Goal: Task Accomplishment & Management: Complete application form

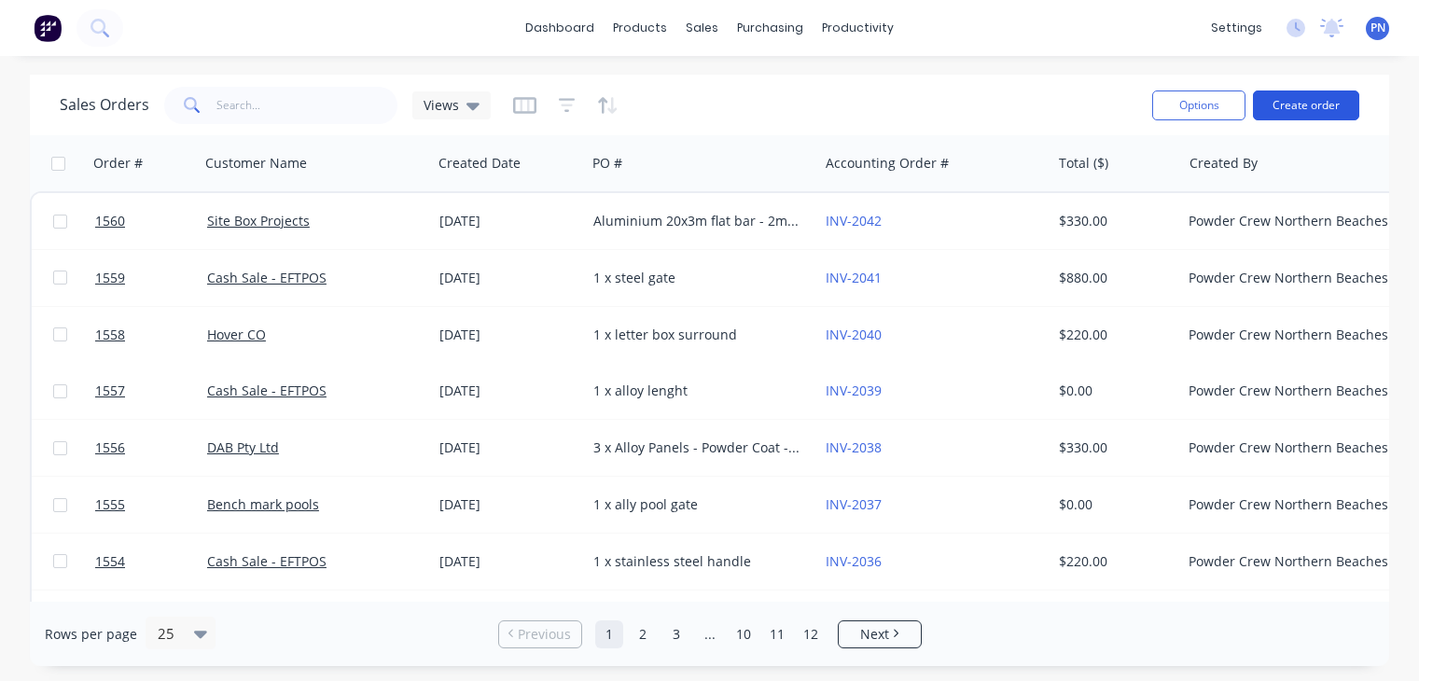
click at [1336, 109] on button "Create order" at bounding box center [1306, 106] width 106 height 30
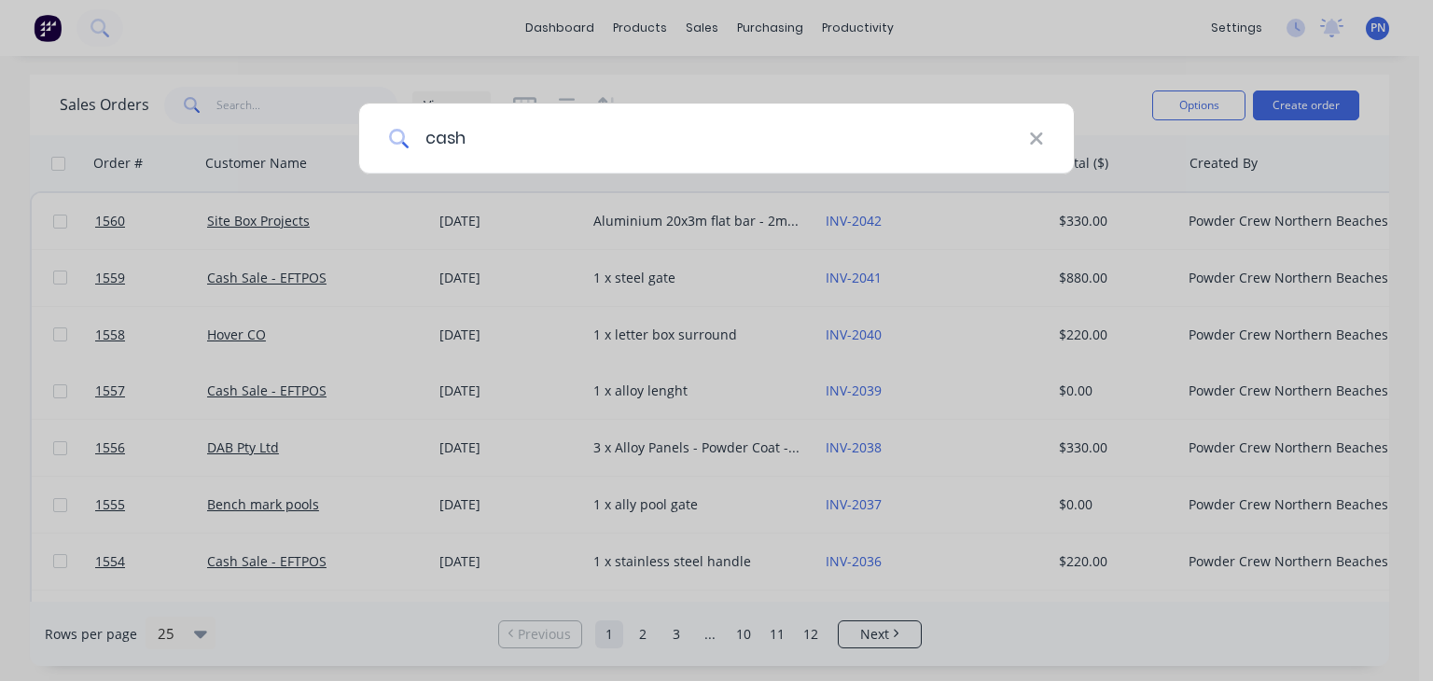
click at [488, 147] on input "cash" at bounding box center [720, 139] width 620 height 70
type input "c"
type input "cash"
click at [702, 26] on div "cash" at bounding box center [716, 340] width 1433 height 681
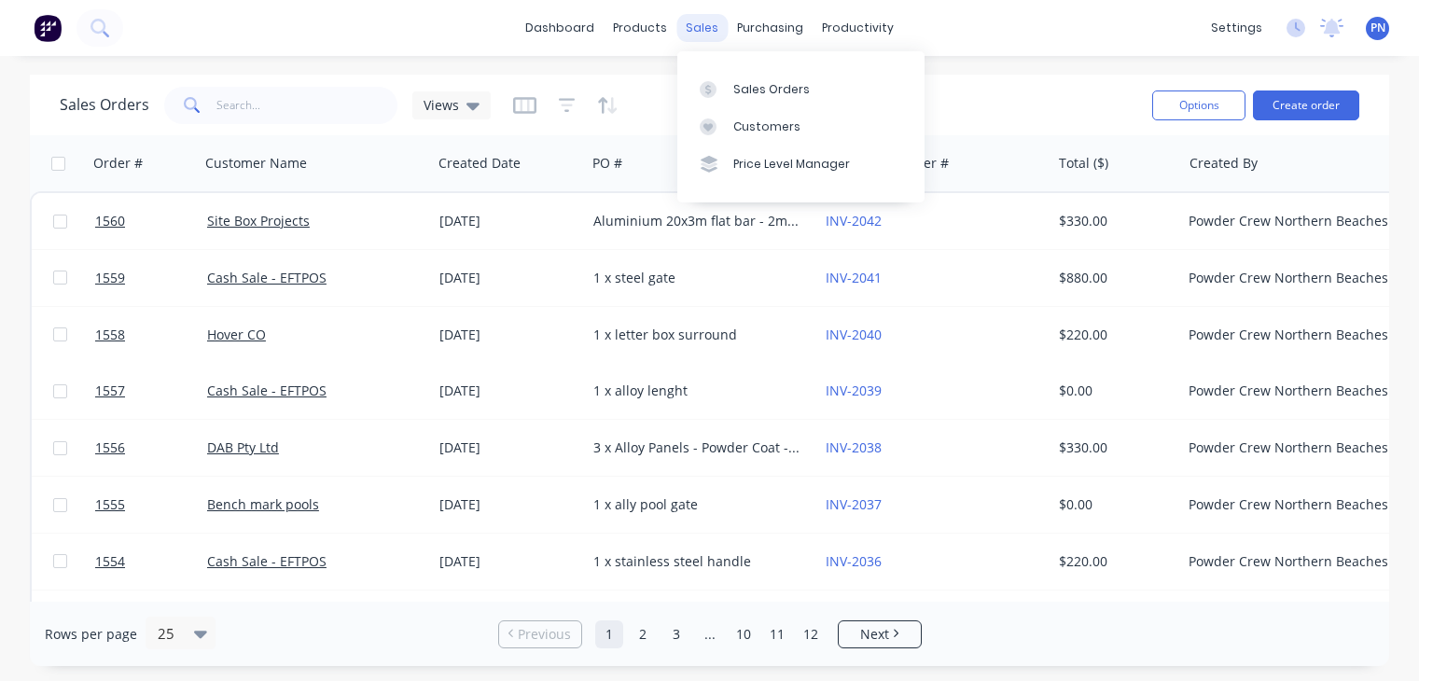
click at [705, 31] on div "sales" at bounding box center [702, 28] width 51 height 28
click at [790, 87] on div "Sales Orders" at bounding box center [771, 89] width 77 height 17
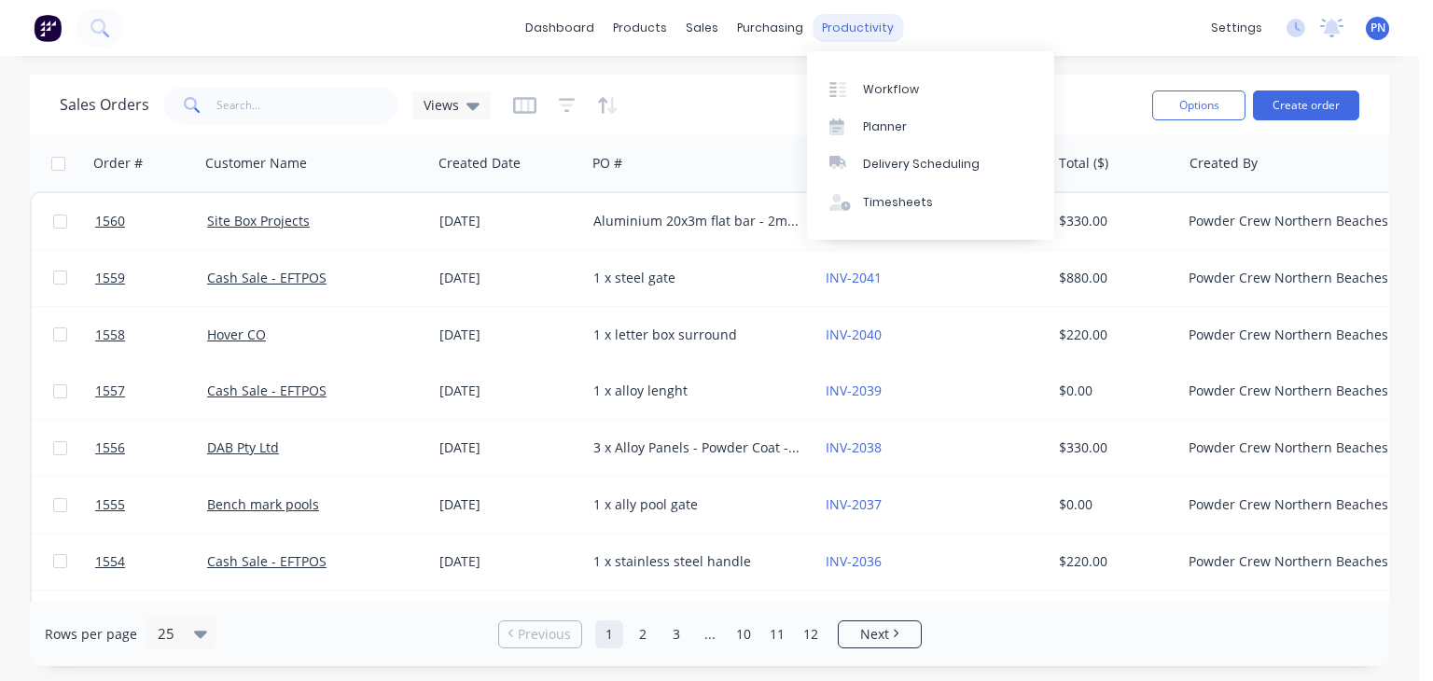
click at [847, 26] on div "productivity" at bounding box center [858, 28] width 91 height 28
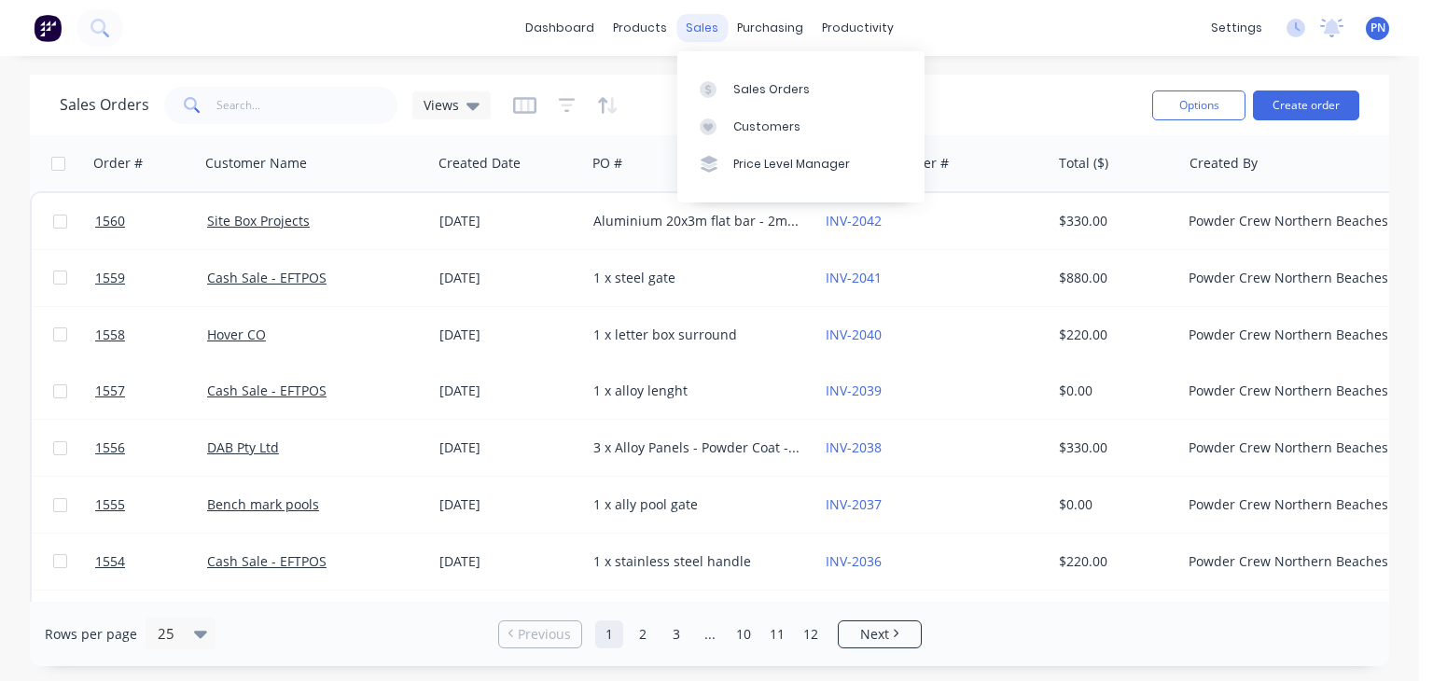
click at [706, 33] on div "sales" at bounding box center [702, 28] width 51 height 28
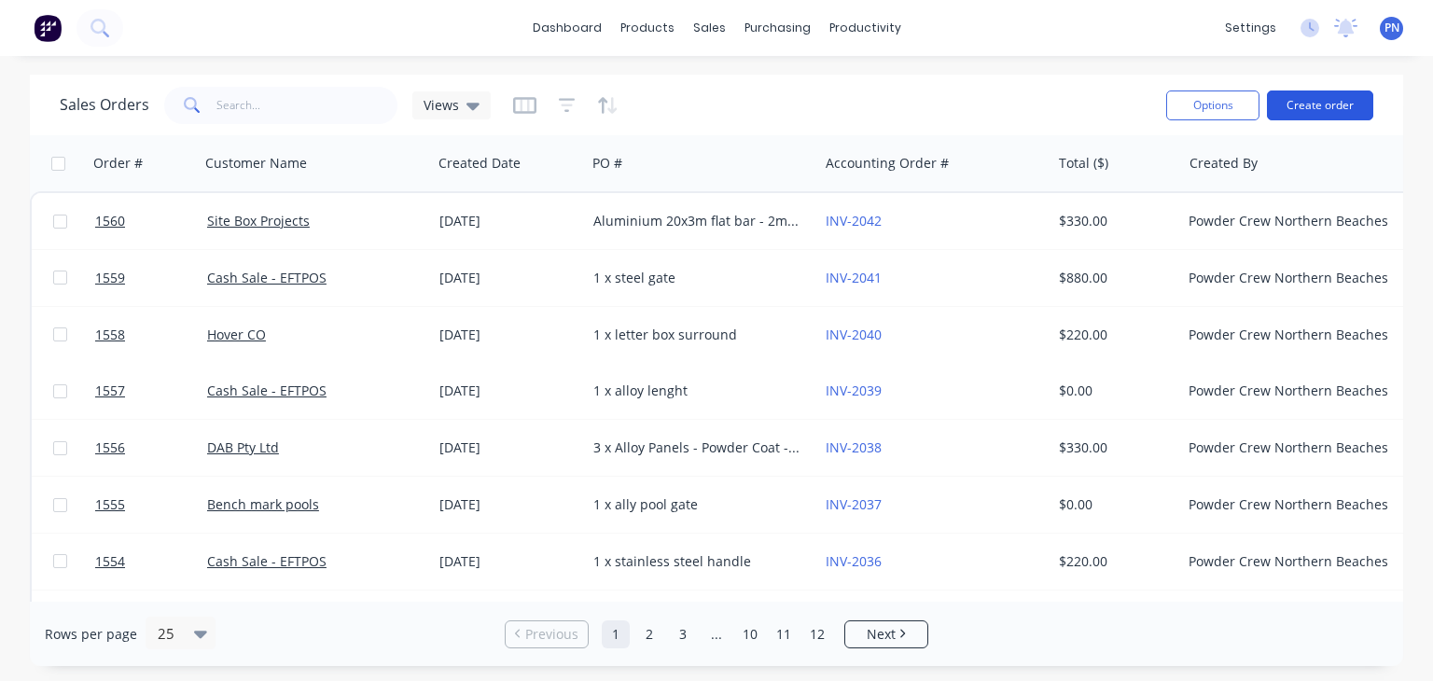
click at [1311, 102] on button "Create order" at bounding box center [1320, 106] width 106 height 30
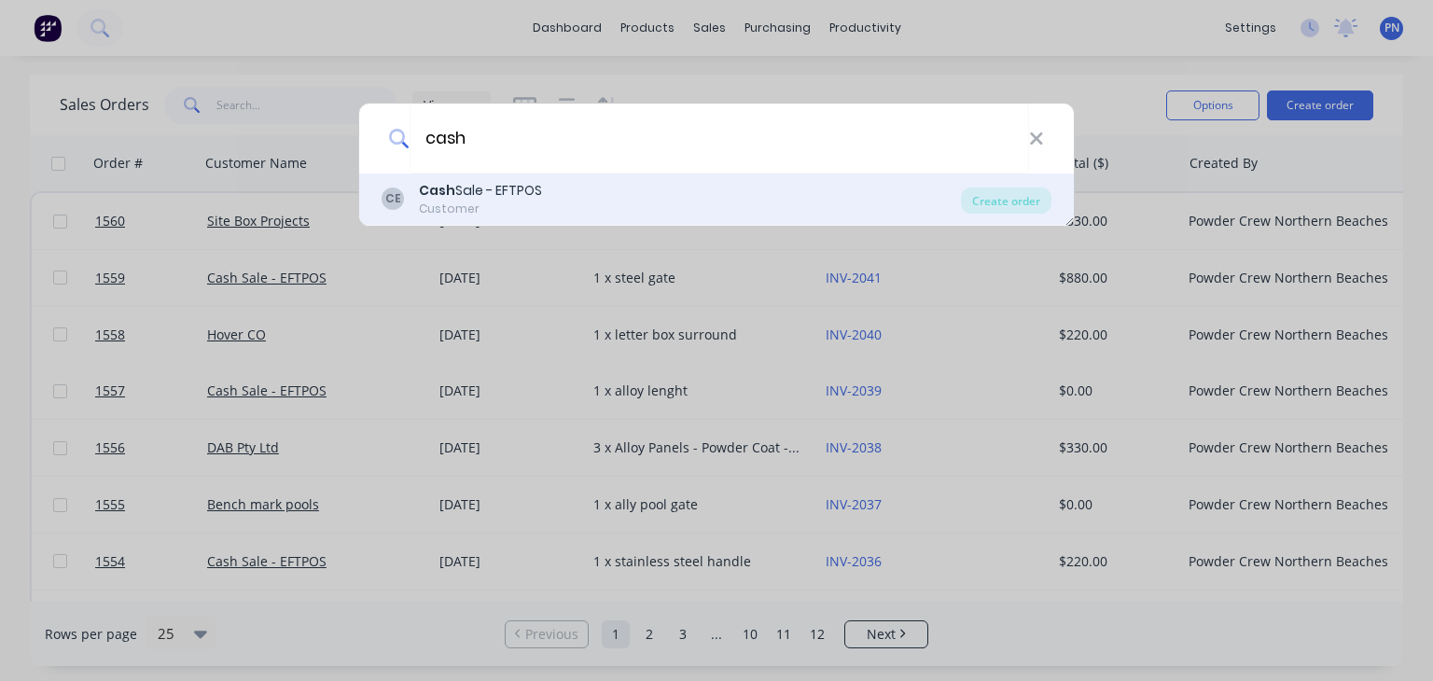
type input "cash"
click at [623, 203] on div "CE Cash Sale - EFTPOS Customer" at bounding box center [671, 199] width 579 height 36
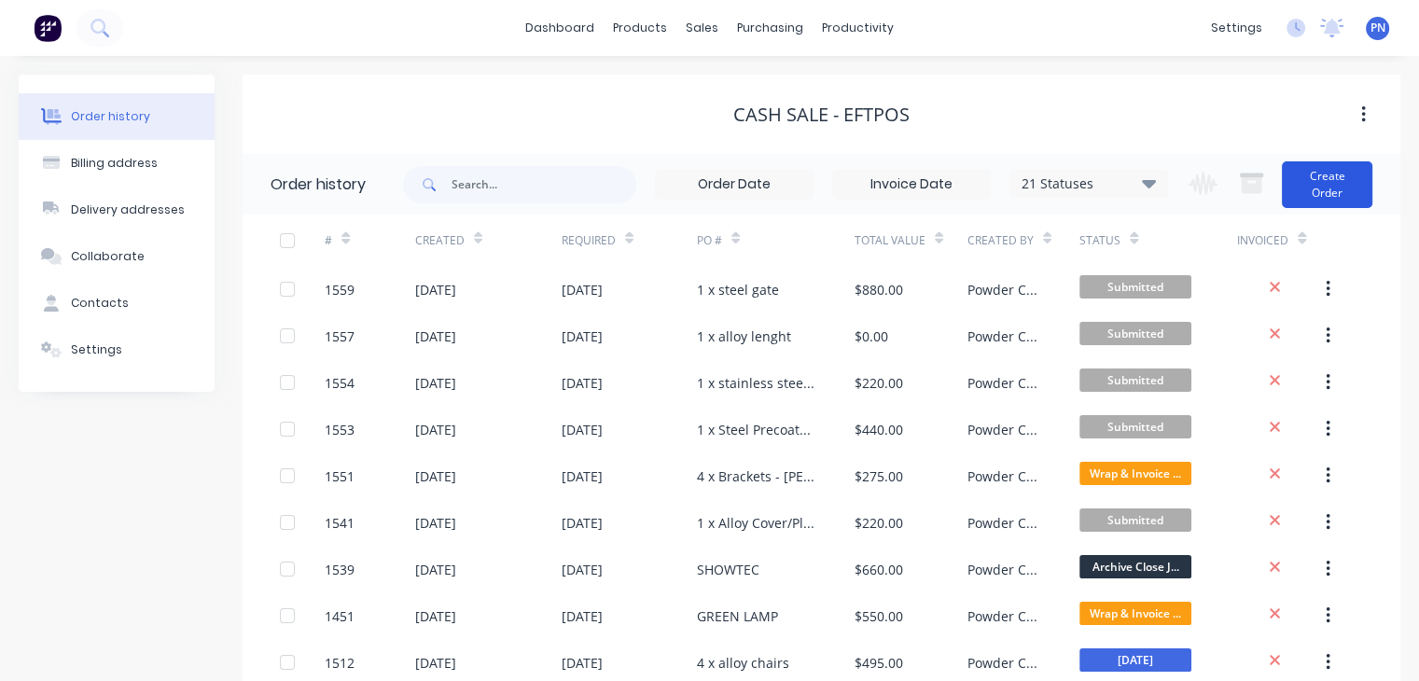
click at [1305, 191] on button "Create Order" at bounding box center [1327, 184] width 91 height 47
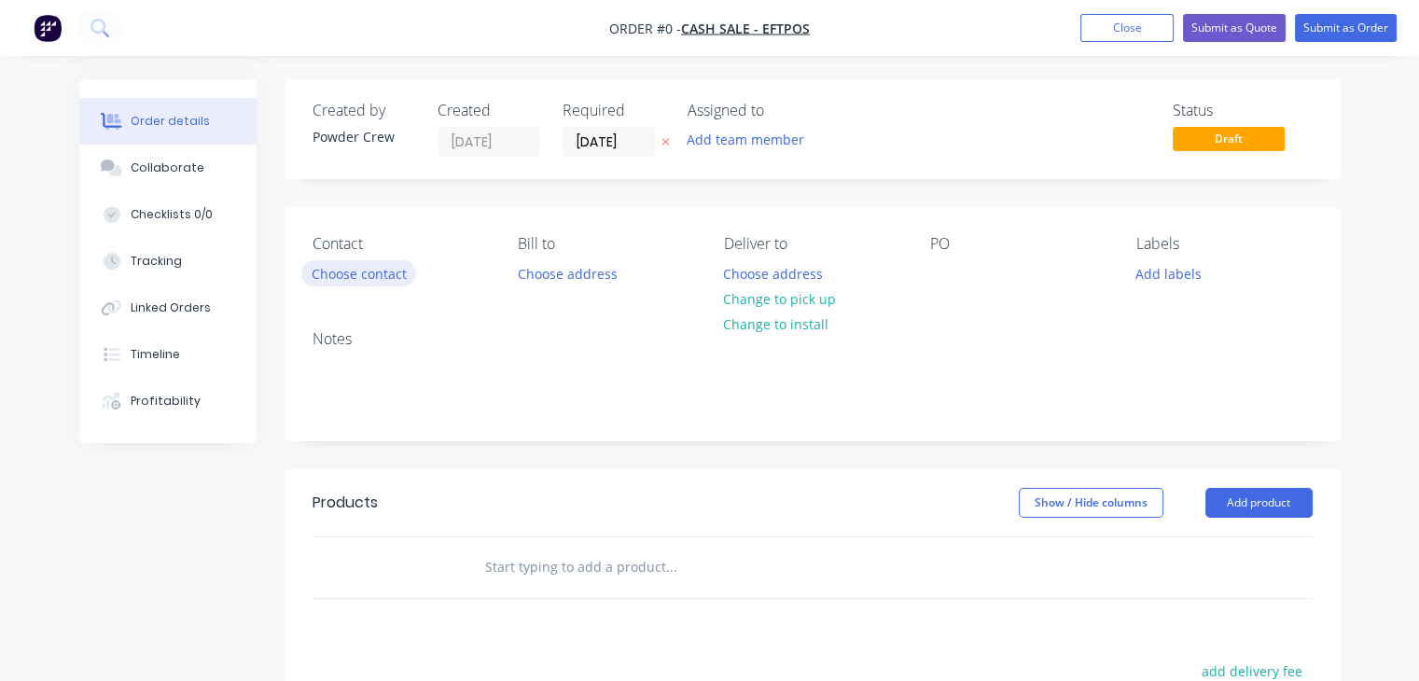
click at [372, 264] on button "Choose contact" at bounding box center [358, 272] width 115 height 25
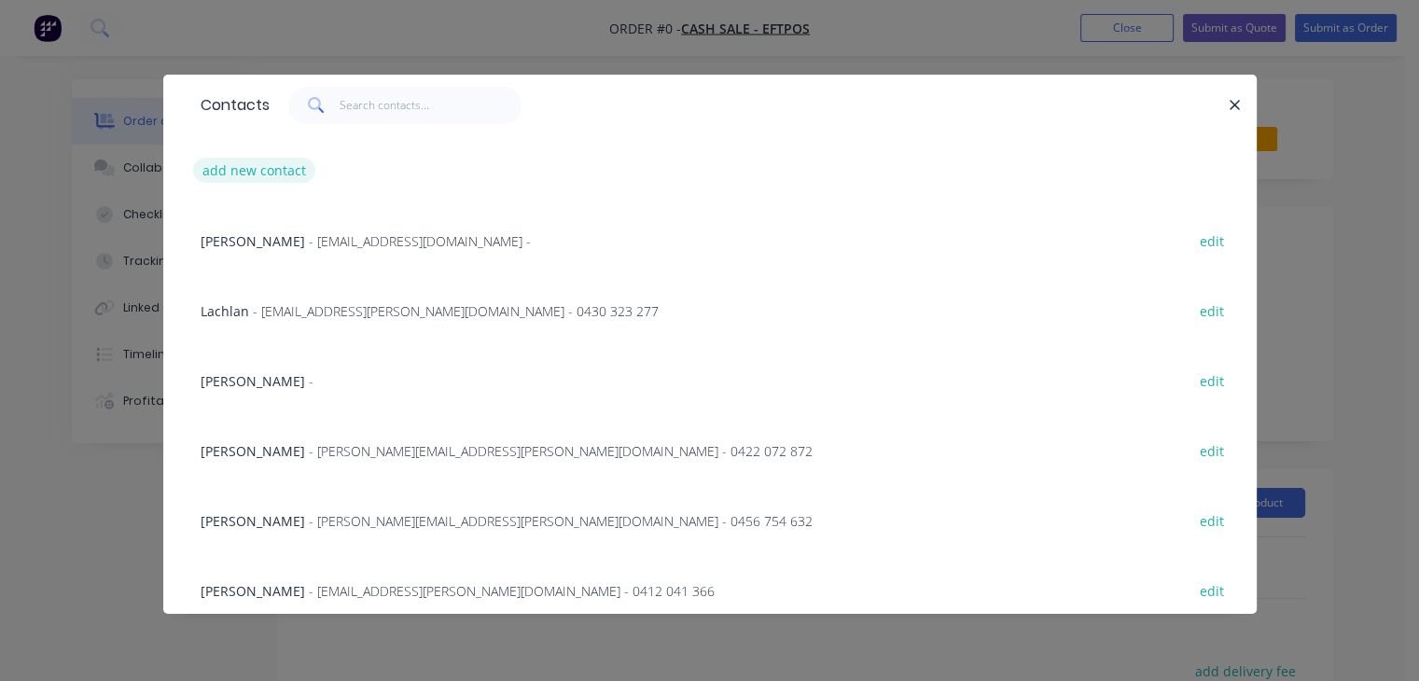
click at [278, 169] on button "add new contact" at bounding box center [254, 170] width 123 height 25
select select "AU"
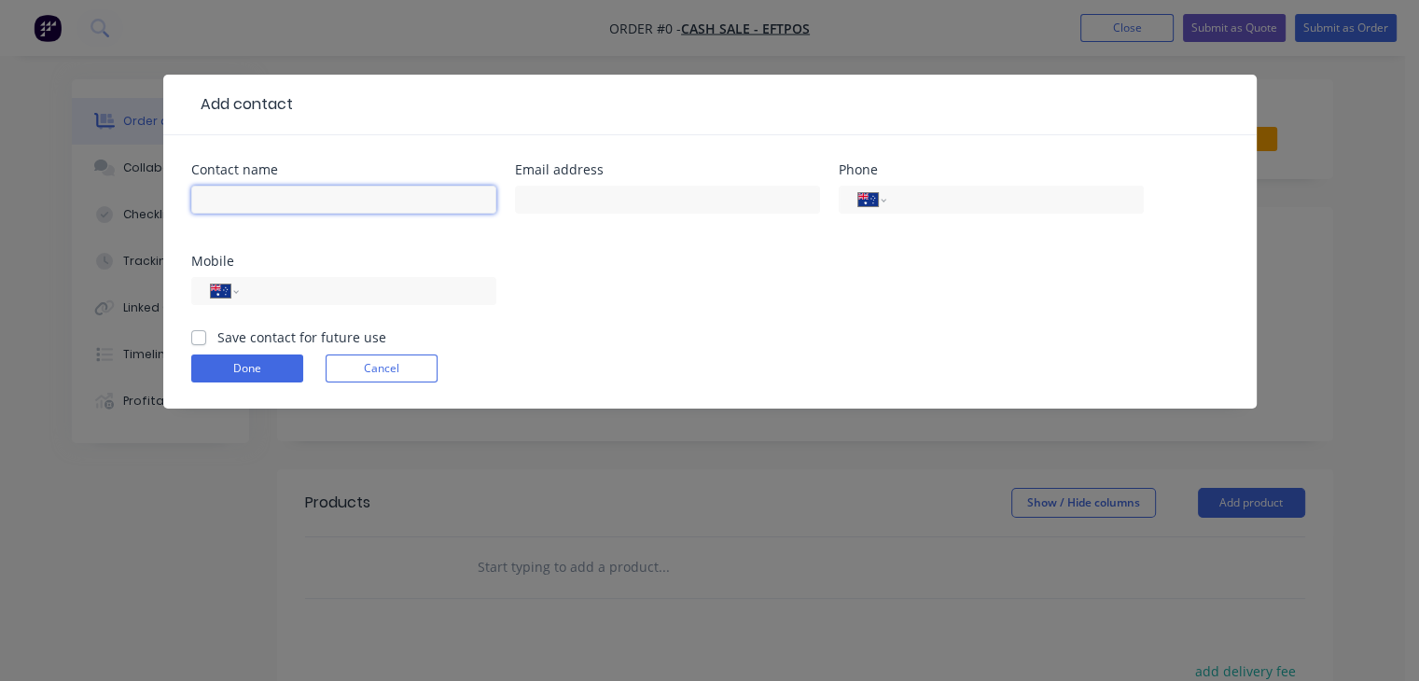
click at [281, 202] on input "text" at bounding box center [343, 200] width 305 height 28
type input "Joel"
click at [681, 300] on div "Contact name Joel Email address Phone International Afghanistan Åland Islands A…" at bounding box center [710, 245] width 1038 height 164
click at [346, 292] on input "tel" at bounding box center [364, 291] width 224 height 21
type input "0417 296 289"
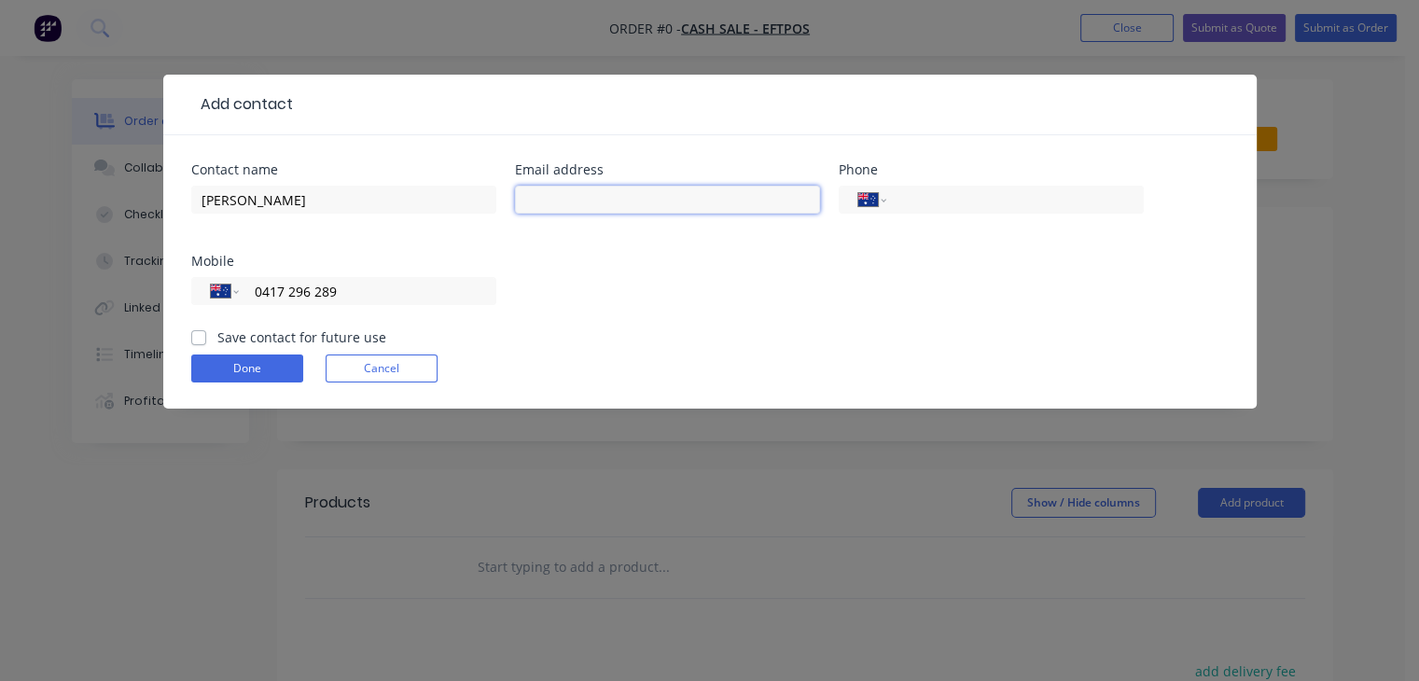
click at [710, 211] on input "text" at bounding box center [667, 200] width 305 height 28
type input "joel@tmjoinery.com.au"
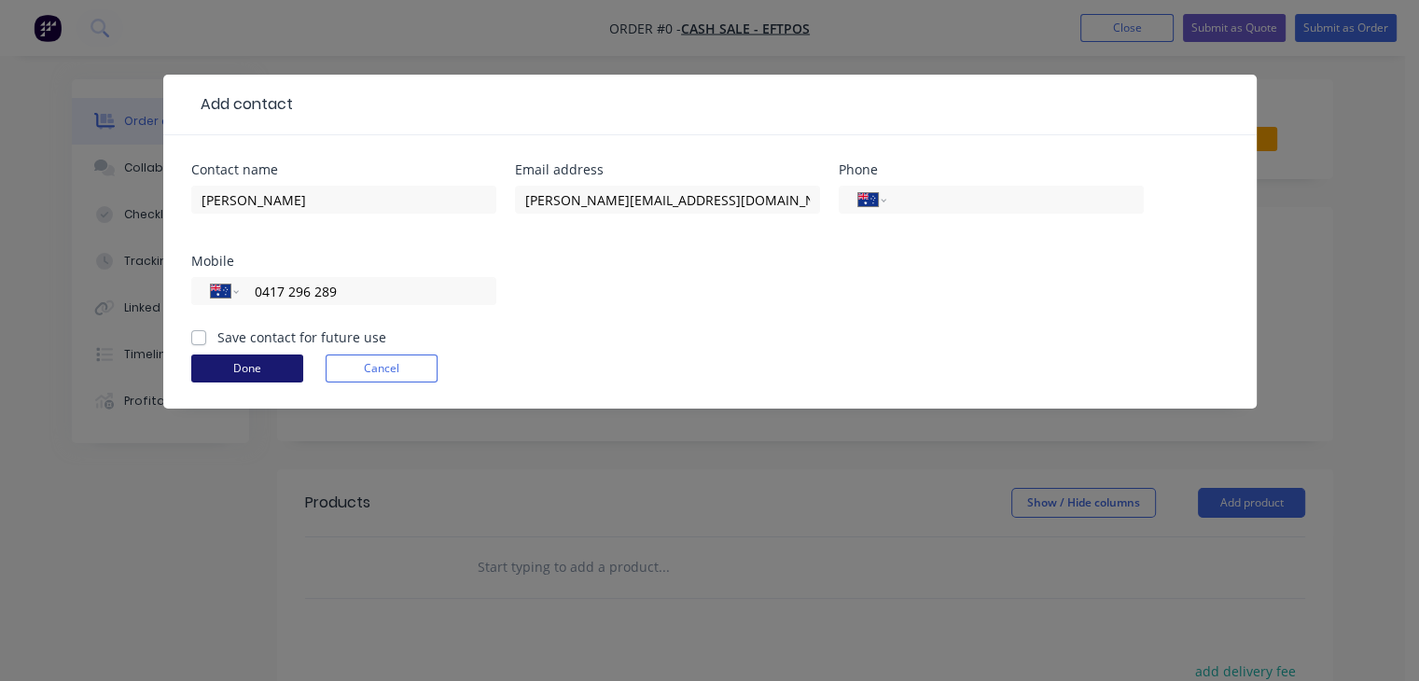
click at [273, 365] on button "Done" at bounding box center [247, 369] width 112 height 28
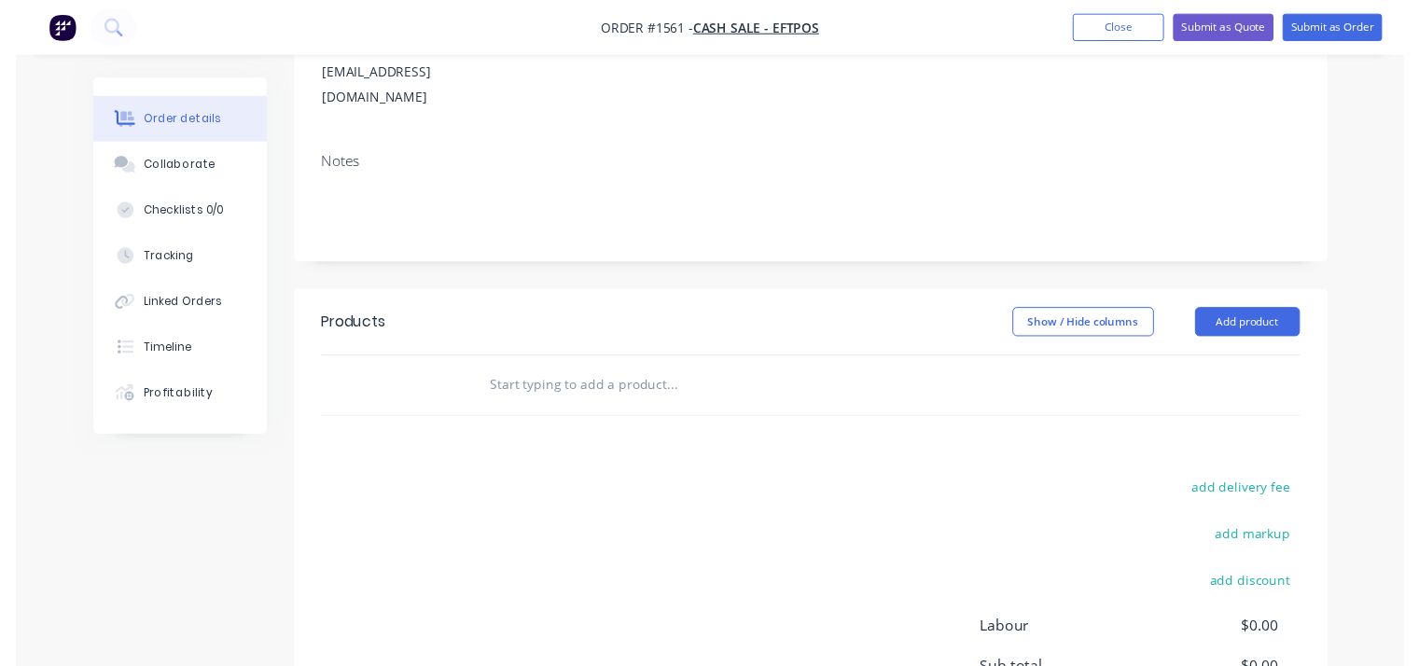
scroll to position [187, 0]
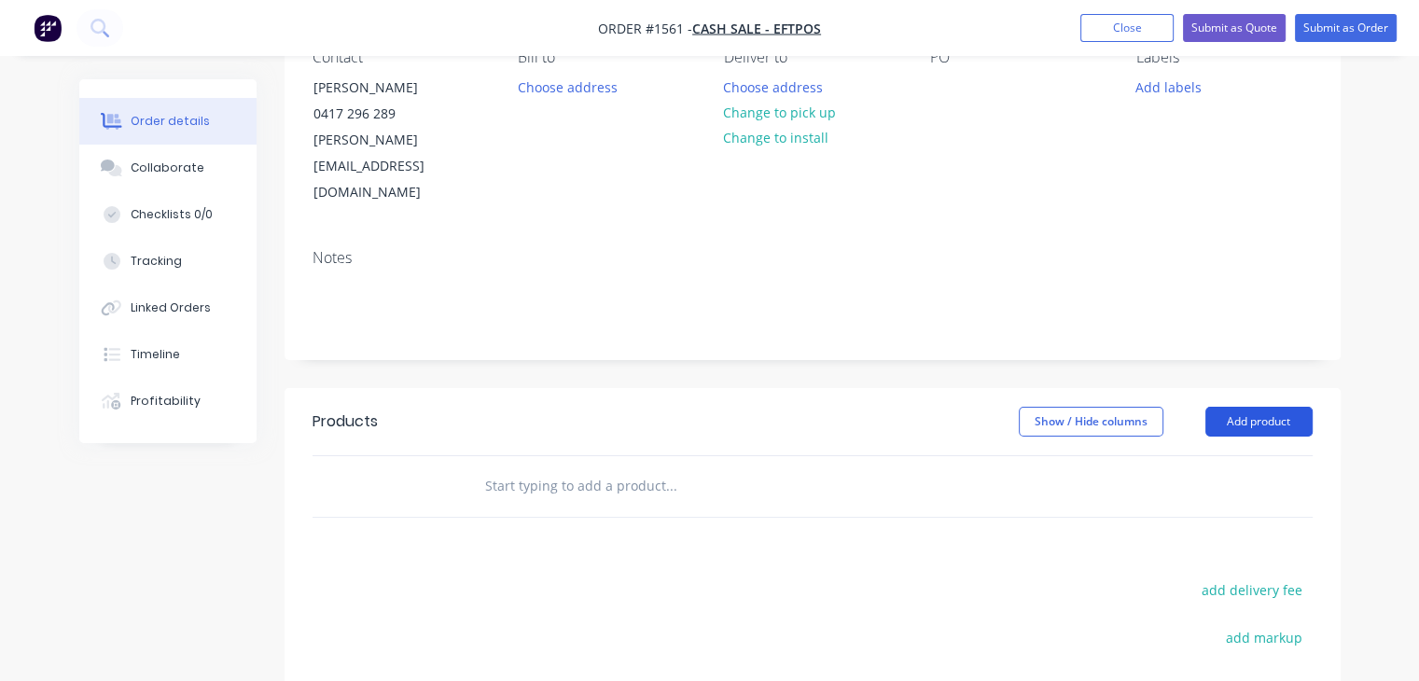
click at [1223, 407] on button "Add product" at bounding box center [1259, 422] width 107 height 30
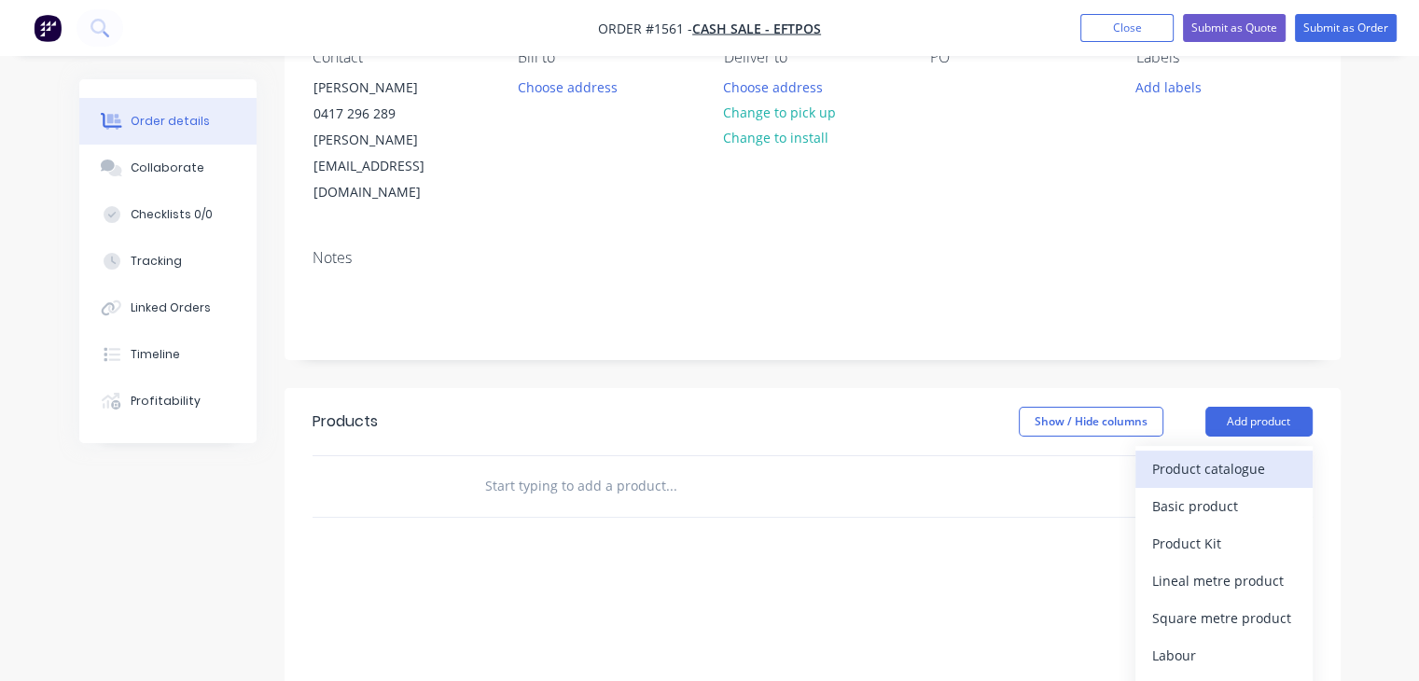
click at [1236, 455] on div "Product catalogue" at bounding box center [1224, 468] width 144 height 27
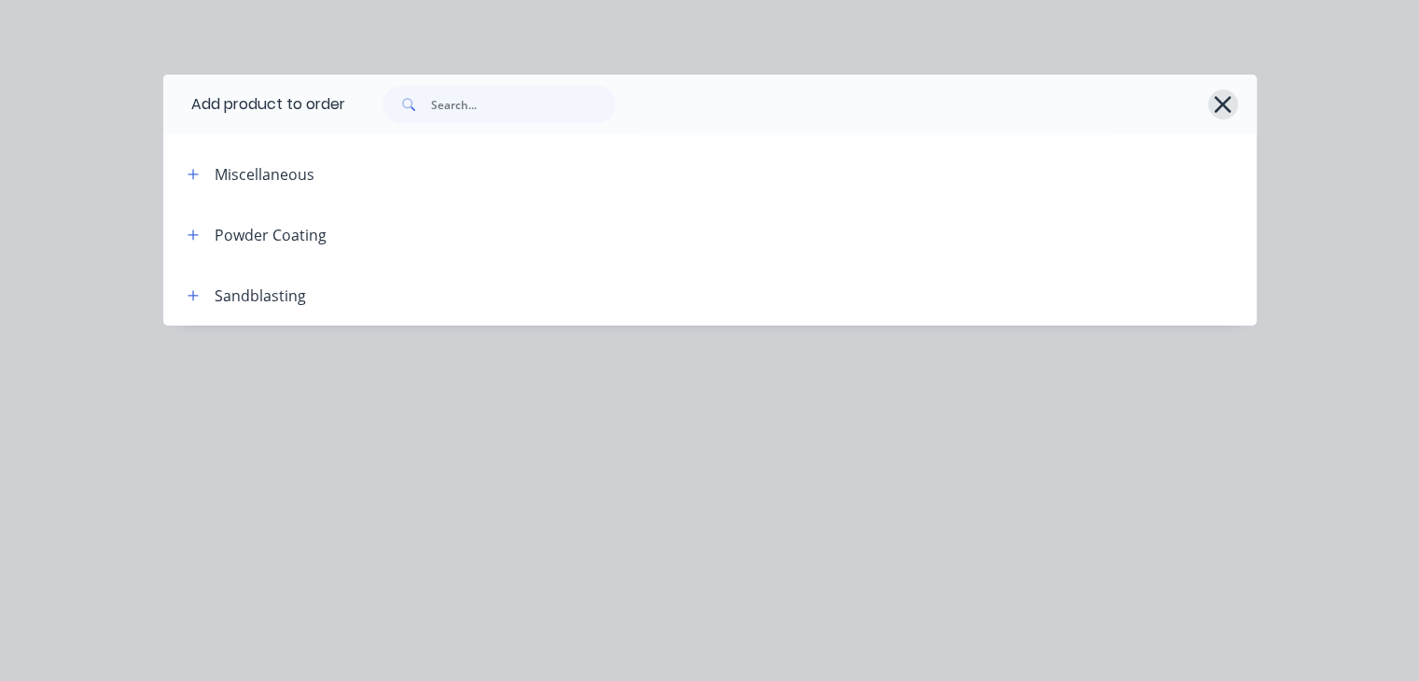
click at [1222, 113] on icon "button" at bounding box center [1223, 104] width 20 height 26
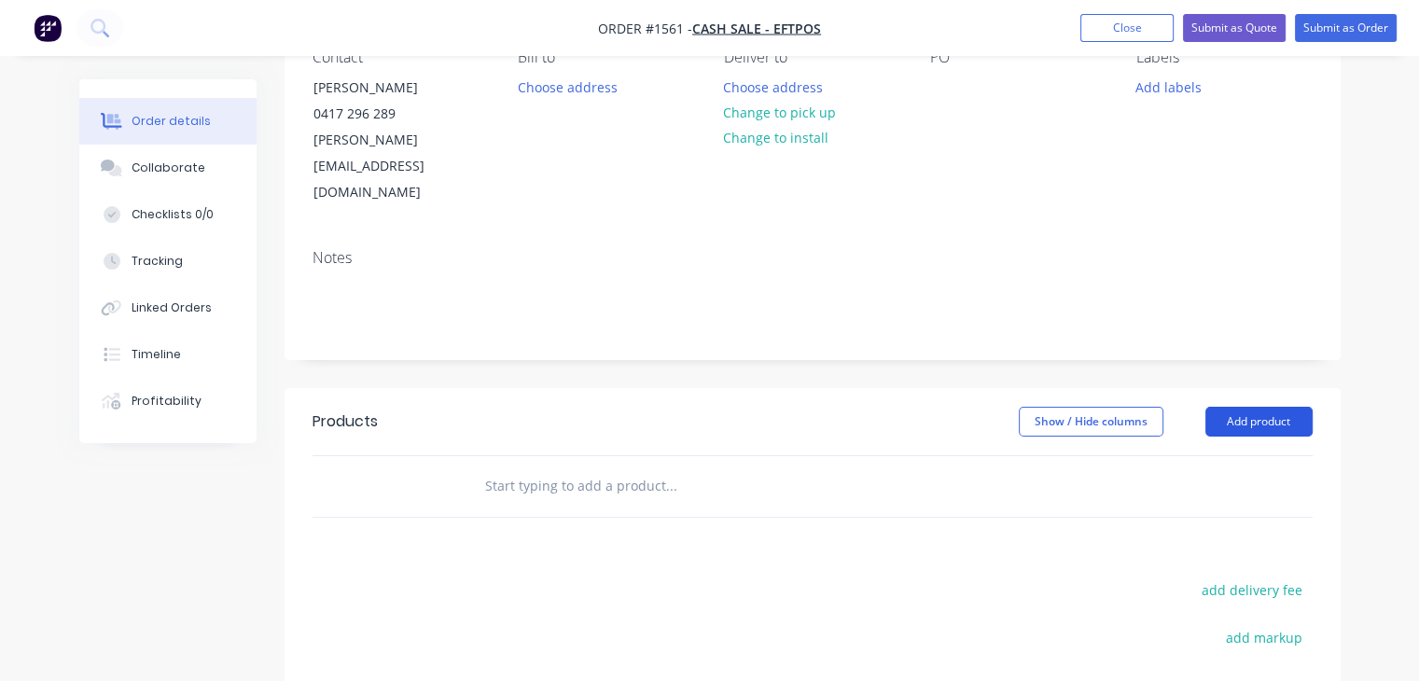
click at [1284, 407] on button "Add product" at bounding box center [1259, 422] width 107 height 30
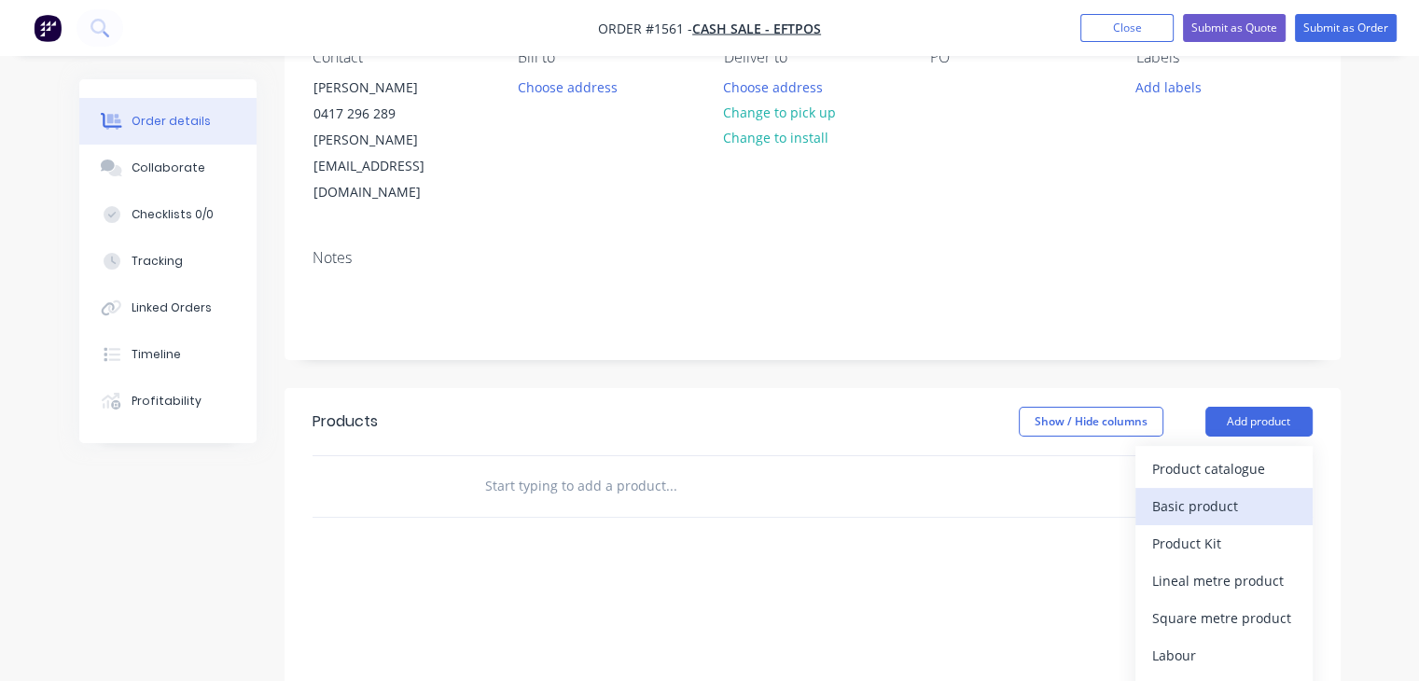
click at [1234, 493] on div "Basic product" at bounding box center [1224, 506] width 144 height 27
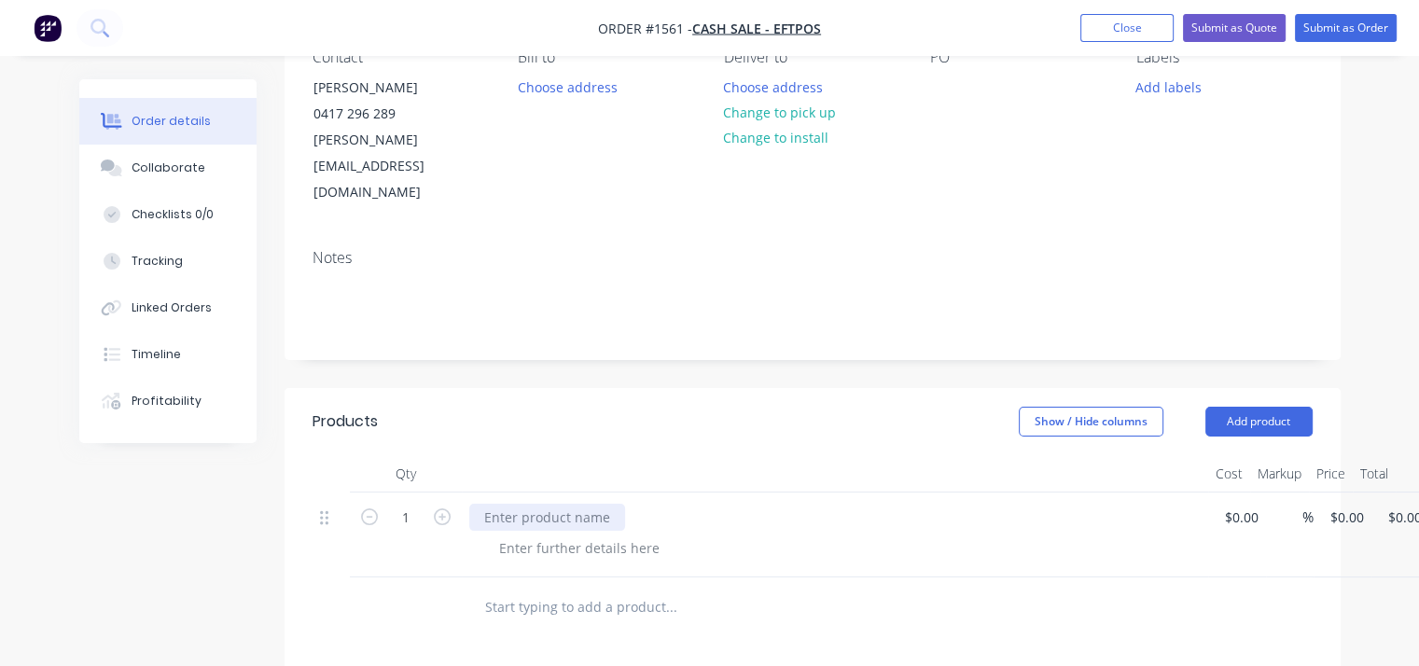
click at [550, 504] on div at bounding box center [547, 517] width 156 height 27
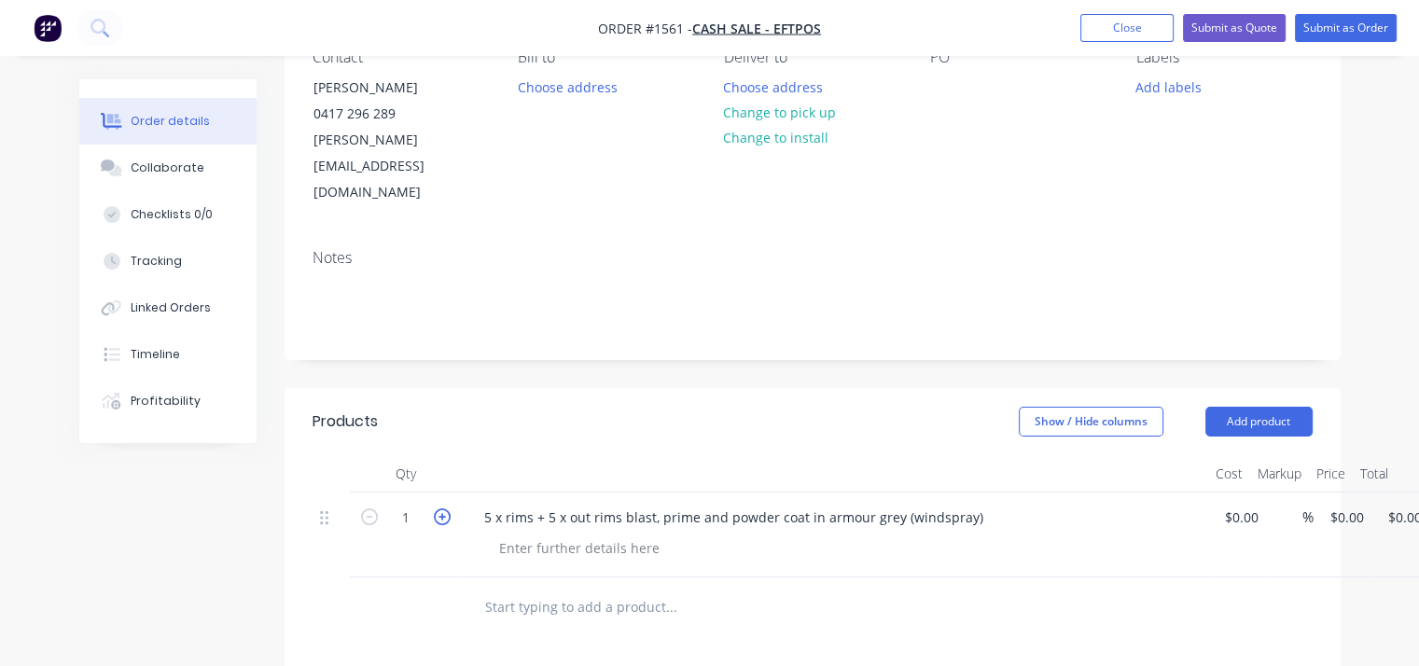
click at [435, 509] on icon "button" at bounding box center [442, 517] width 17 height 17
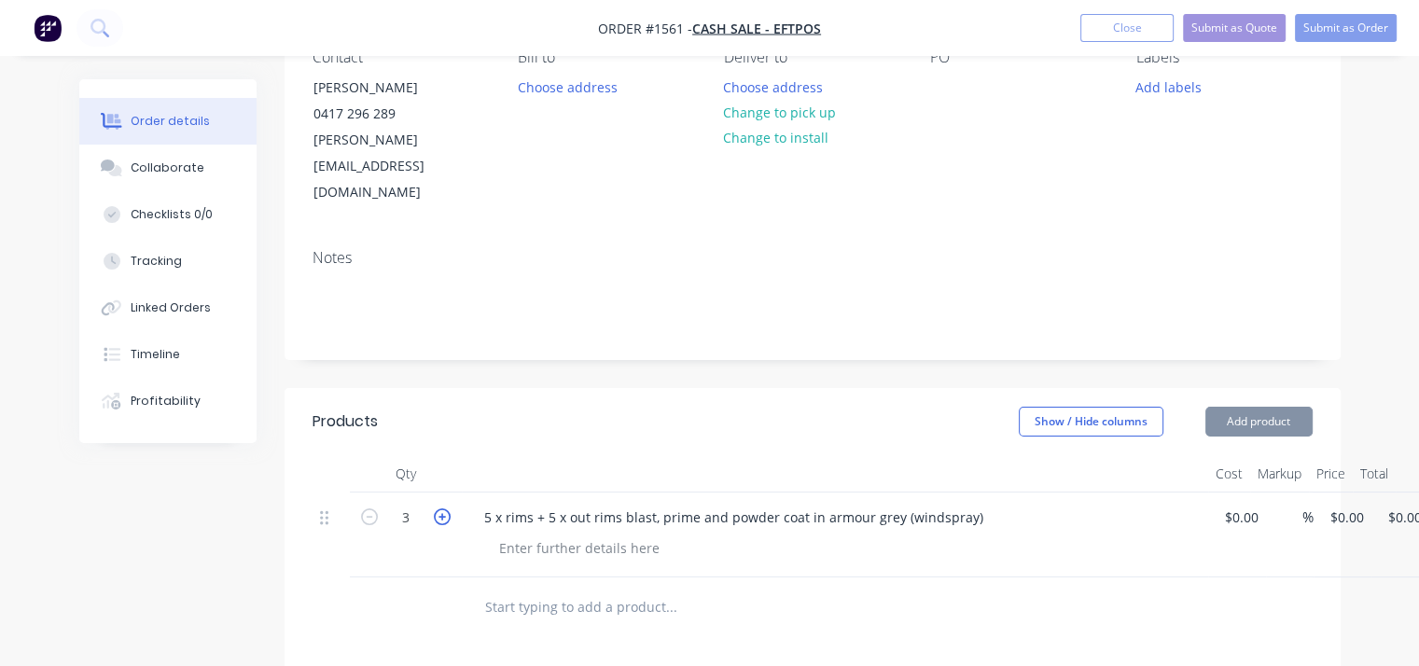
click at [435, 509] on icon "button" at bounding box center [442, 517] width 17 height 17
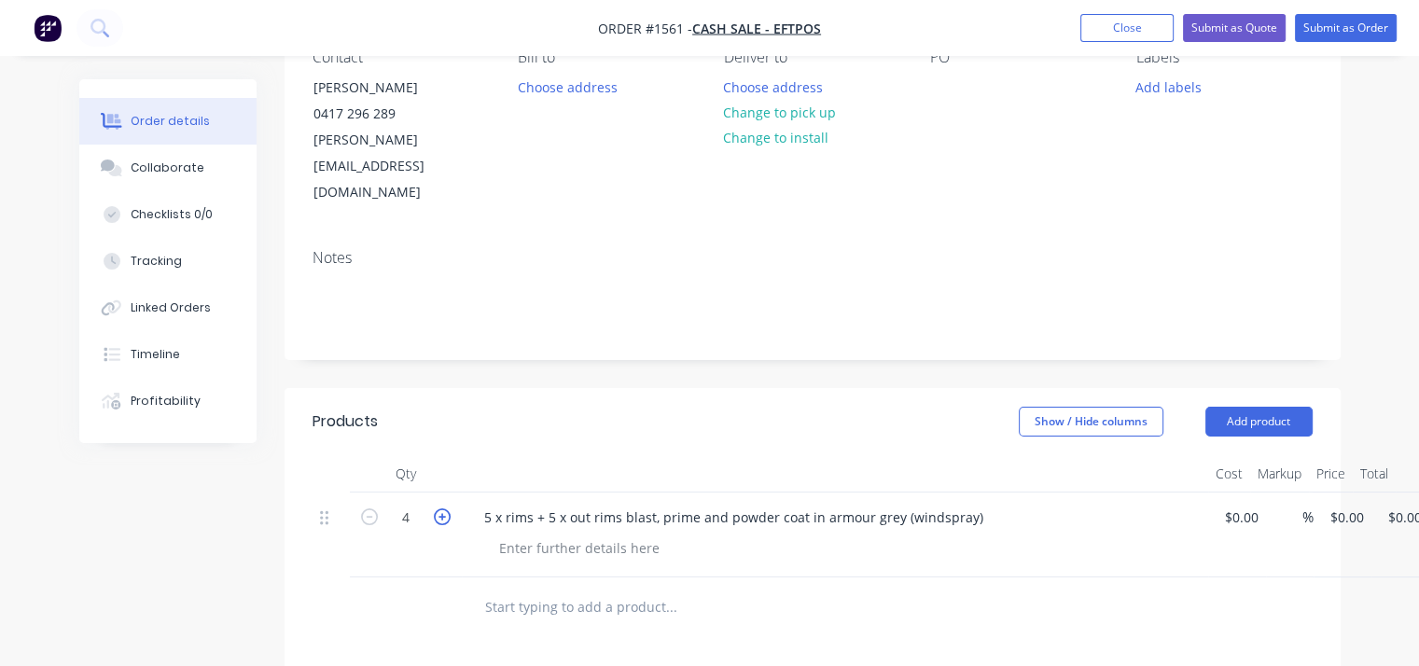
click at [438, 509] on icon "button" at bounding box center [442, 517] width 17 height 17
type input "5"
click at [1077, 535] on div at bounding box center [842, 548] width 717 height 27
click at [1220, 504] on div "$0.00" at bounding box center [1241, 517] width 50 height 27
type input "$250.00"
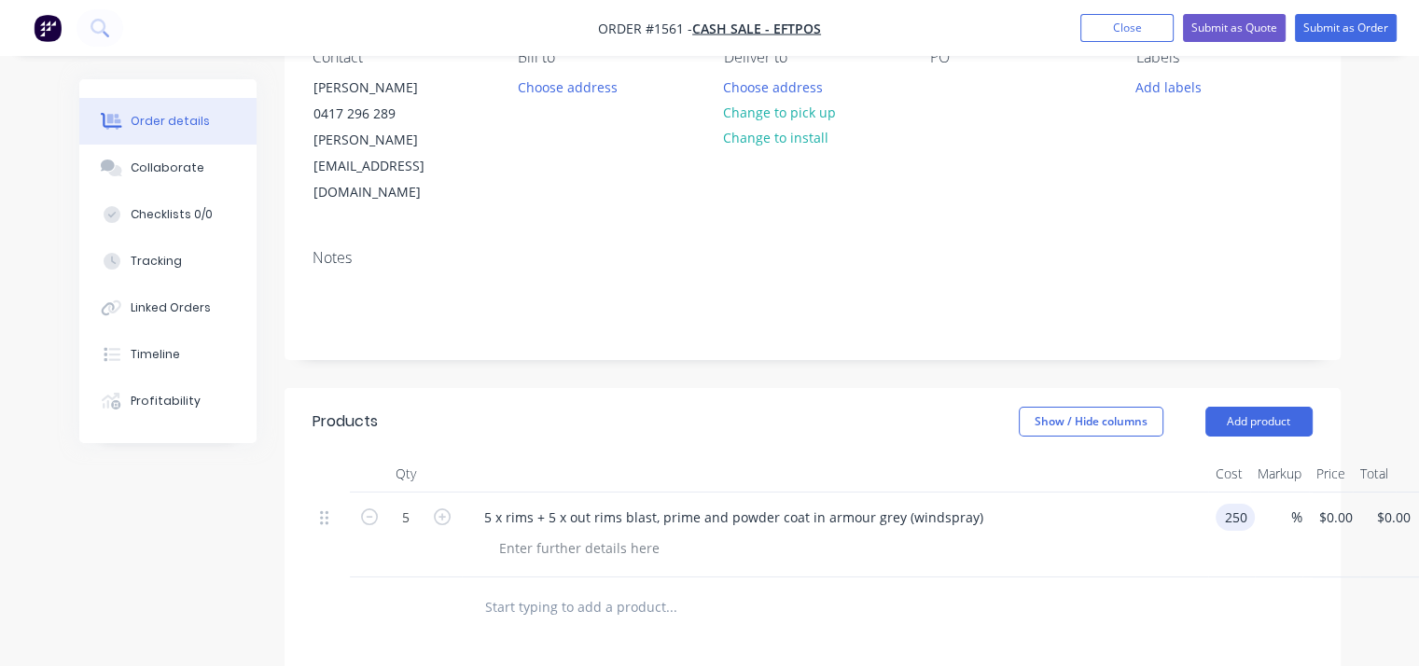
type input "$250.00"
type input "$1,250.00"
click at [1167, 535] on div at bounding box center [842, 548] width 717 height 27
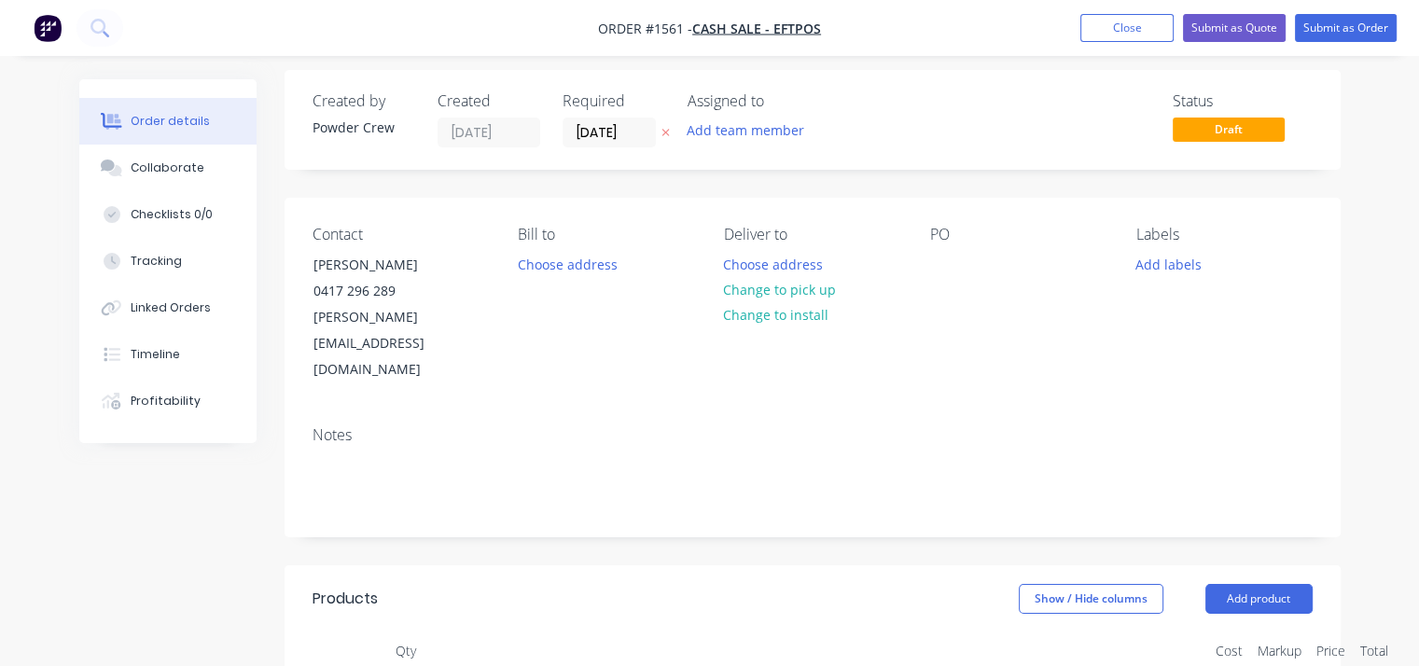
scroll to position [0, 0]
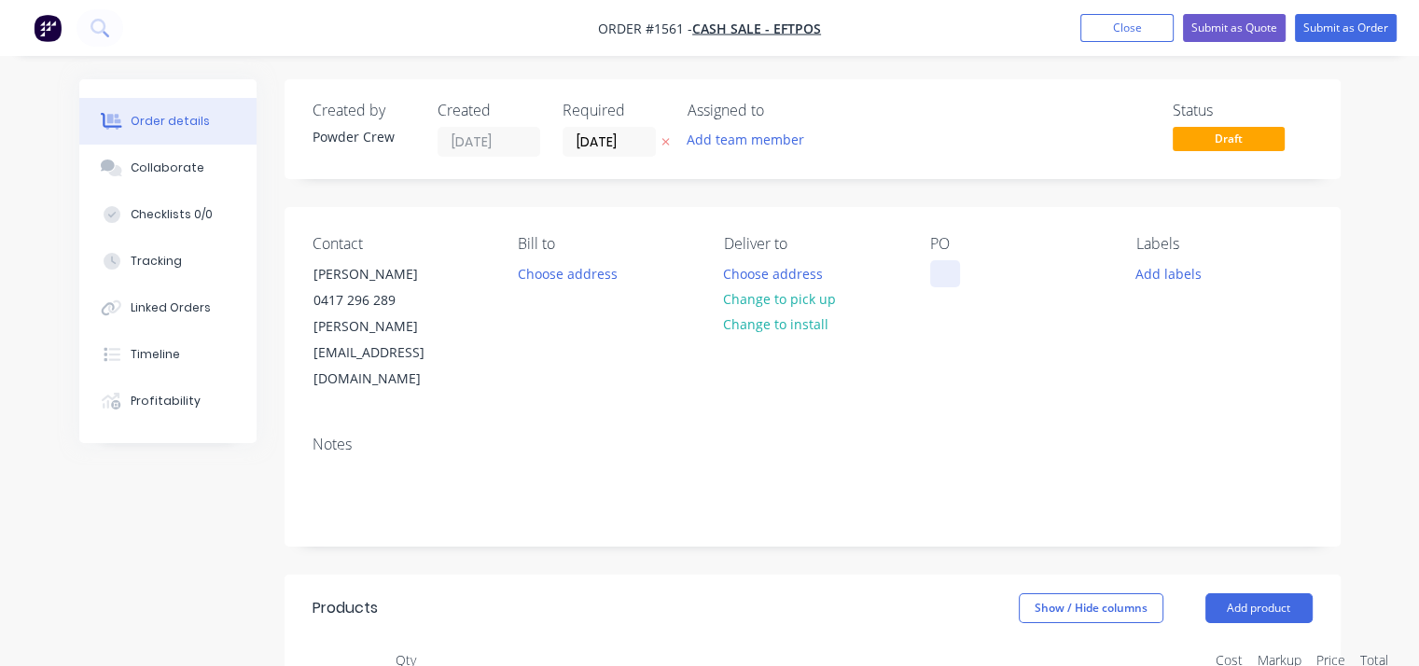
click at [950, 265] on div at bounding box center [945, 273] width 30 height 27
click at [1336, 29] on button "Submit as Order" at bounding box center [1346, 28] width 102 height 28
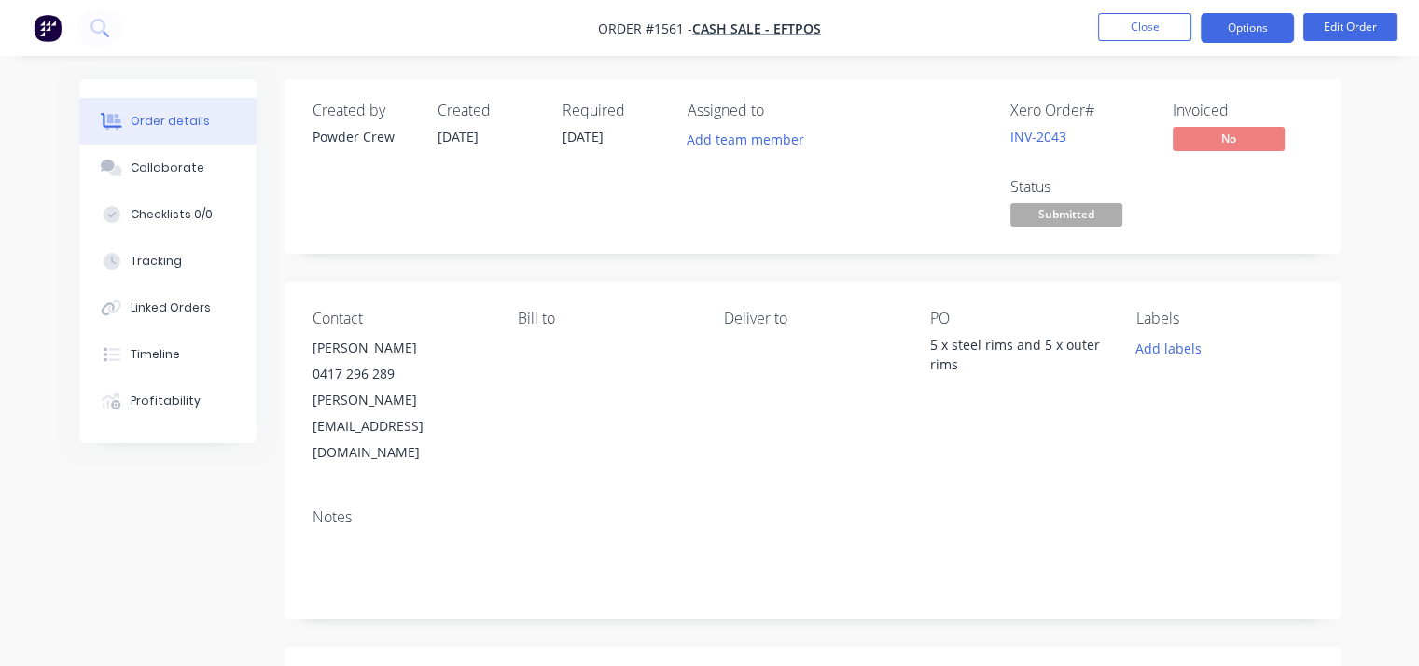
click at [1248, 28] on button "Options" at bounding box center [1247, 28] width 93 height 30
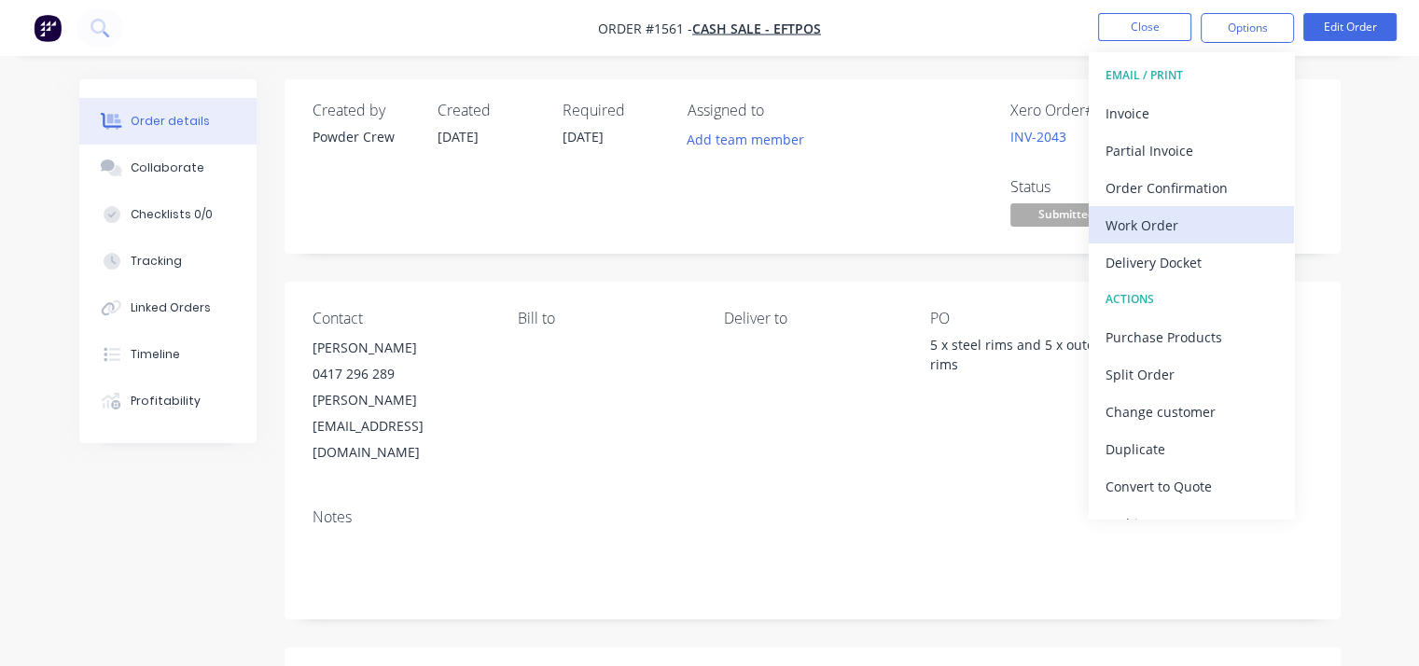
click at [1224, 226] on div "Work Order" at bounding box center [1192, 225] width 172 height 27
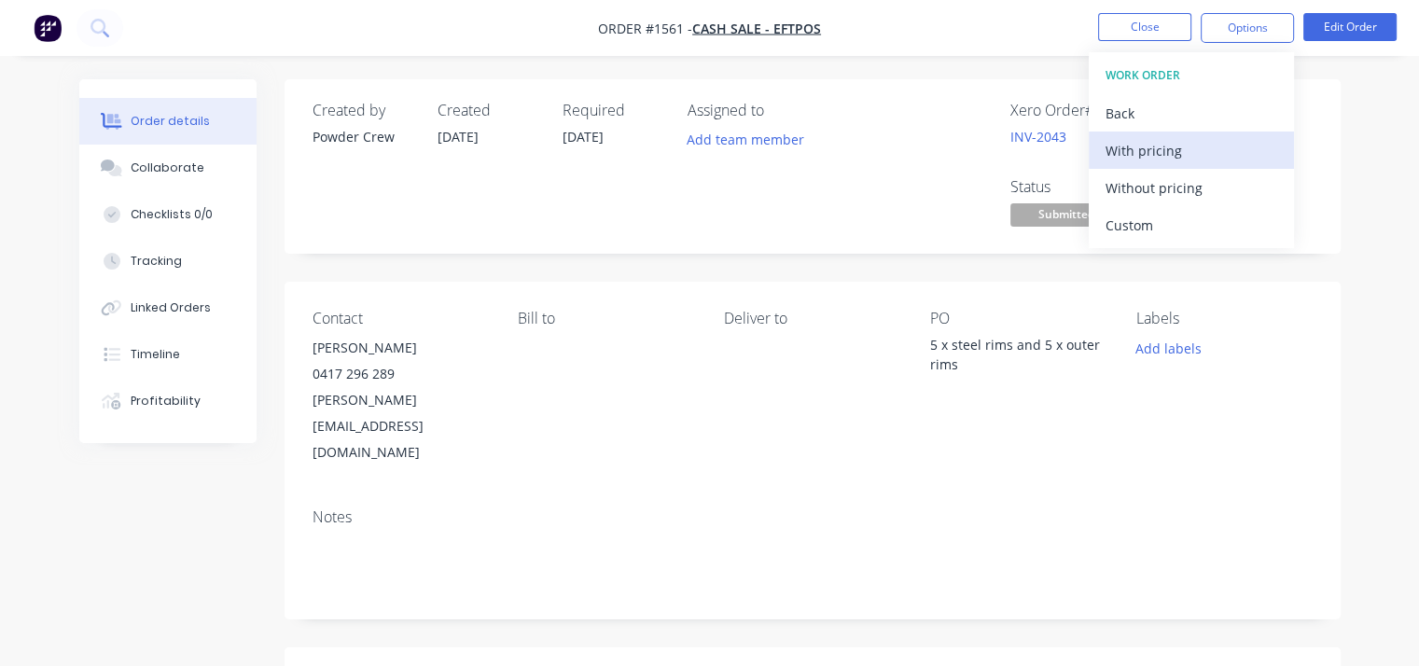
click at [1175, 150] on div "With pricing" at bounding box center [1192, 150] width 172 height 27
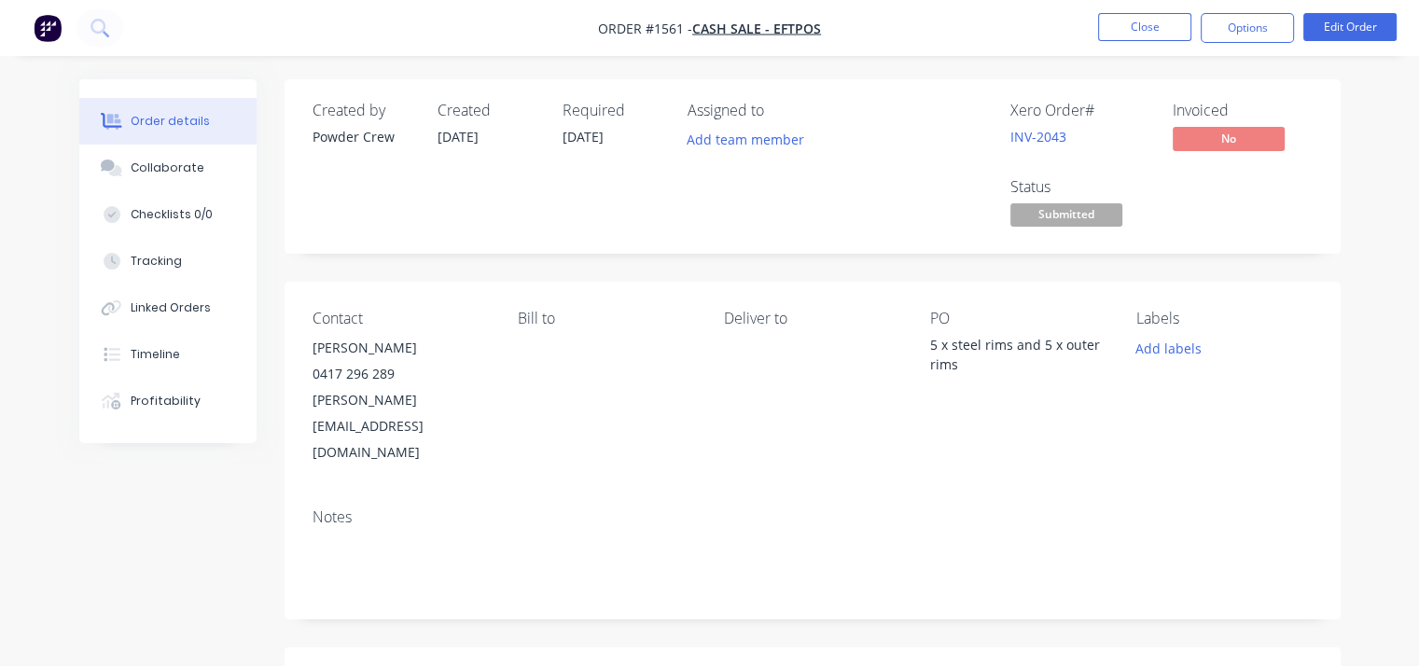
click at [1067, 46] on nav "Order #1561 - Cash Sale - EFTPOS Close Options Edit Order" at bounding box center [709, 28] width 1419 height 56
click at [1342, 35] on button "Edit Order" at bounding box center [1350, 27] width 93 height 28
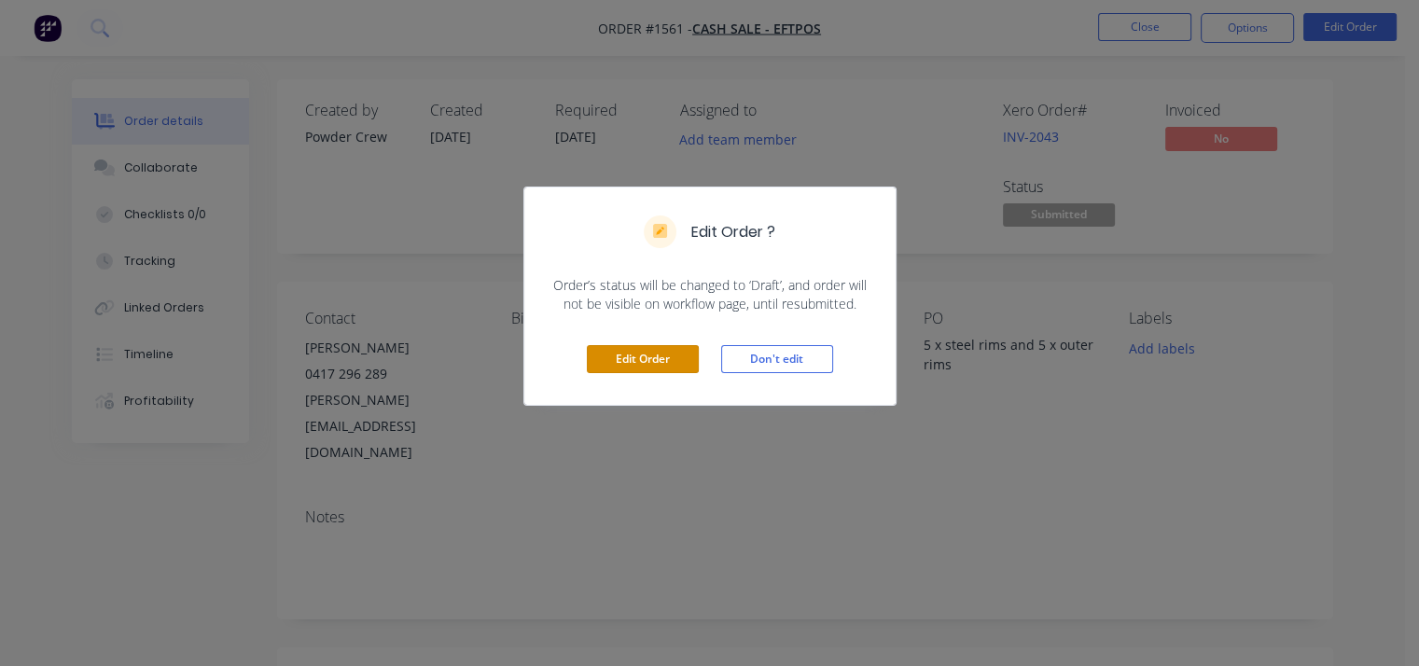
click at [683, 344] on div "Edit Order Don't edit" at bounding box center [709, 359] width 371 height 91
click at [674, 357] on button "Edit Order" at bounding box center [643, 359] width 112 height 28
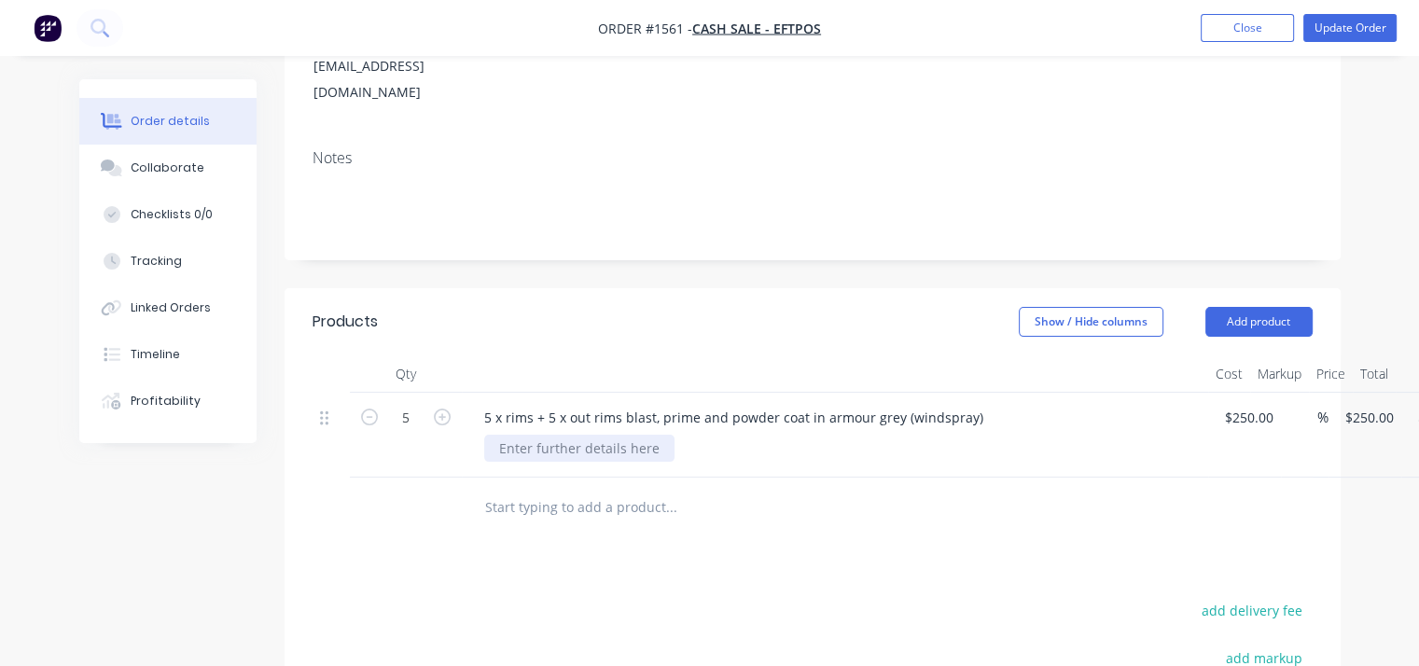
scroll to position [373, 0]
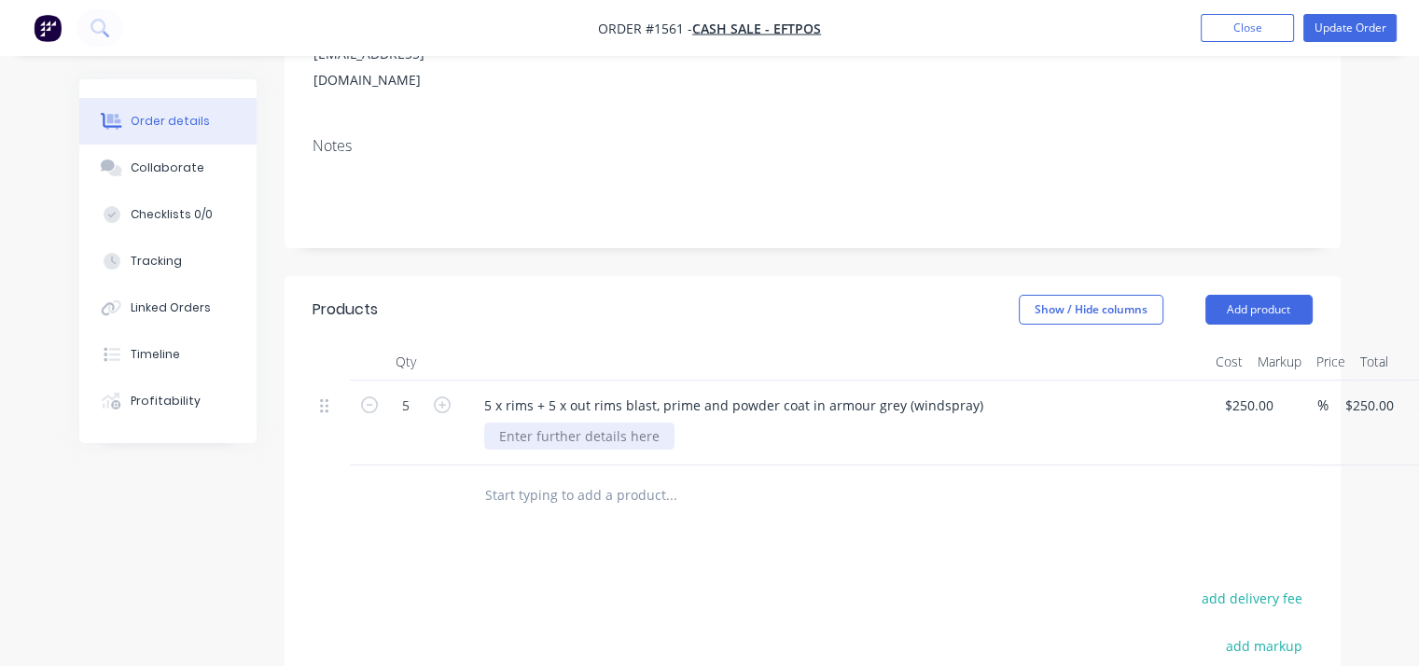
click at [591, 423] on div at bounding box center [579, 436] width 190 height 27
click at [1341, 33] on button "Update Order" at bounding box center [1350, 28] width 93 height 28
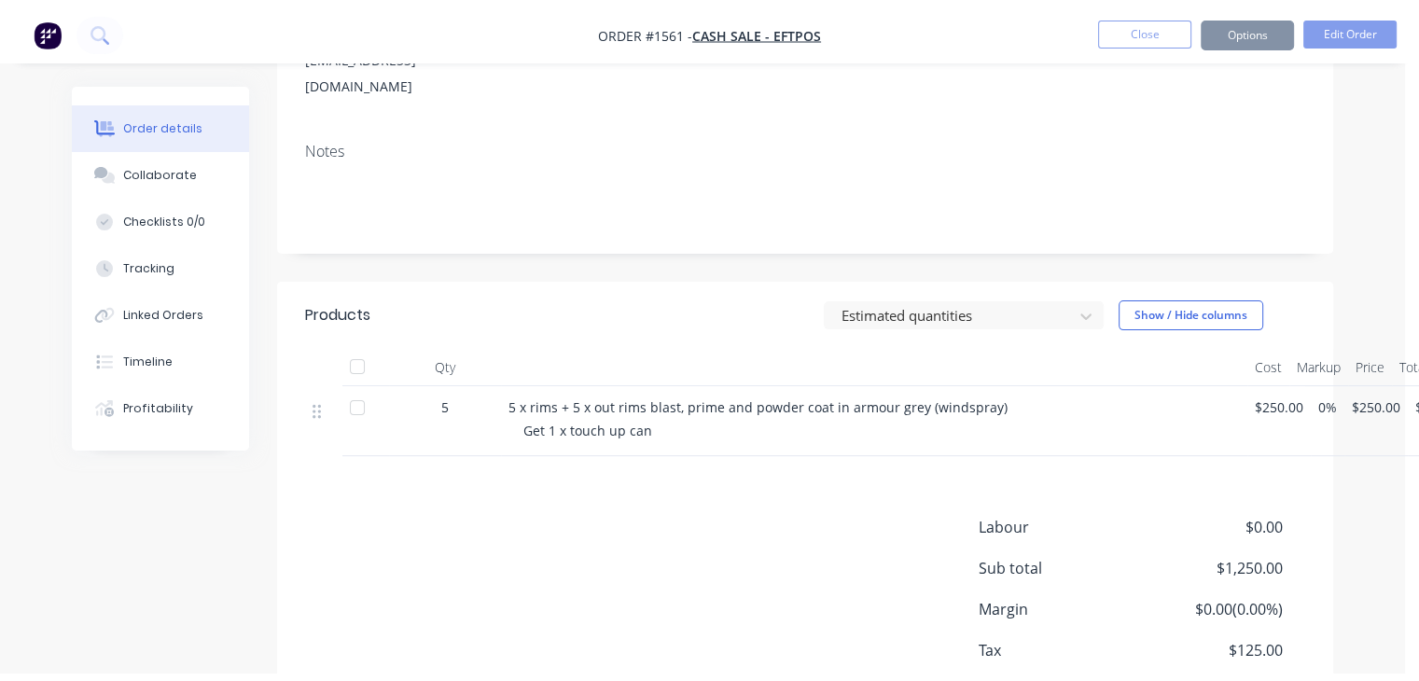
scroll to position [0, 0]
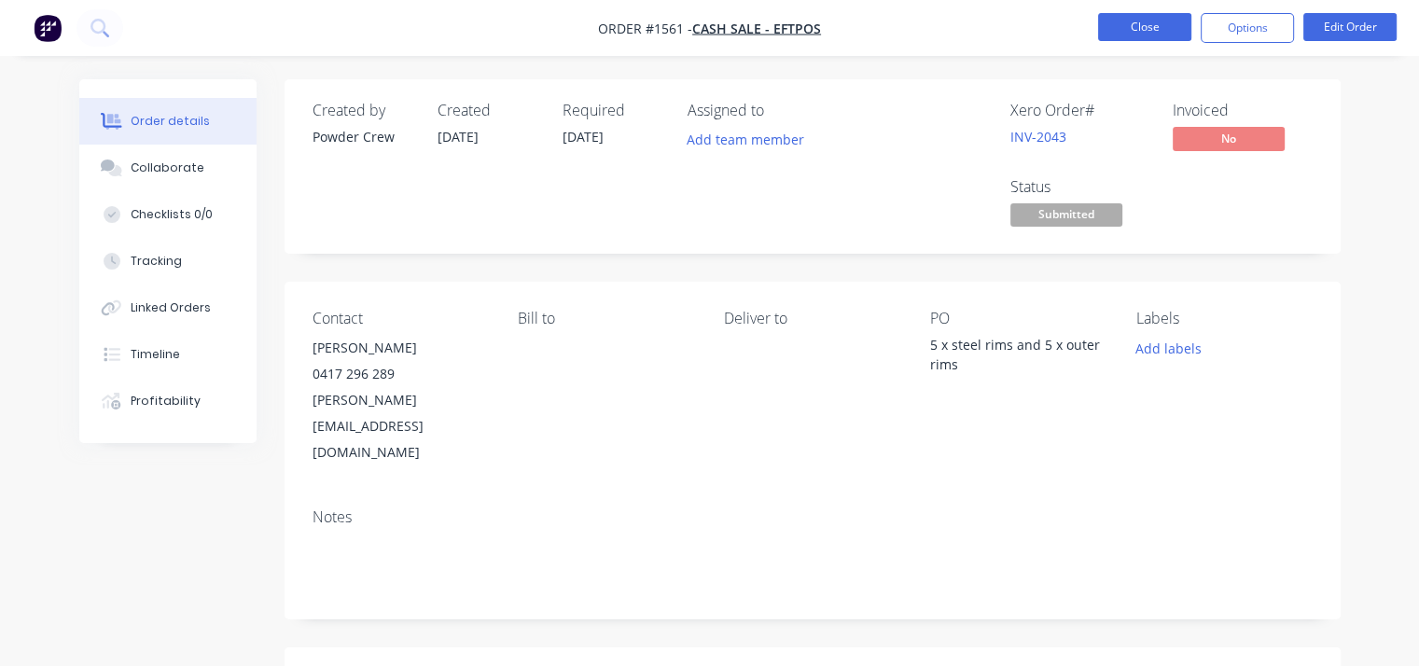
click at [1152, 32] on button "Close" at bounding box center [1144, 27] width 93 height 28
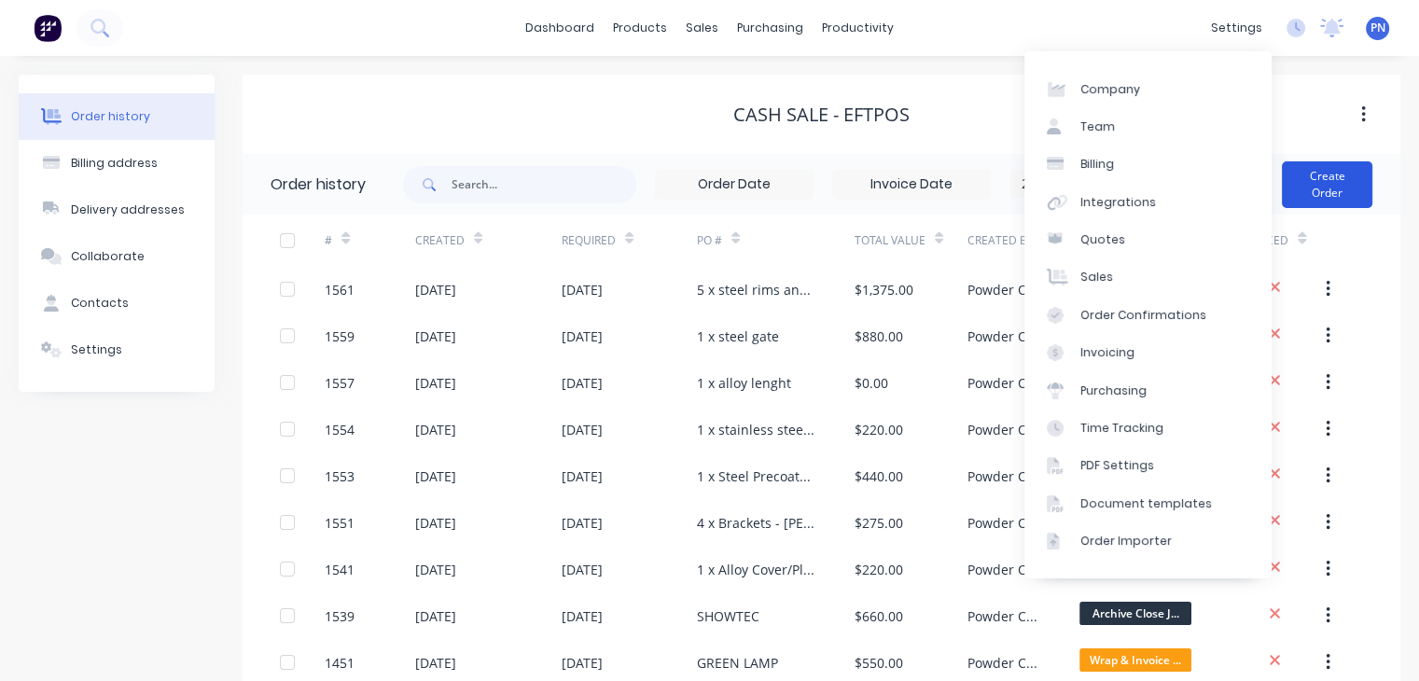
click at [1347, 186] on button "Create Order" at bounding box center [1327, 184] width 91 height 47
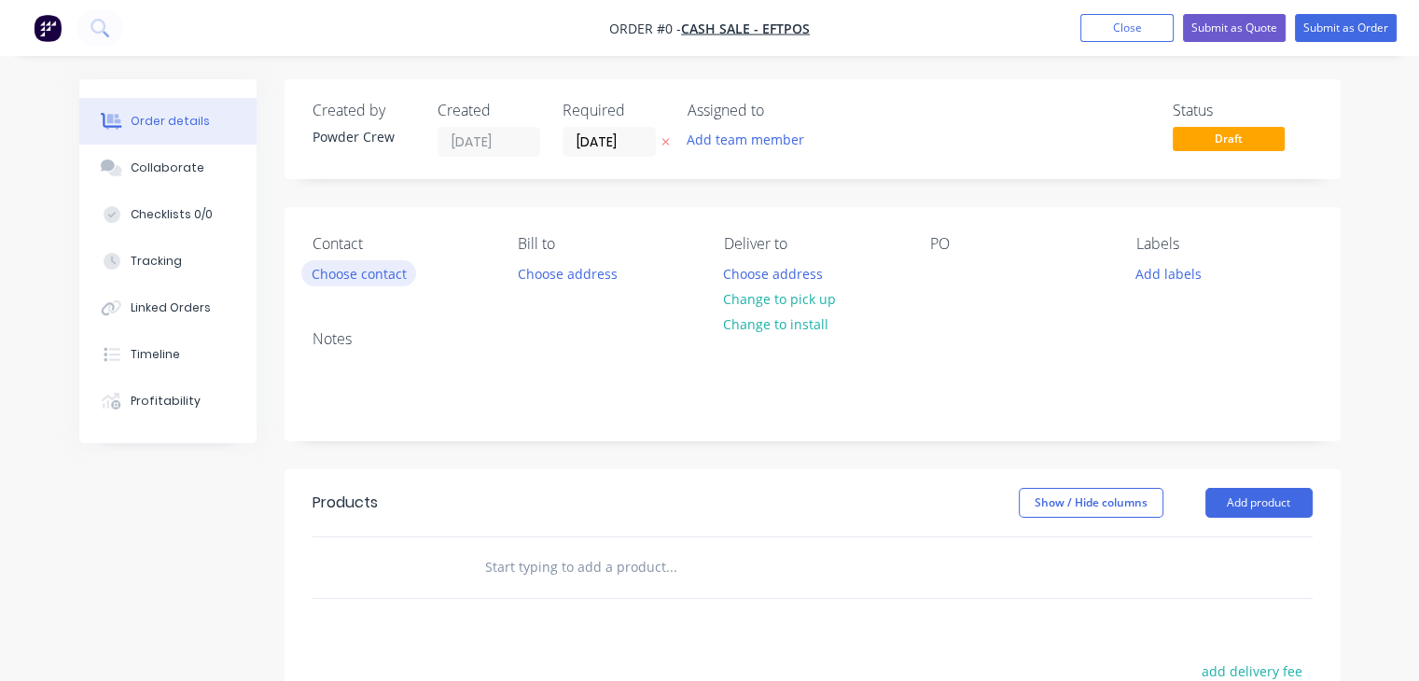
click at [396, 266] on button "Choose contact" at bounding box center [358, 272] width 115 height 25
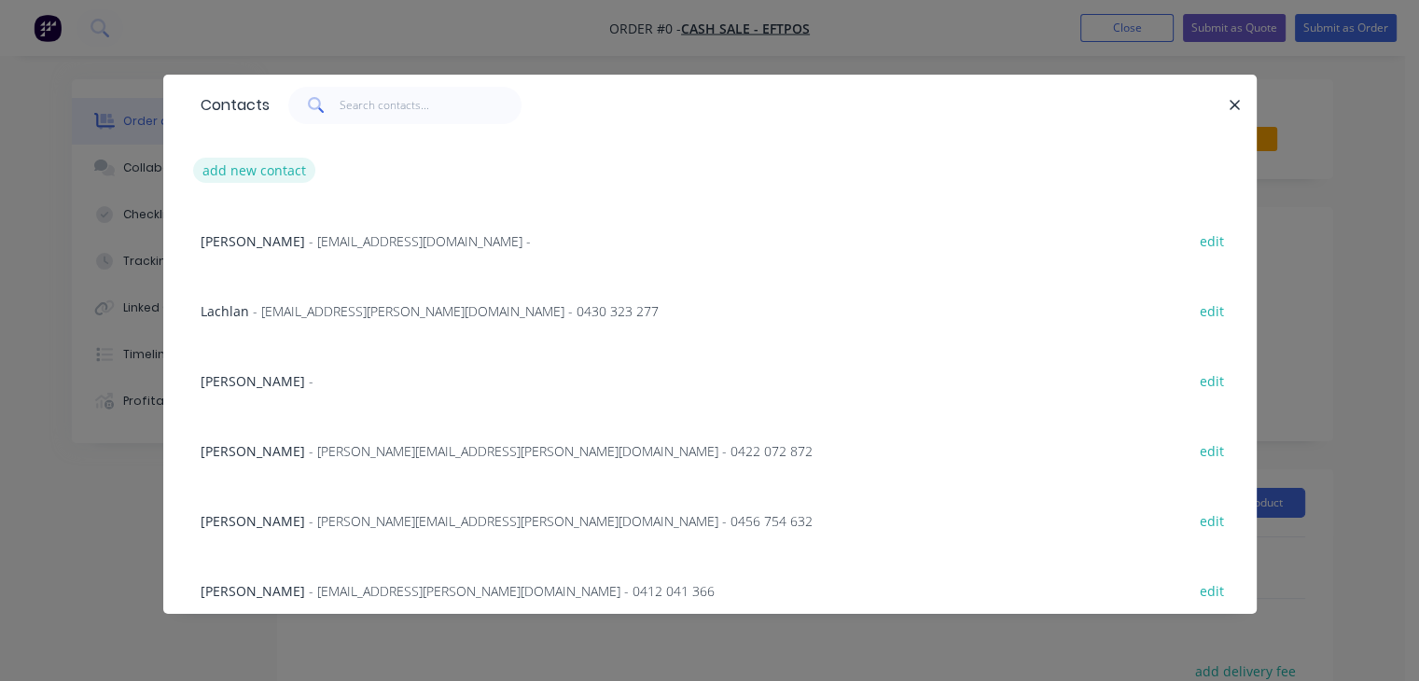
click at [279, 167] on button "add new contact" at bounding box center [254, 170] width 123 height 25
select select "AU"
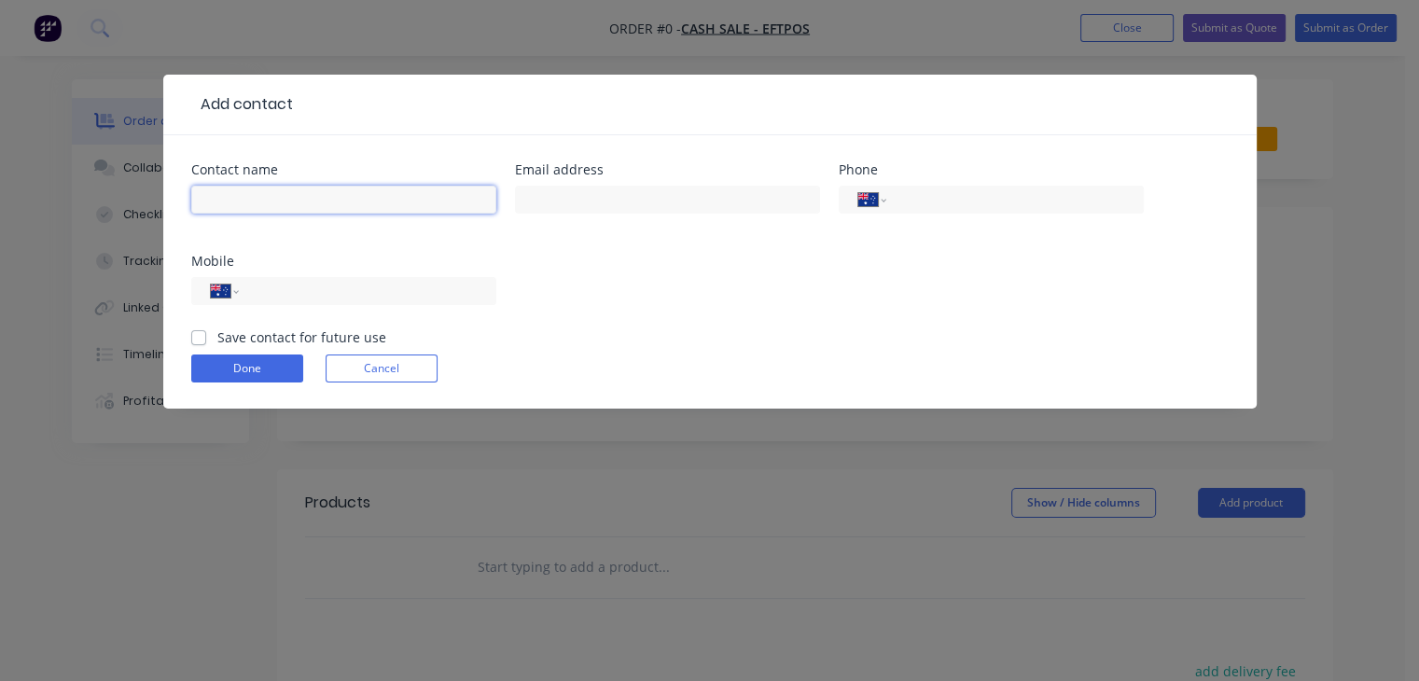
click at [291, 205] on input "text" at bounding box center [343, 200] width 305 height 28
type input "Phil"
click at [613, 265] on div "Contact name Phil Email address Phone International Afghanistan Åland Islands A…" at bounding box center [710, 245] width 1038 height 164
click at [300, 290] on input "tel" at bounding box center [364, 291] width 224 height 21
type input "0401 988 688"
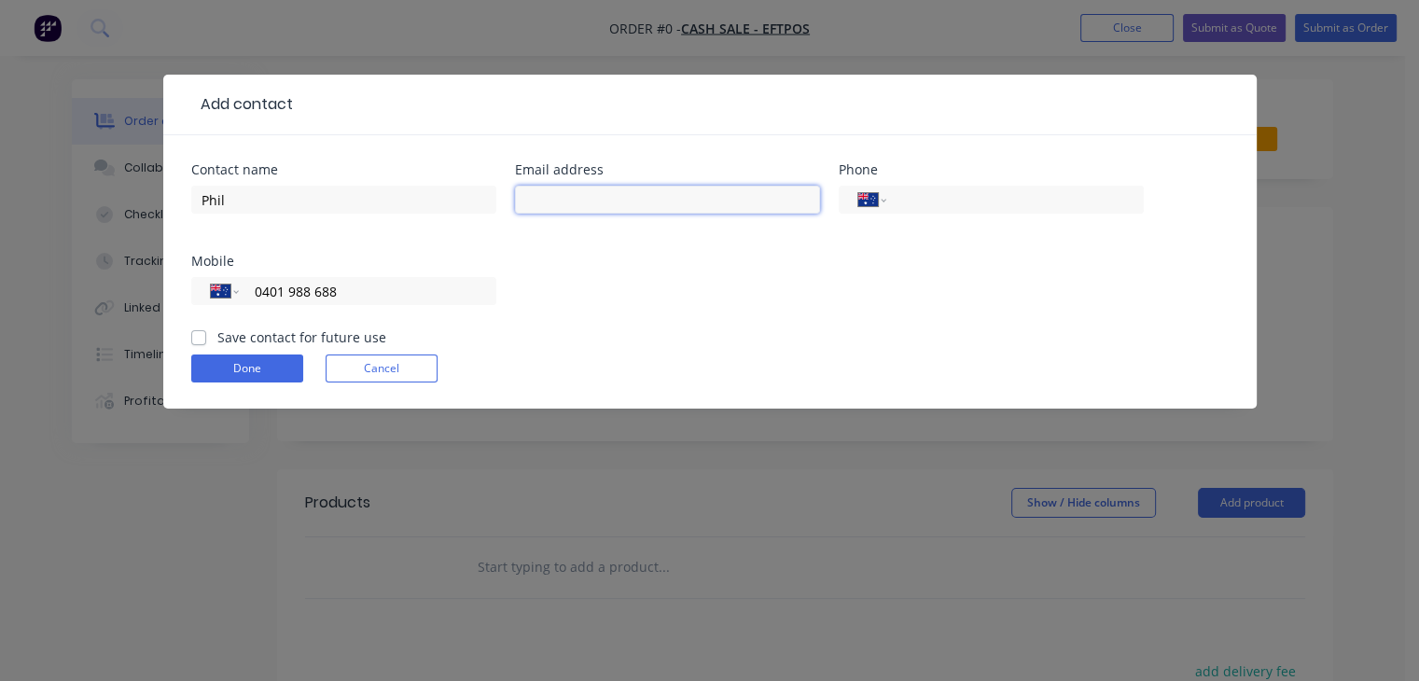
click at [607, 188] on input "text" at bounding box center [667, 200] width 305 height 28
type input "philpryke@ppryke.com"
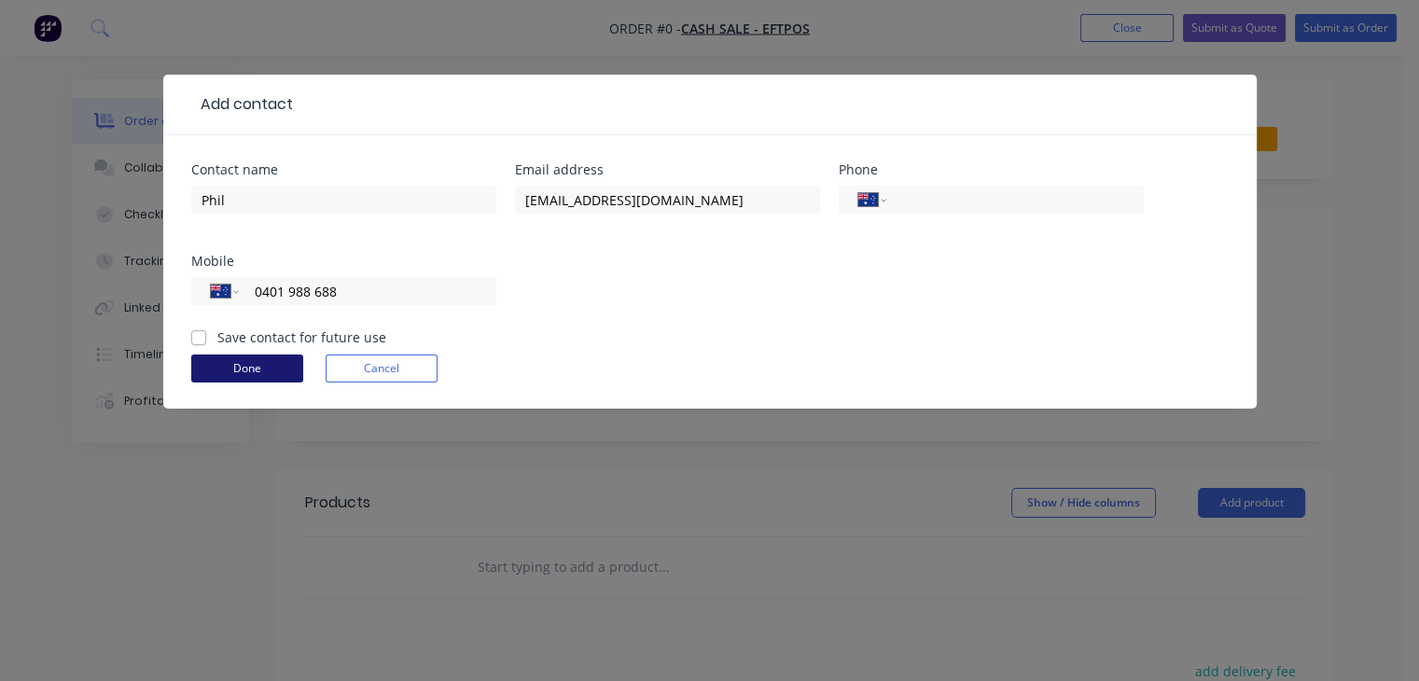
click at [273, 376] on button "Done" at bounding box center [247, 369] width 112 height 28
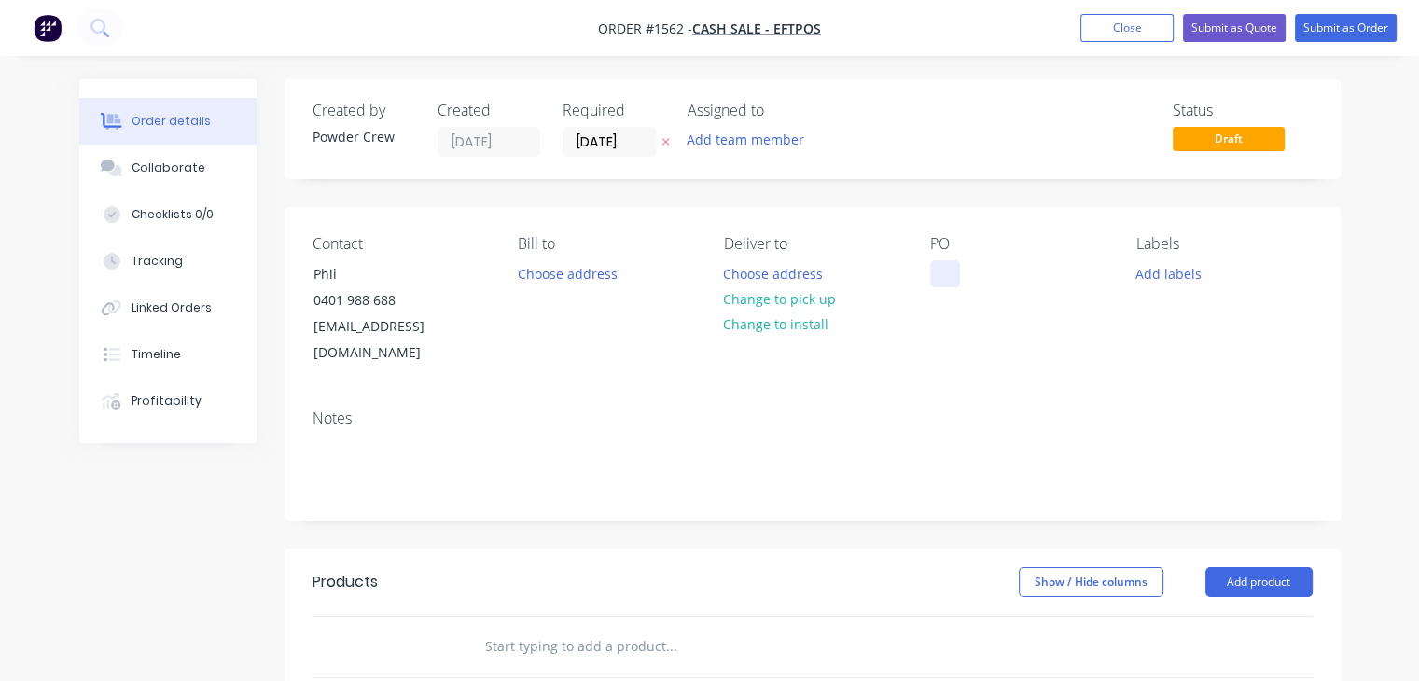
click at [930, 273] on div at bounding box center [945, 273] width 30 height 27
drag, startPoint x: 1011, startPoint y: 304, endPoint x: 931, endPoint y: 249, distance: 96.6
click at [931, 249] on div "PO 6 x boat peices blast only" at bounding box center [1018, 301] width 176 height 132
copy div "6 x boat peices blast only"
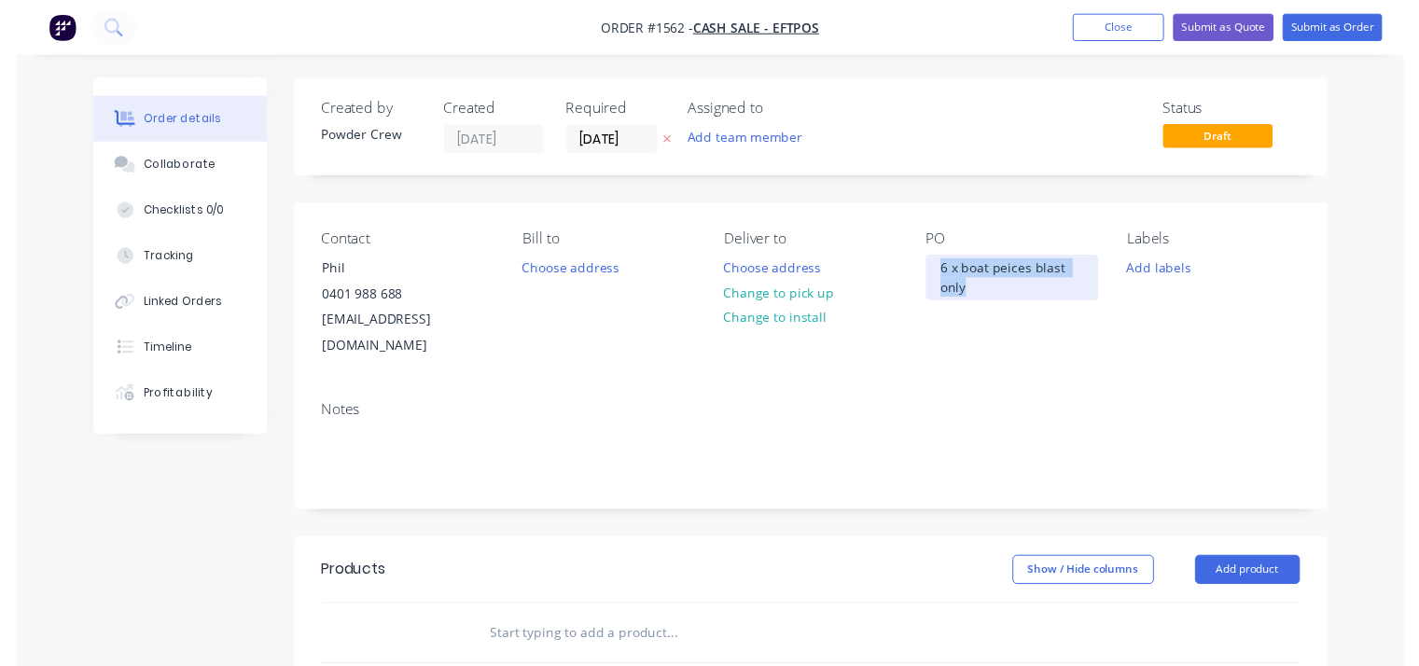
scroll to position [187, 0]
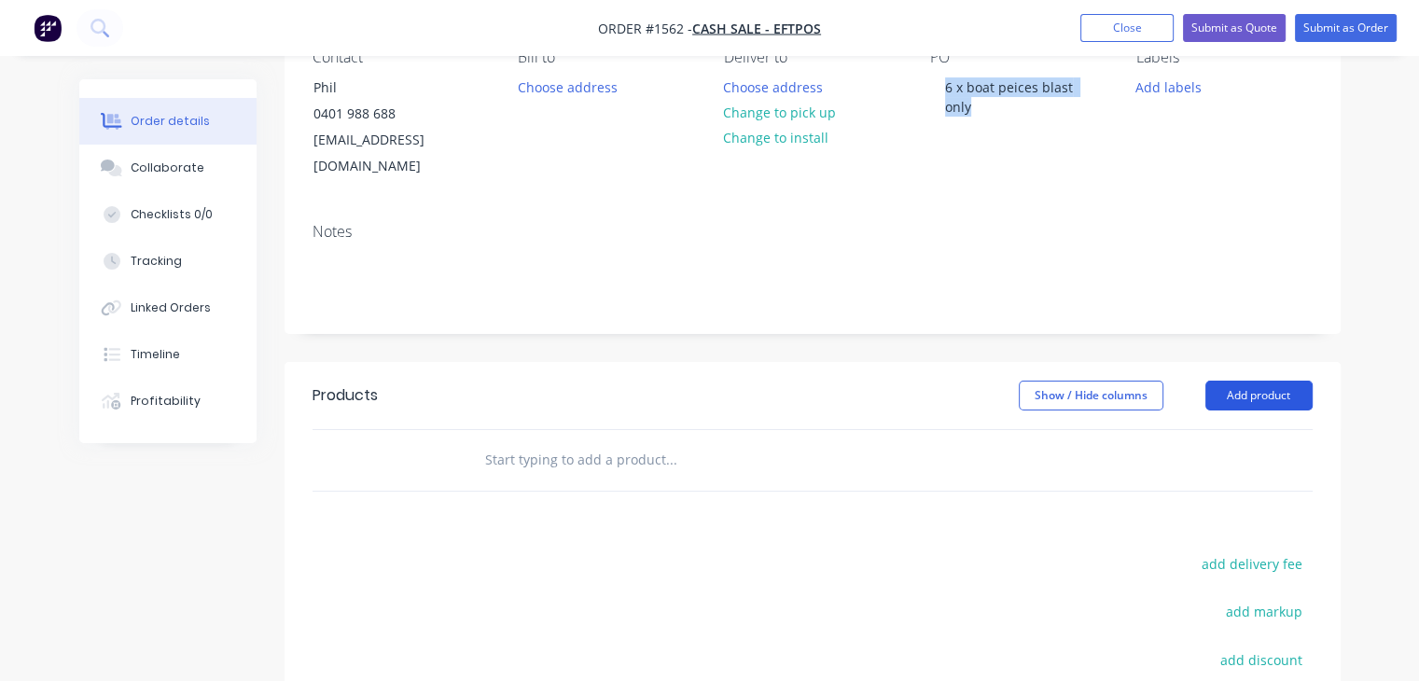
click at [1254, 381] on button "Add product" at bounding box center [1259, 396] width 107 height 30
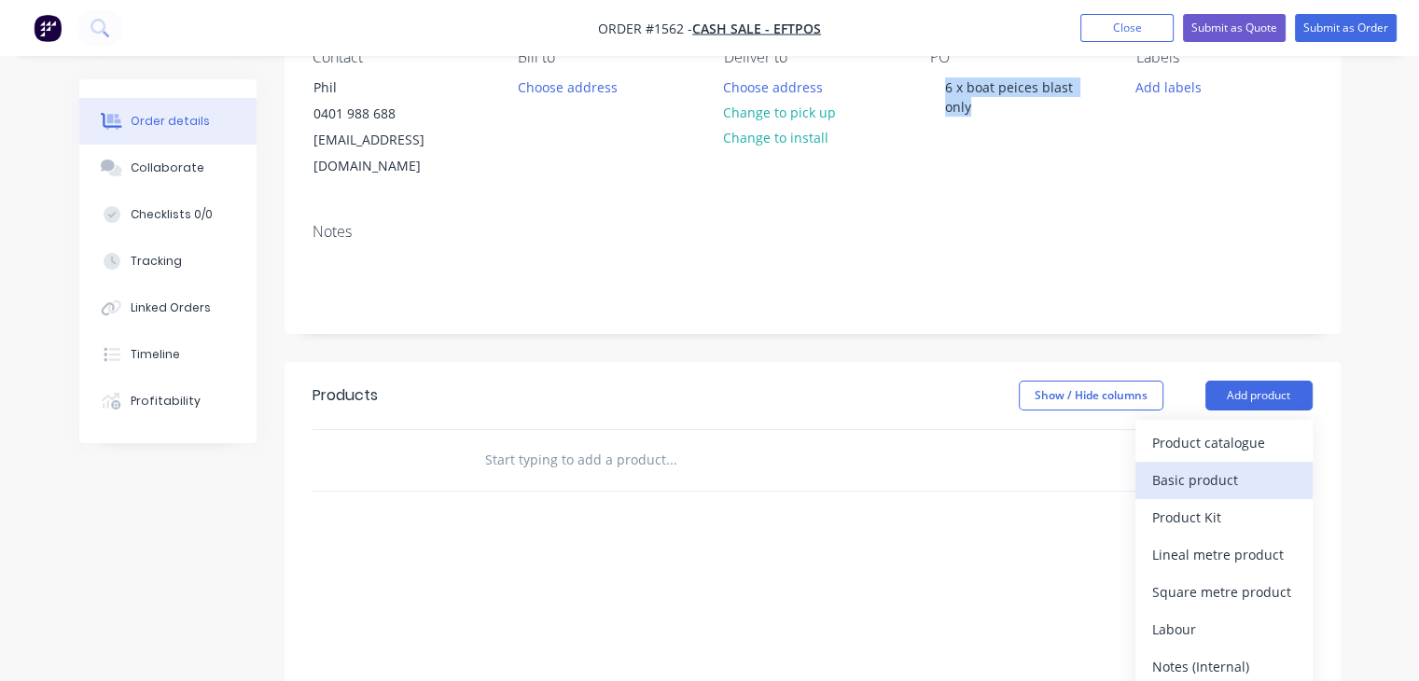
click at [1238, 468] on button "Basic product" at bounding box center [1224, 480] width 177 height 37
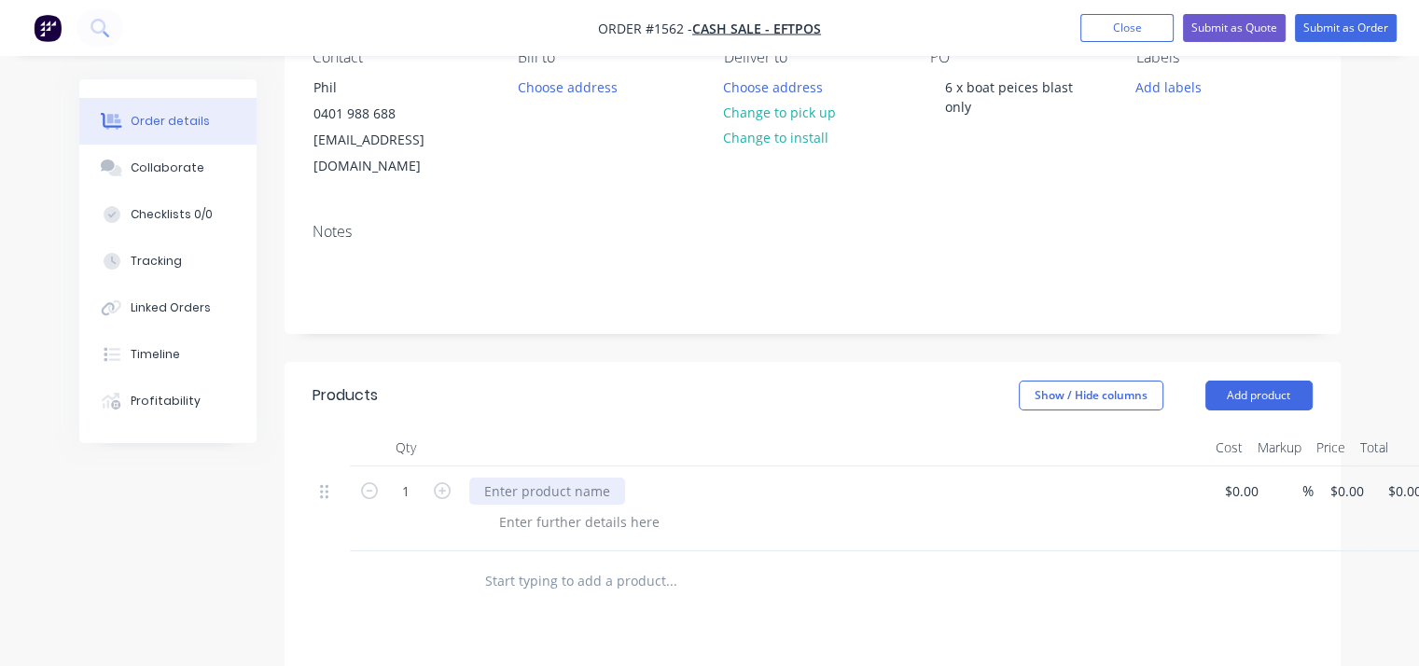
paste div
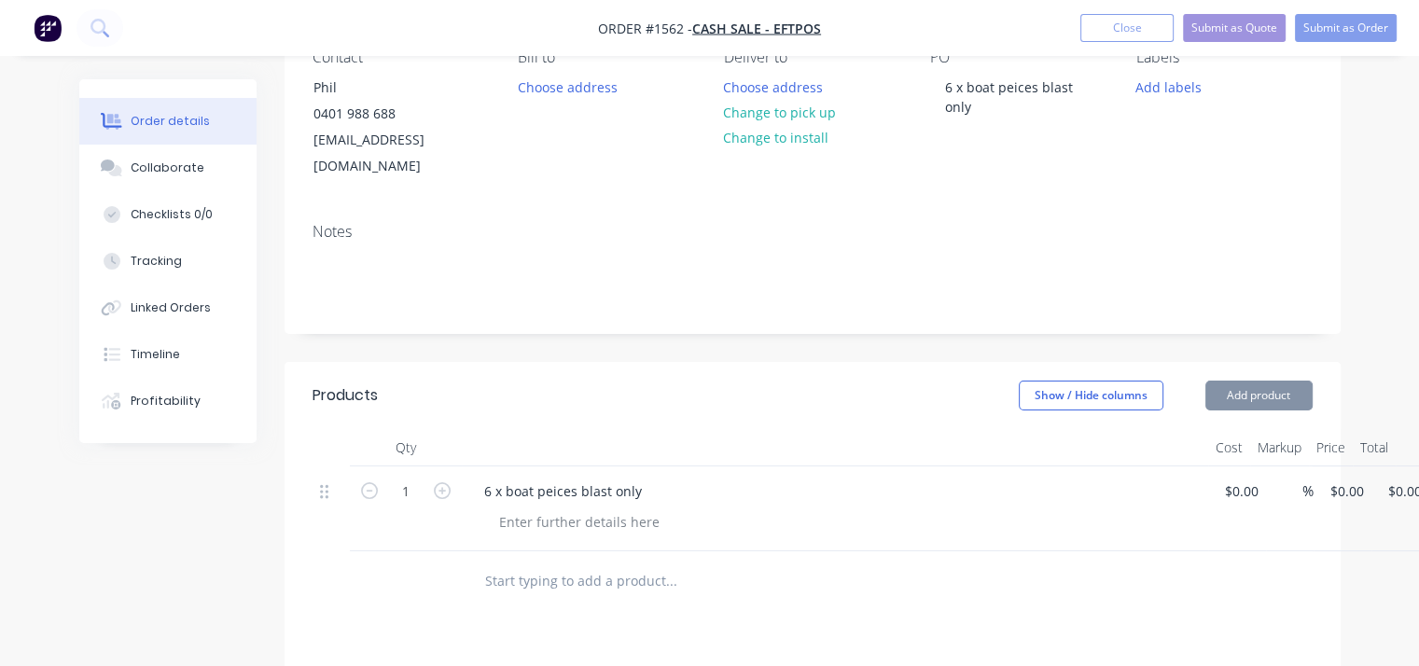
click at [921, 478] on div "6 x boat peices blast only" at bounding box center [835, 491] width 732 height 27
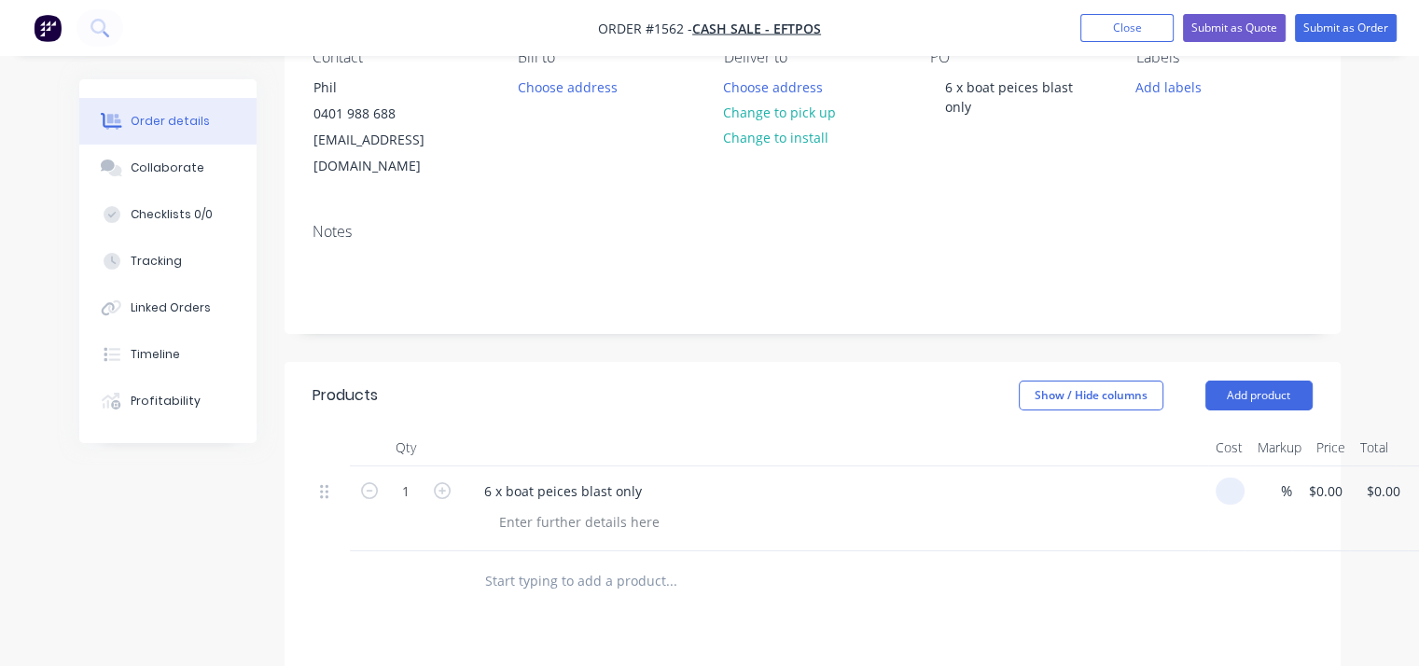
click at [1239, 478] on input at bounding box center [1233, 491] width 21 height 27
type input "$150.00"
click at [1216, 145] on div "Labels Add labels" at bounding box center [1225, 115] width 176 height 132
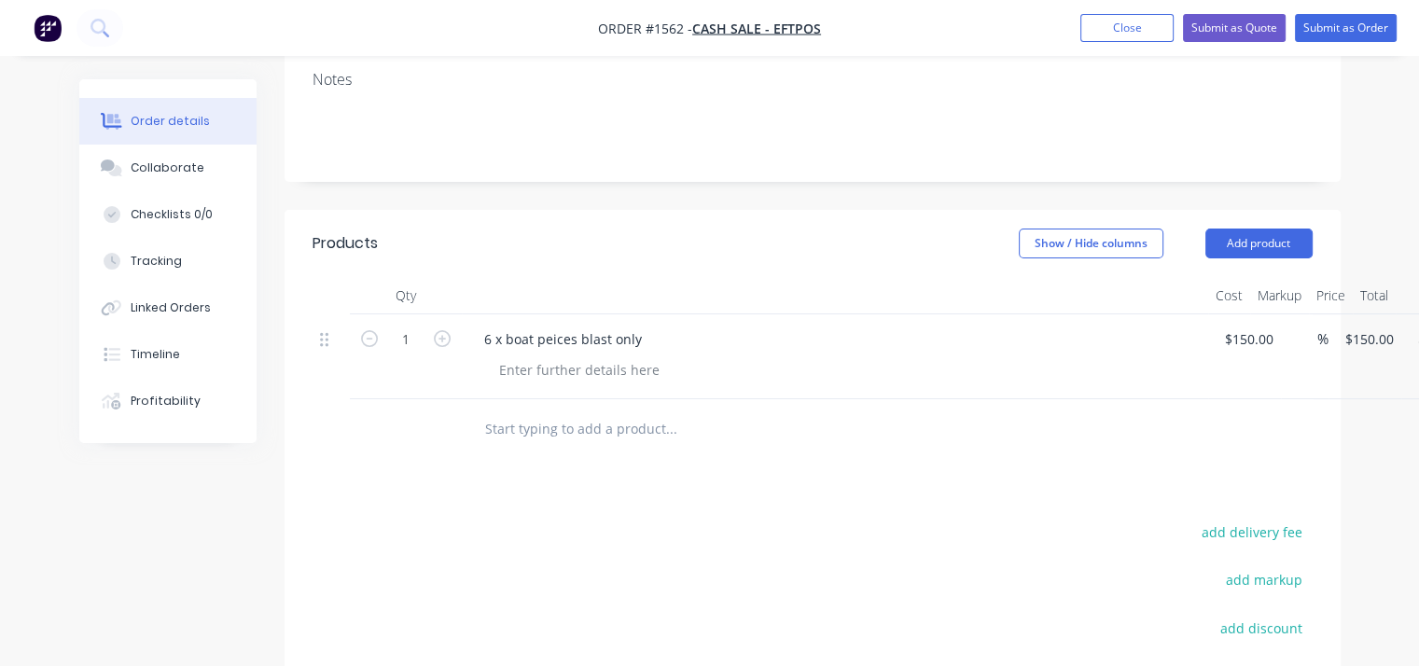
scroll to position [93, 0]
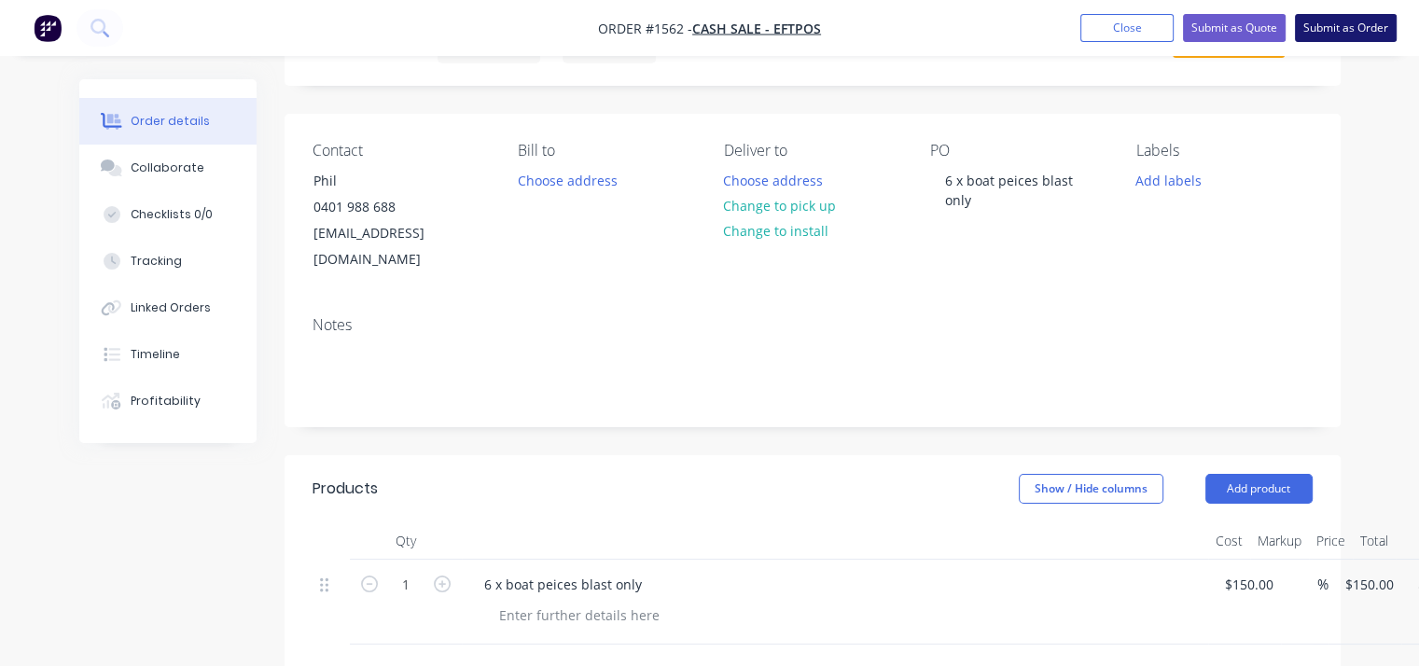
click at [1335, 28] on button "Submit as Order" at bounding box center [1346, 28] width 102 height 28
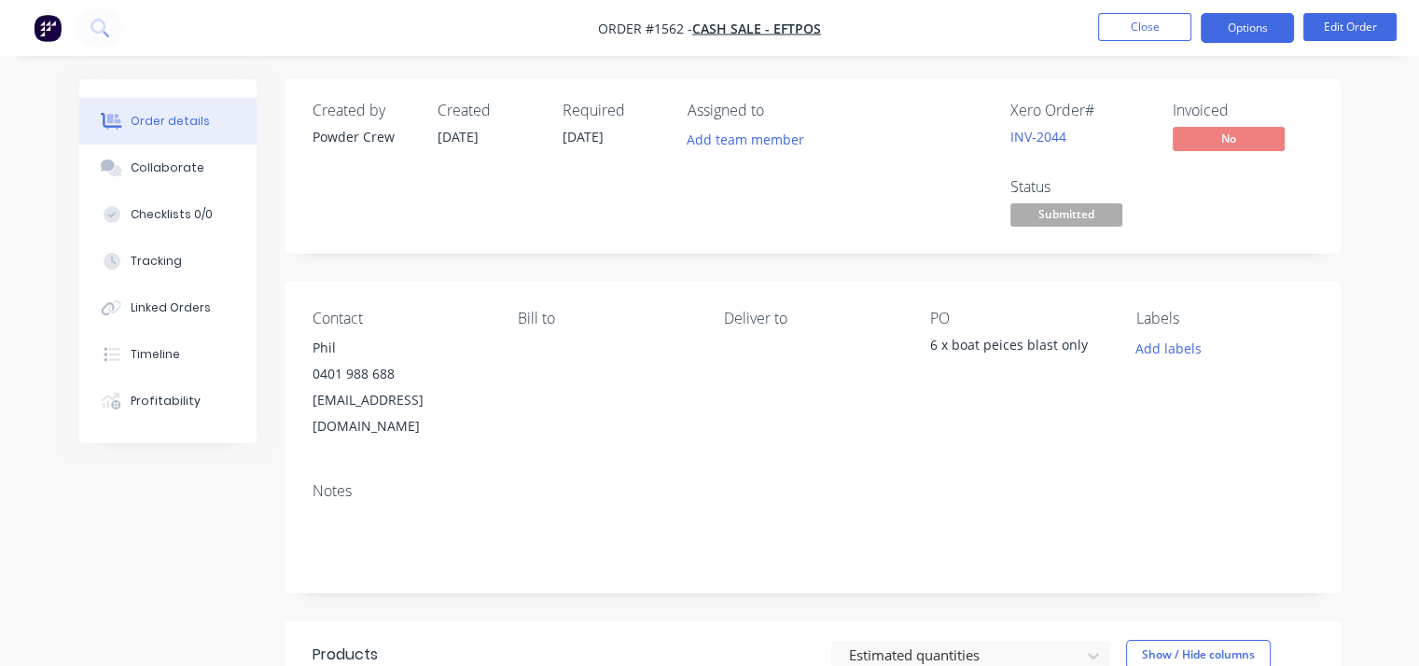
click at [1234, 33] on button "Options" at bounding box center [1247, 28] width 93 height 30
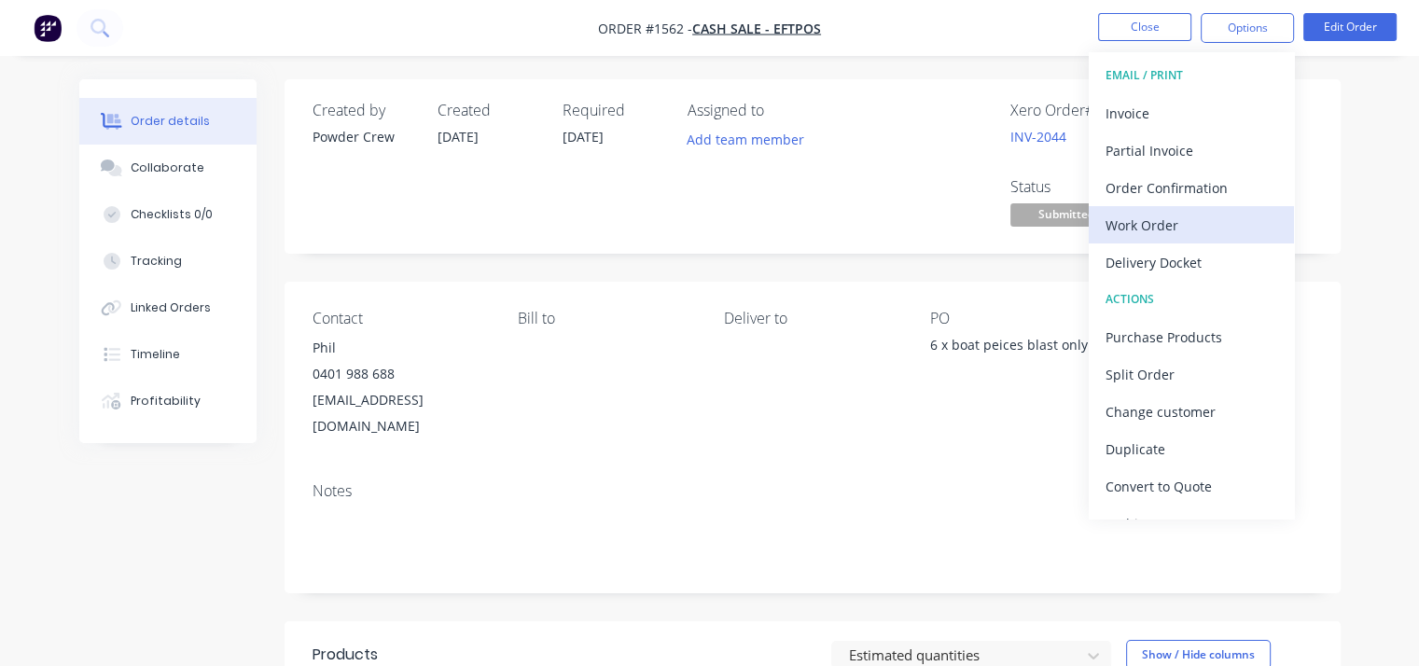
click at [1174, 227] on div "Work Order" at bounding box center [1192, 225] width 172 height 27
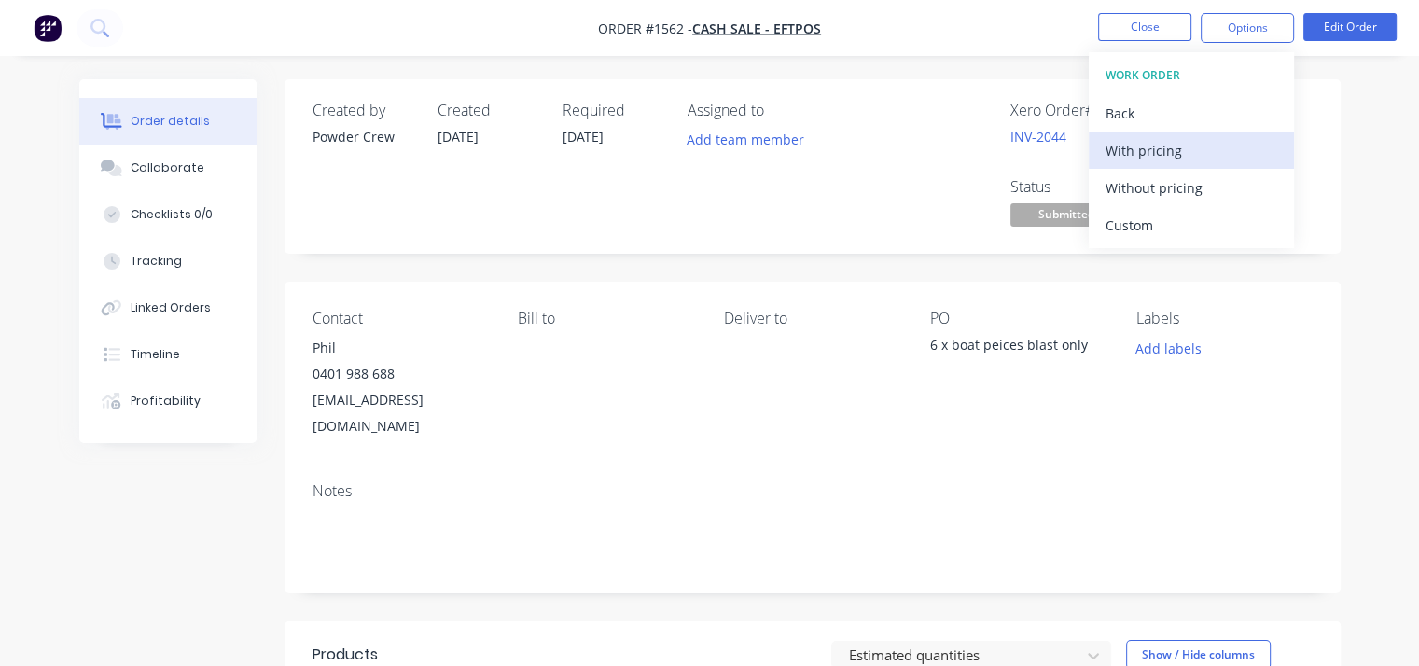
click at [1174, 152] on div "With pricing" at bounding box center [1192, 150] width 172 height 27
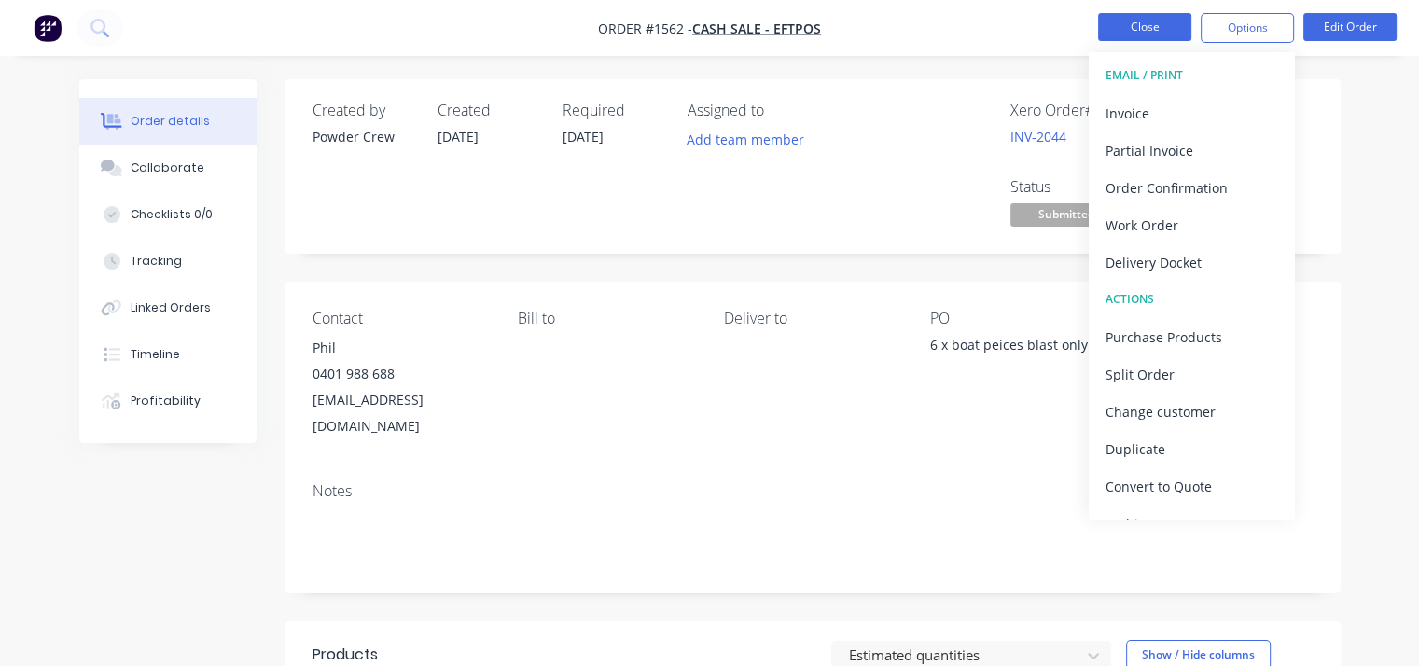
click at [1157, 27] on button "Close" at bounding box center [1144, 27] width 93 height 28
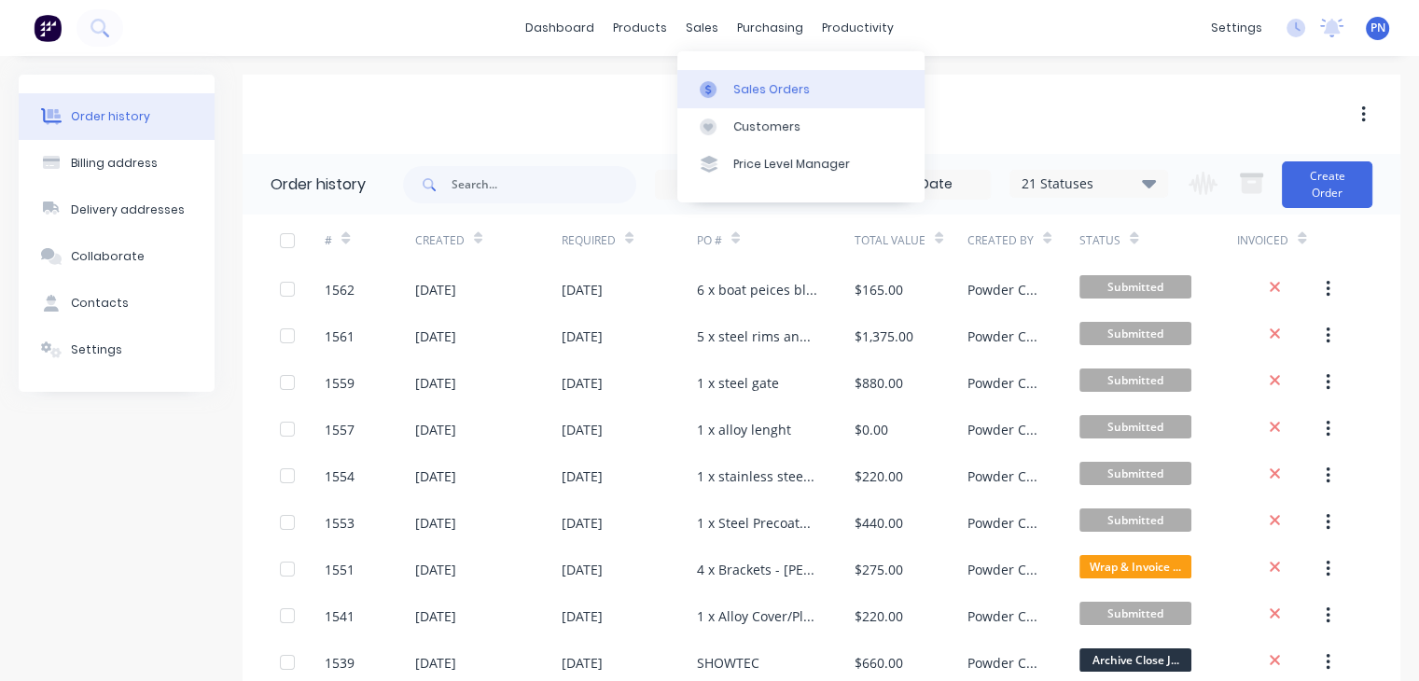
click at [745, 76] on link "Sales Orders" at bounding box center [800, 88] width 247 height 37
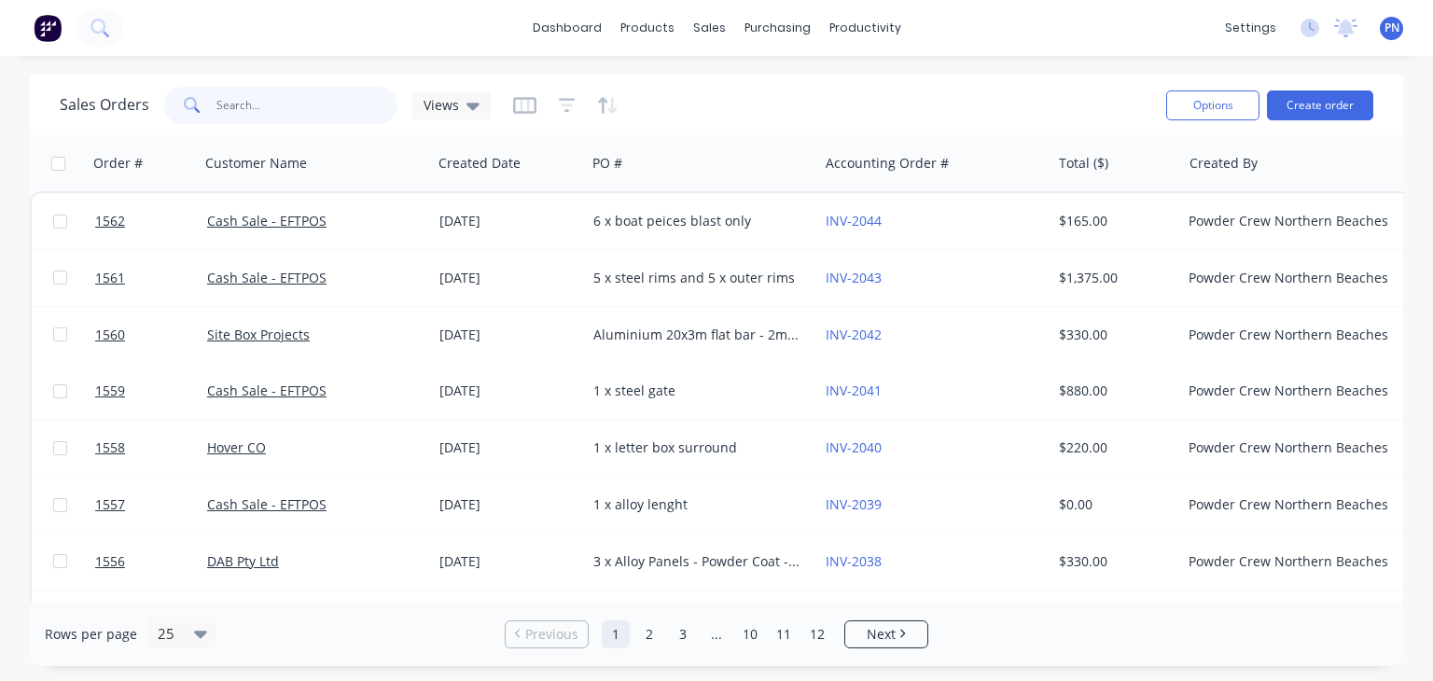
click at [292, 100] on input "text" at bounding box center [307, 105] width 182 height 37
type input "1527"
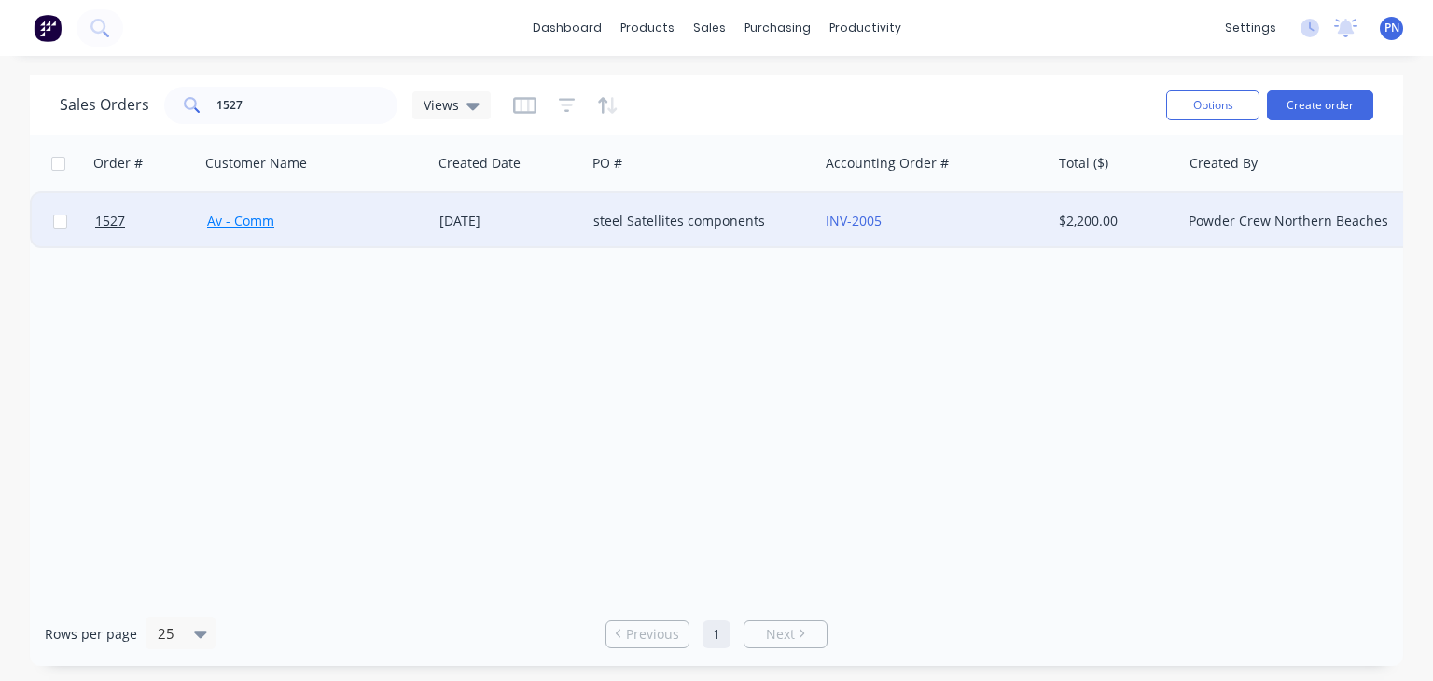
click at [252, 224] on link "Av - Comm" at bounding box center [240, 221] width 67 height 18
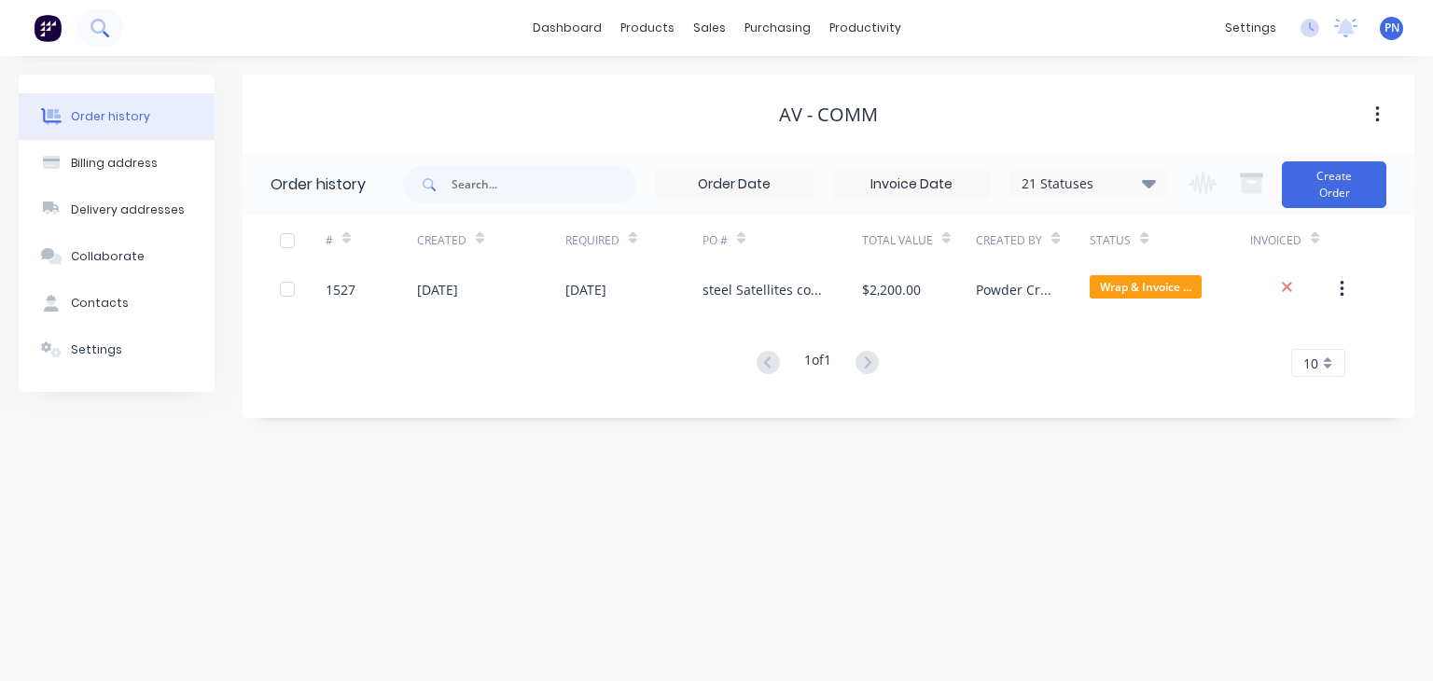
click at [91, 24] on icon at bounding box center [98, 26] width 15 height 15
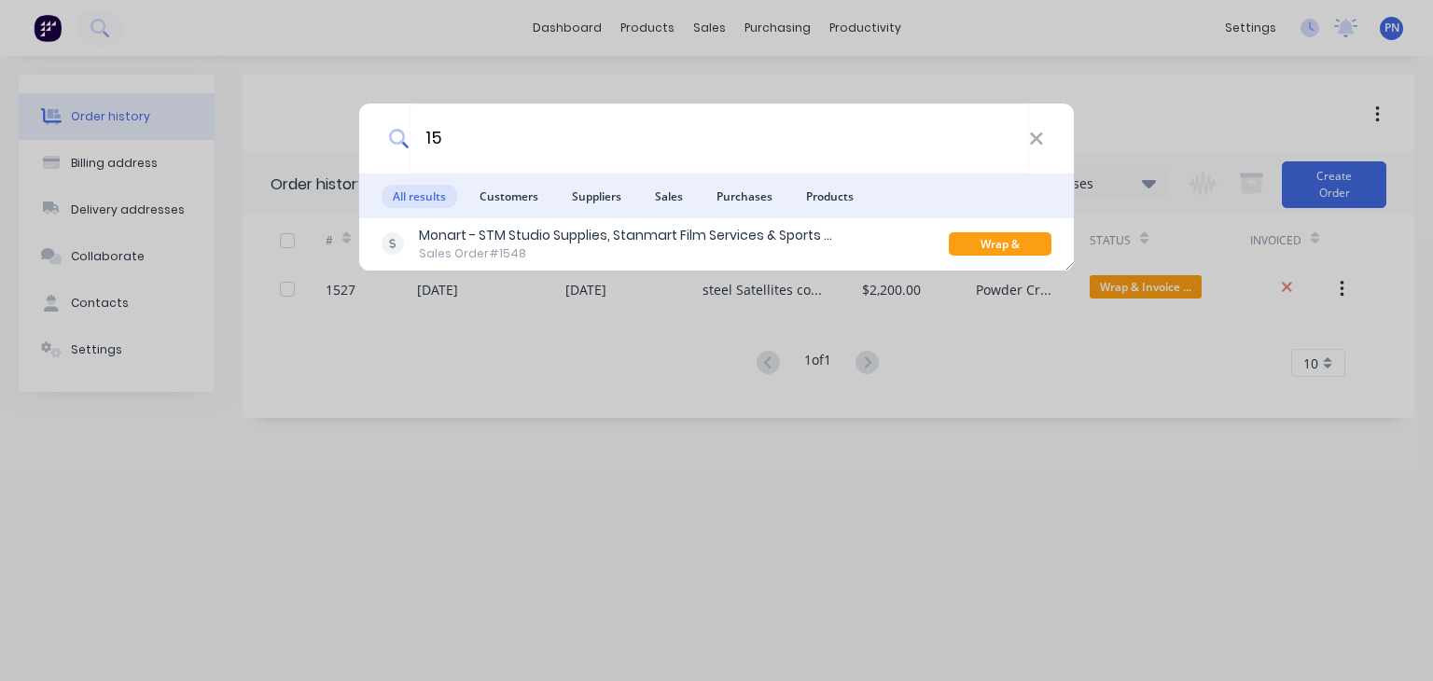
type input "1"
click at [463, 135] on input "1535" at bounding box center [720, 139] width 620 height 70
click at [503, 133] on input "1547" at bounding box center [720, 139] width 620 height 70
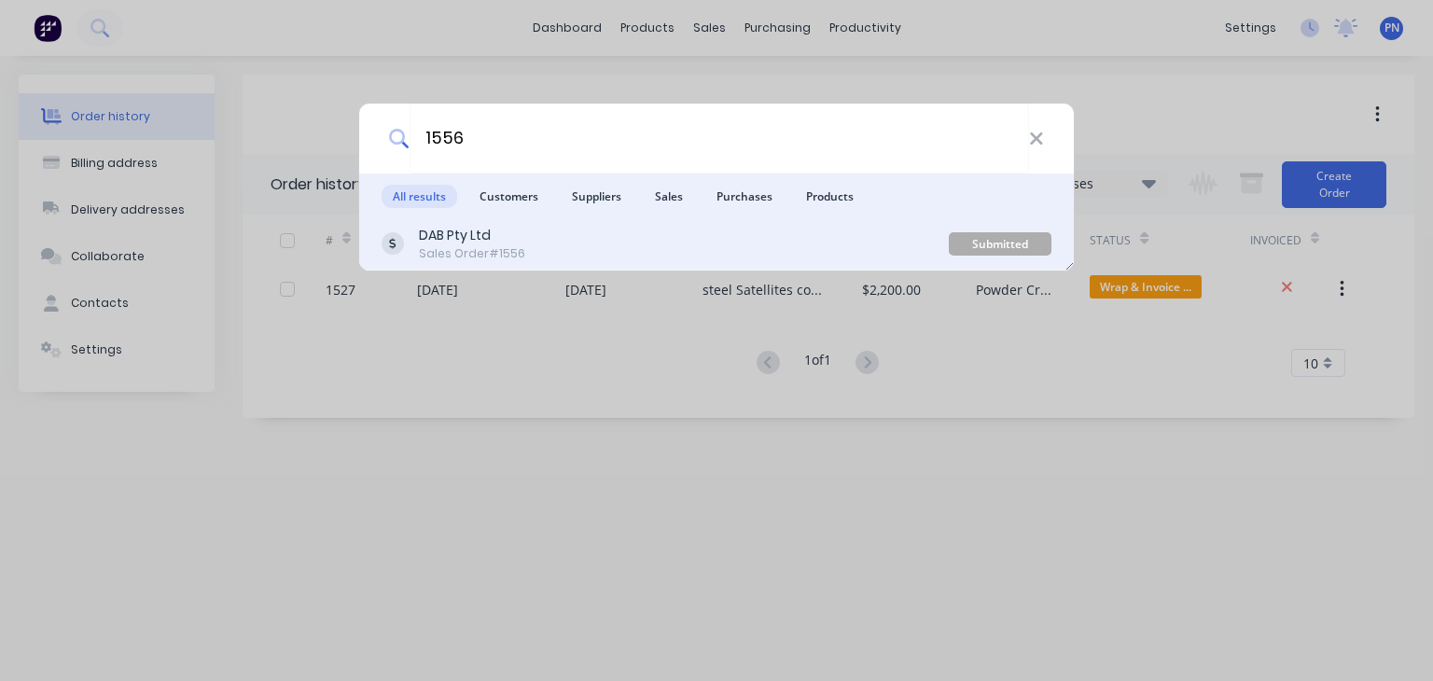
type input "1556"
click at [553, 247] on div "DAB Pty Ltd Sales Order #1556" at bounding box center [665, 244] width 567 height 36
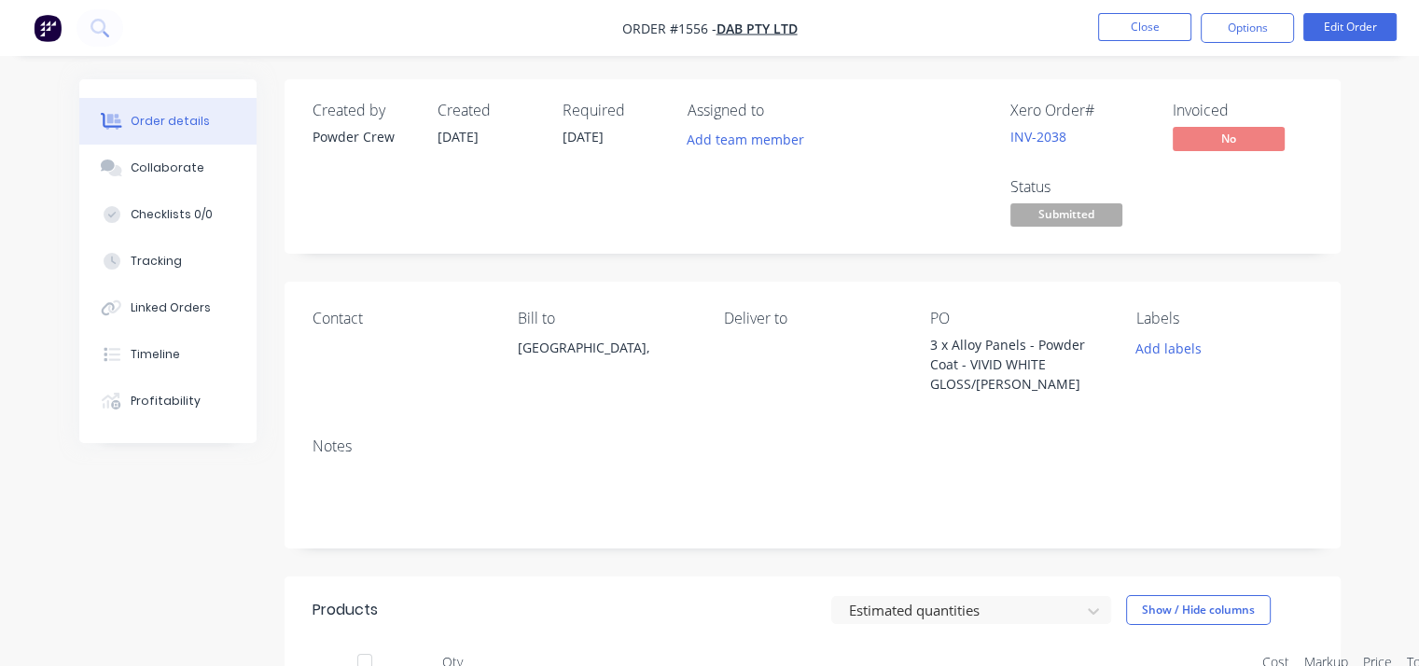
click at [1071, 214] on span "Submitted" at bounding box center [1067, 214] width 112 height 23
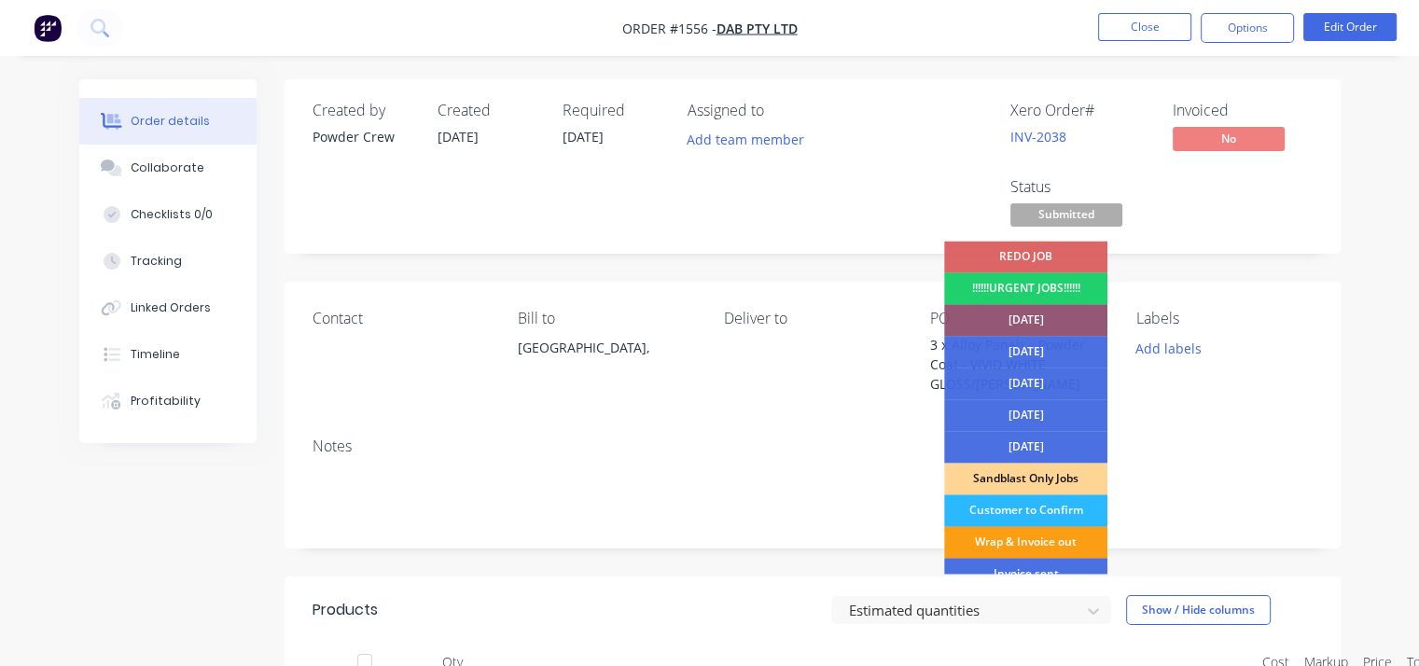
click at [1060, 534] on div "Wrap & Invoice out" at bounding box center [1025, 542] width 163 height 32
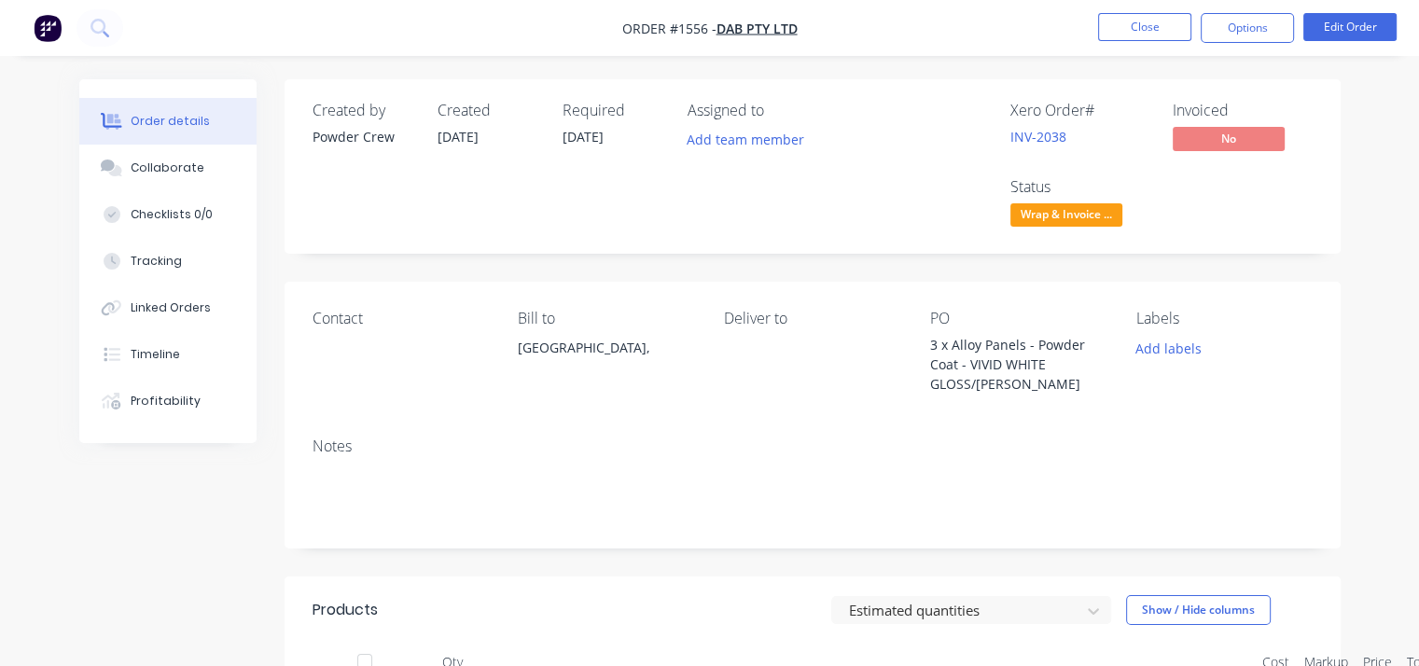
click at [1305, 311] on div "Labels" at bounding box center [1225, 319] width 176 height 18
click at [1154, 16] on button "Close" at bounding box center [1144, 27] width 93 height 28
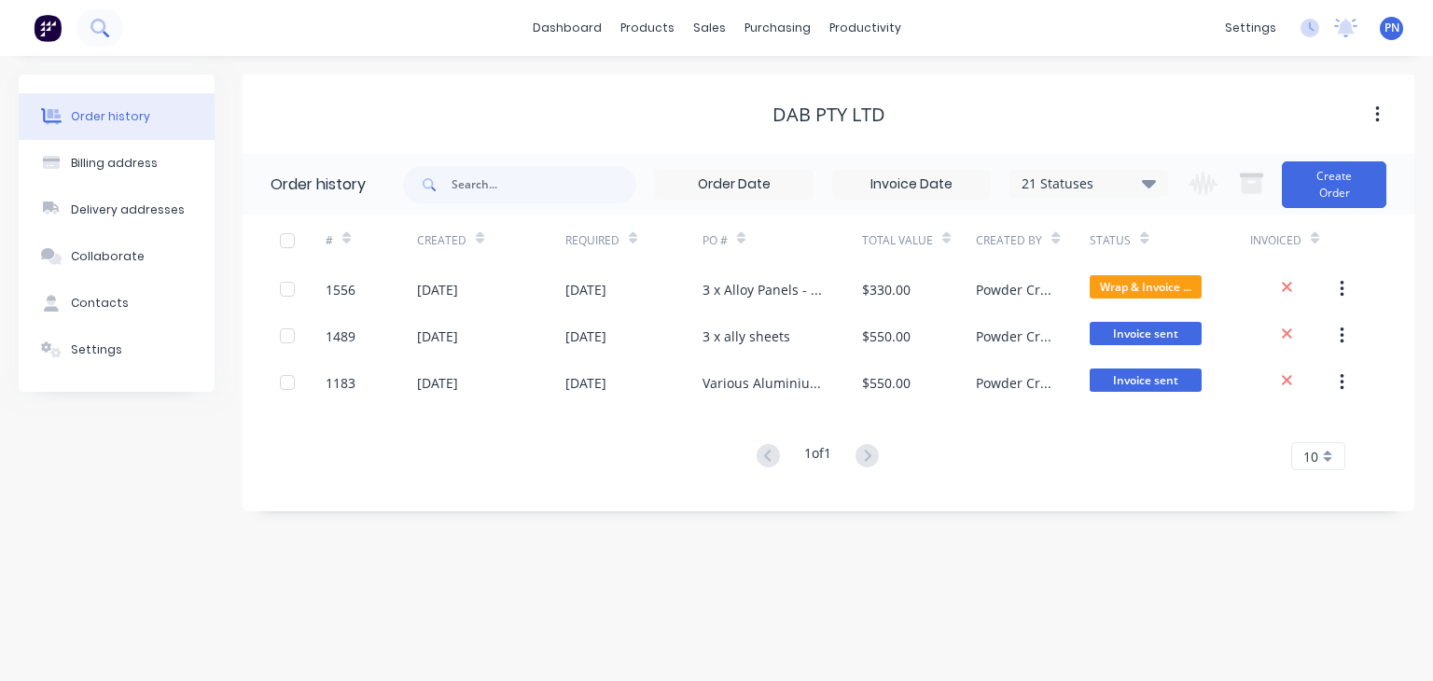
click at [98, 28] on icon at bounding box center [100, 28] width 18 height 18
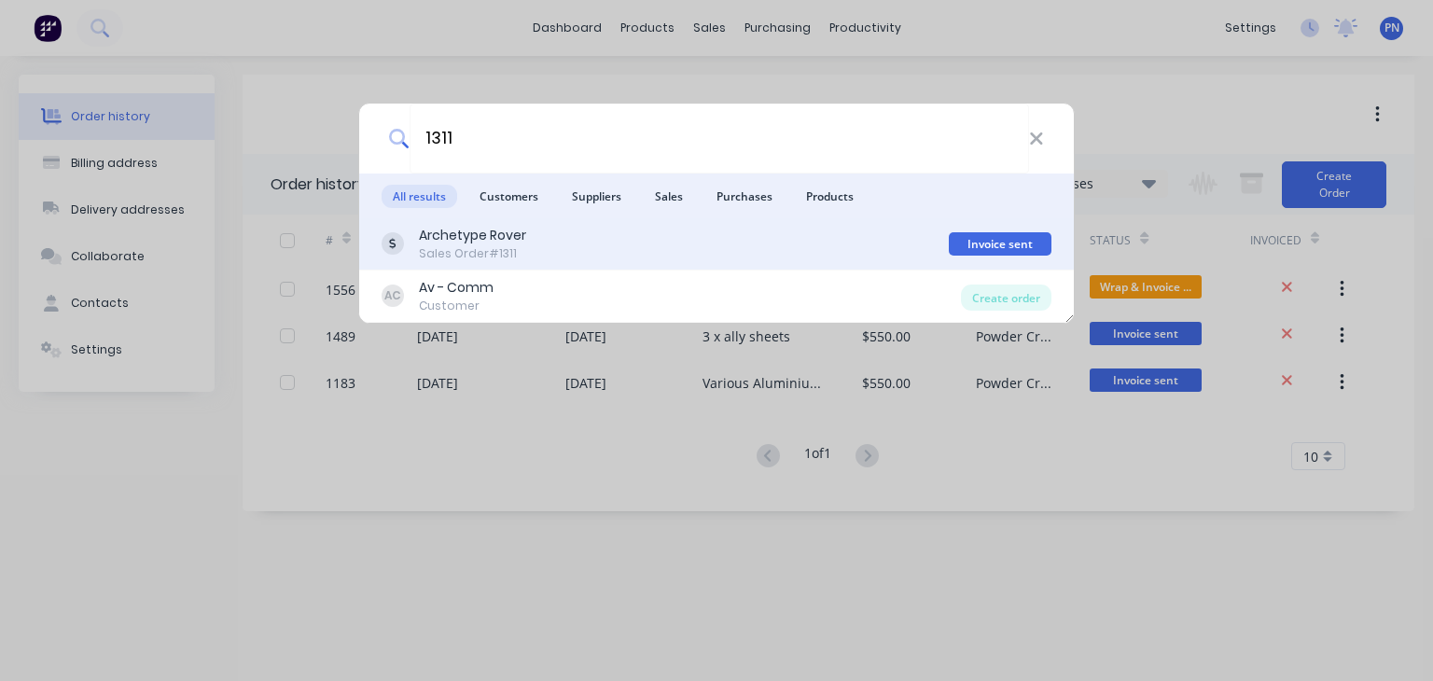
type input "1311"
click at [567, 255] on div "Archetype Rover Sales Order #1311" at bounding box center [665, 244] width 567 height 36
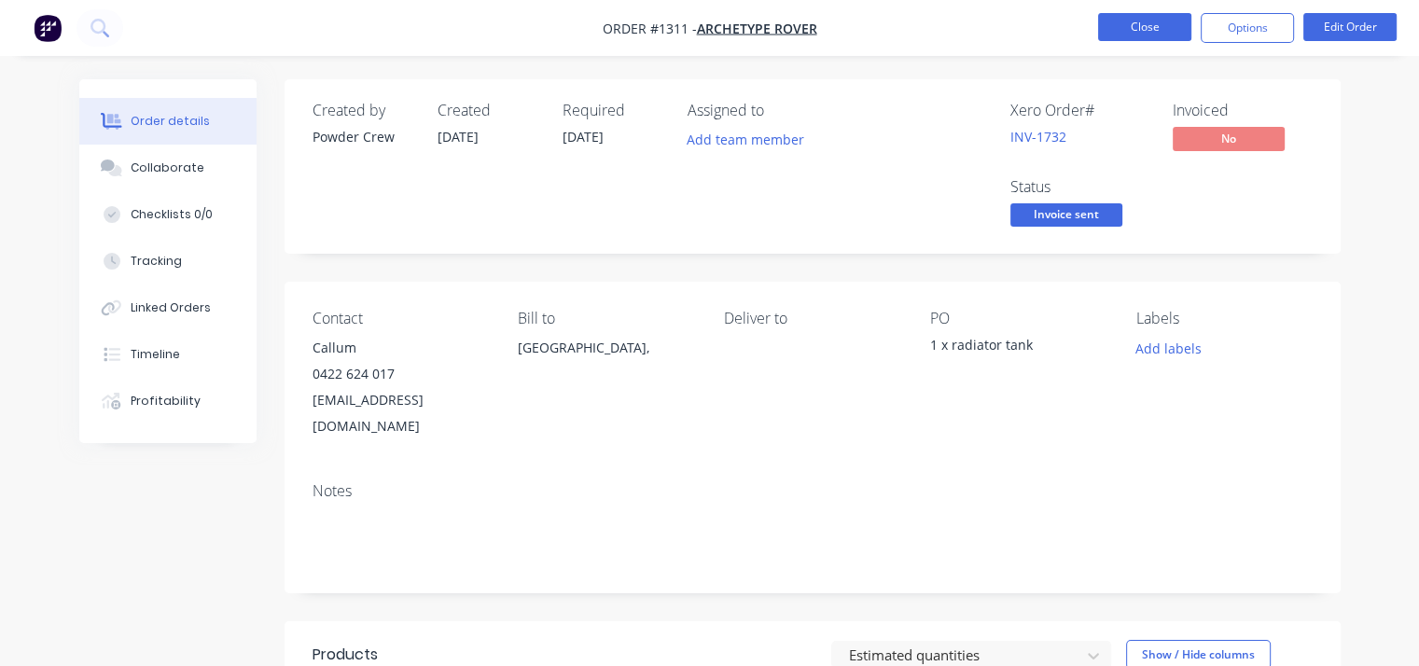
click at [1122, 35] on button "Close" at bounding box center [1144, 27] width 93 height 28
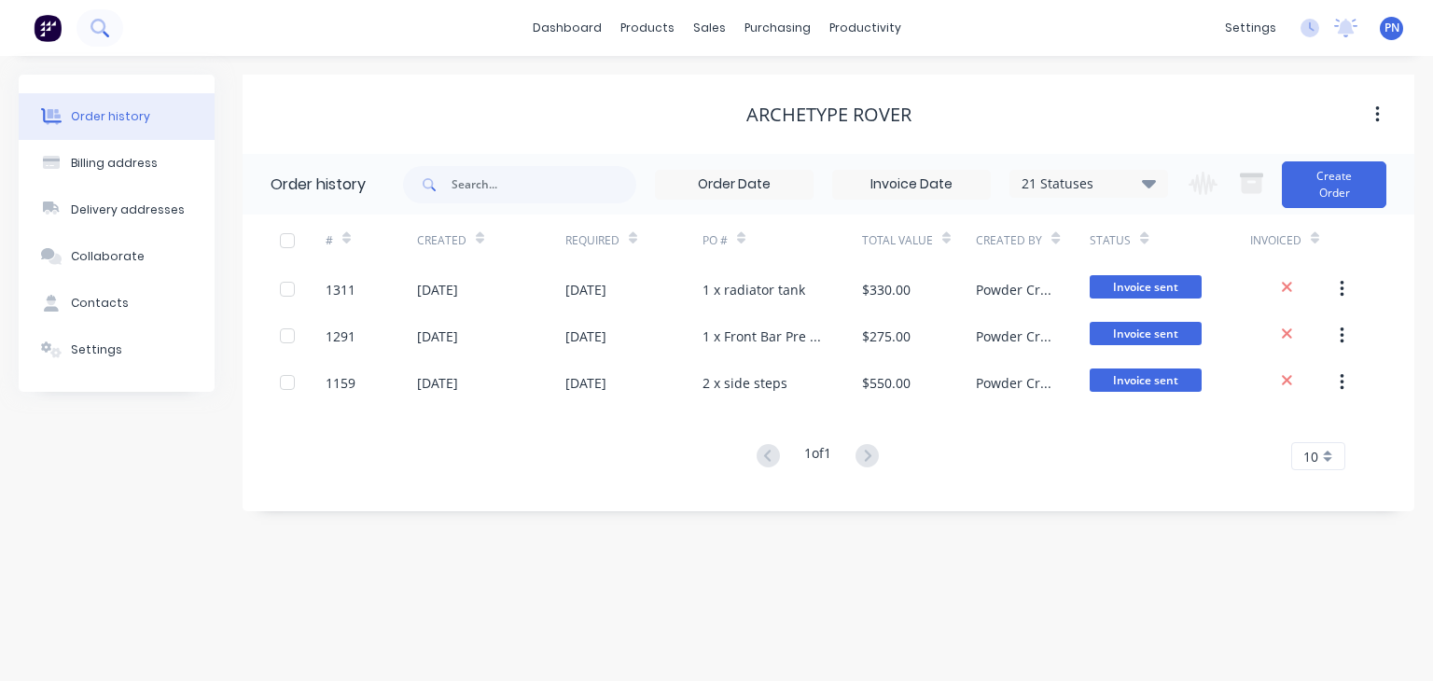
click at [112, 30] on button at bounding box center [100, 27] width 47 height 37
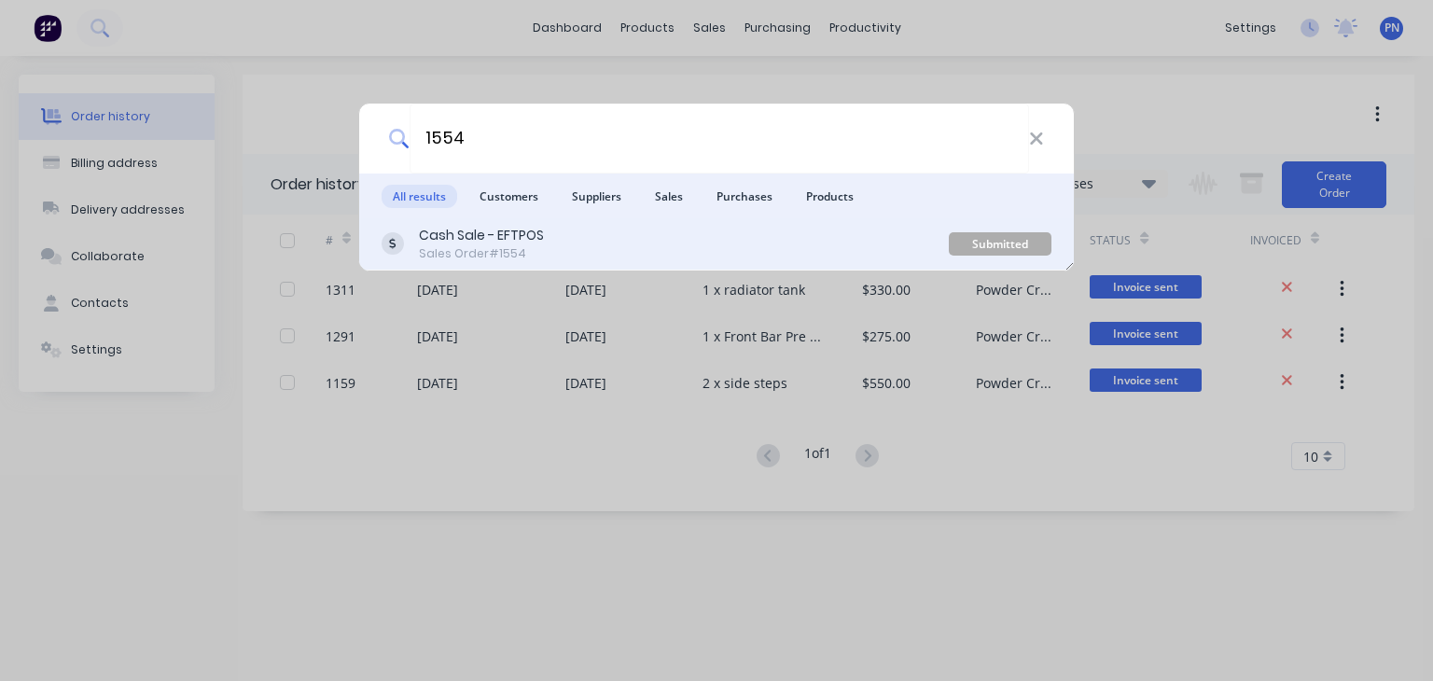
type input "1554"
click at [510, 245] on div "Sales Order #1554" at bounding box center [481, 253] width 125 height 17
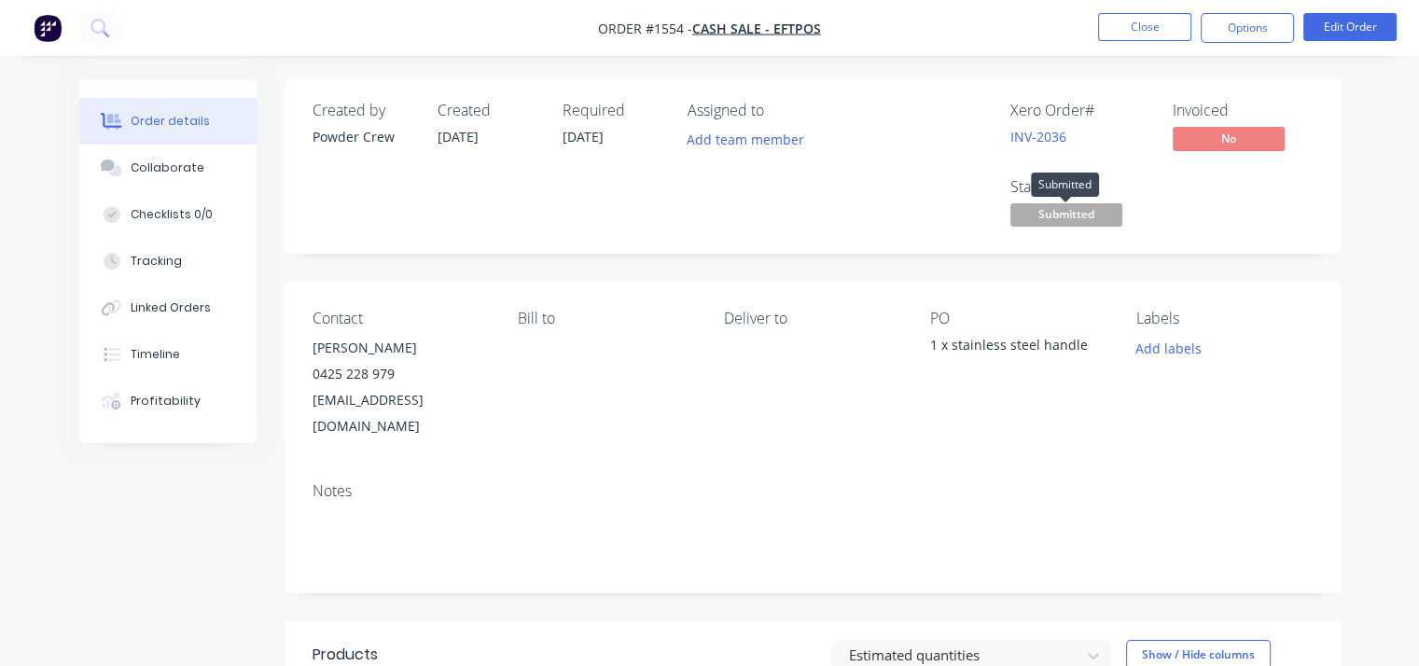
click at [1054, 212] on span "Submitted" at bounding box center [1067, 214] width 112 height 23
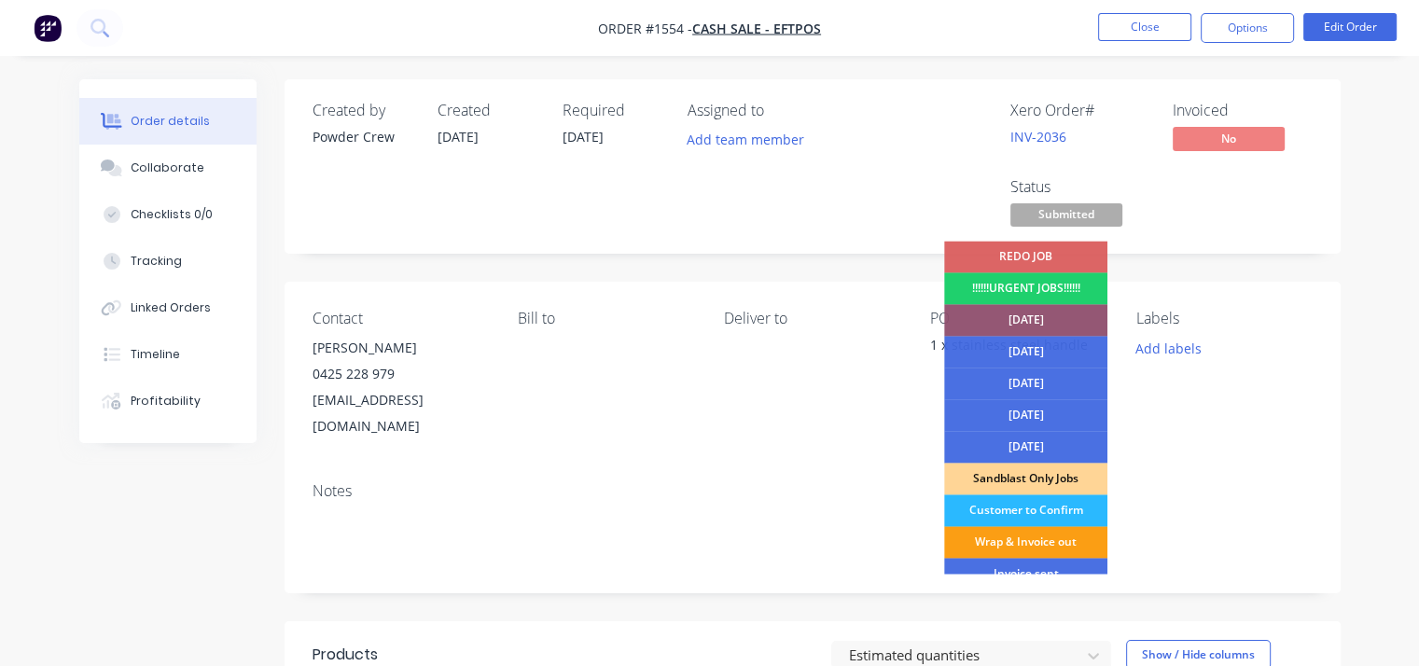
click at [1050, 538] on div "Wrap & Invoice out" at bounding box center [1025, 542] width 163 height 32
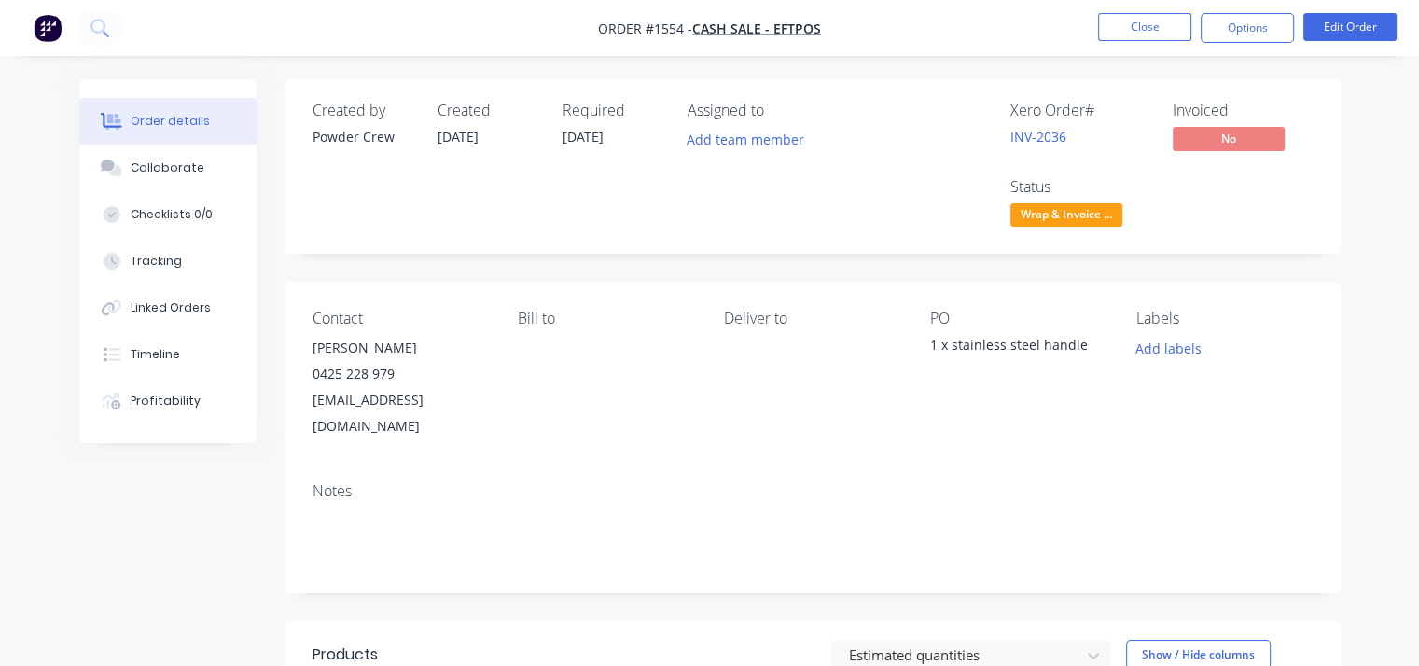
click at [1303, 409] on div "Labels Add labels" at bounding box center [1225, 375] width 176 height 130
click at [1140, 29] on button "Close" at bounding box center [1144, 27] width 93 height 28
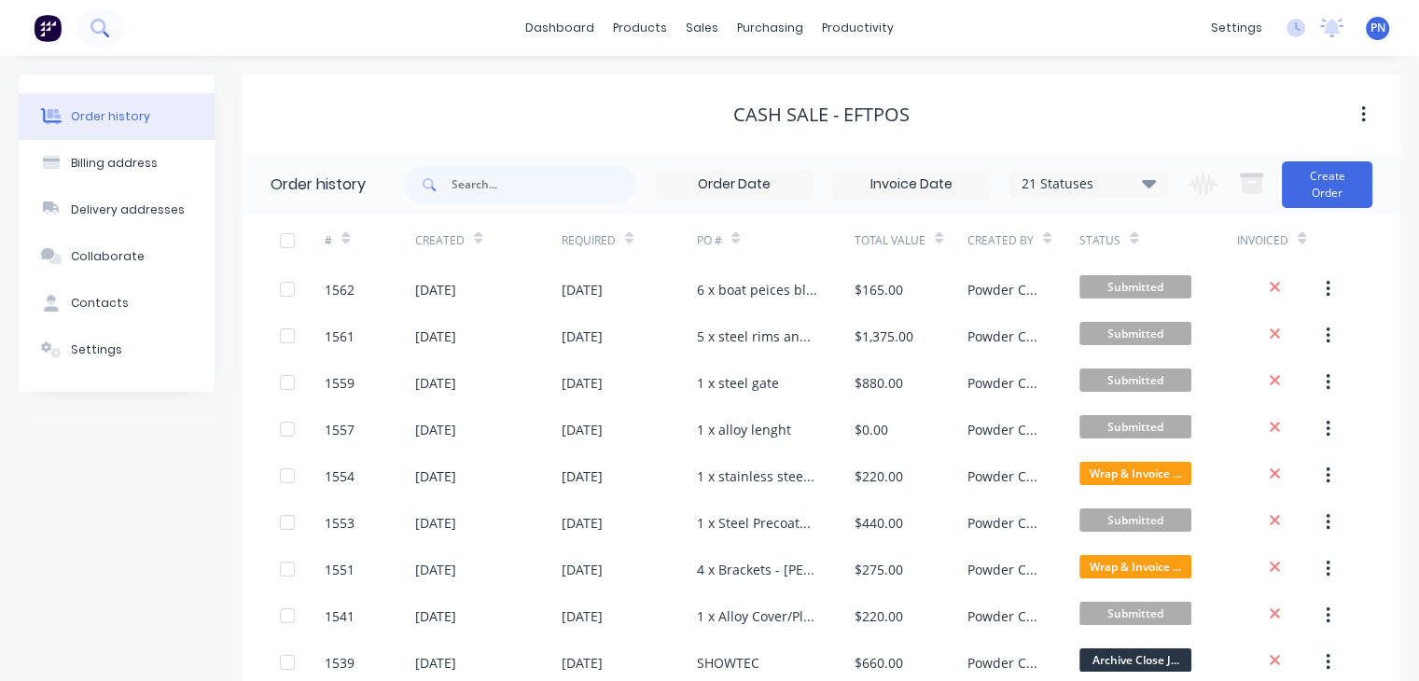
click at [120, 34] on button at bounding box center [100, 27] width 47 height 37
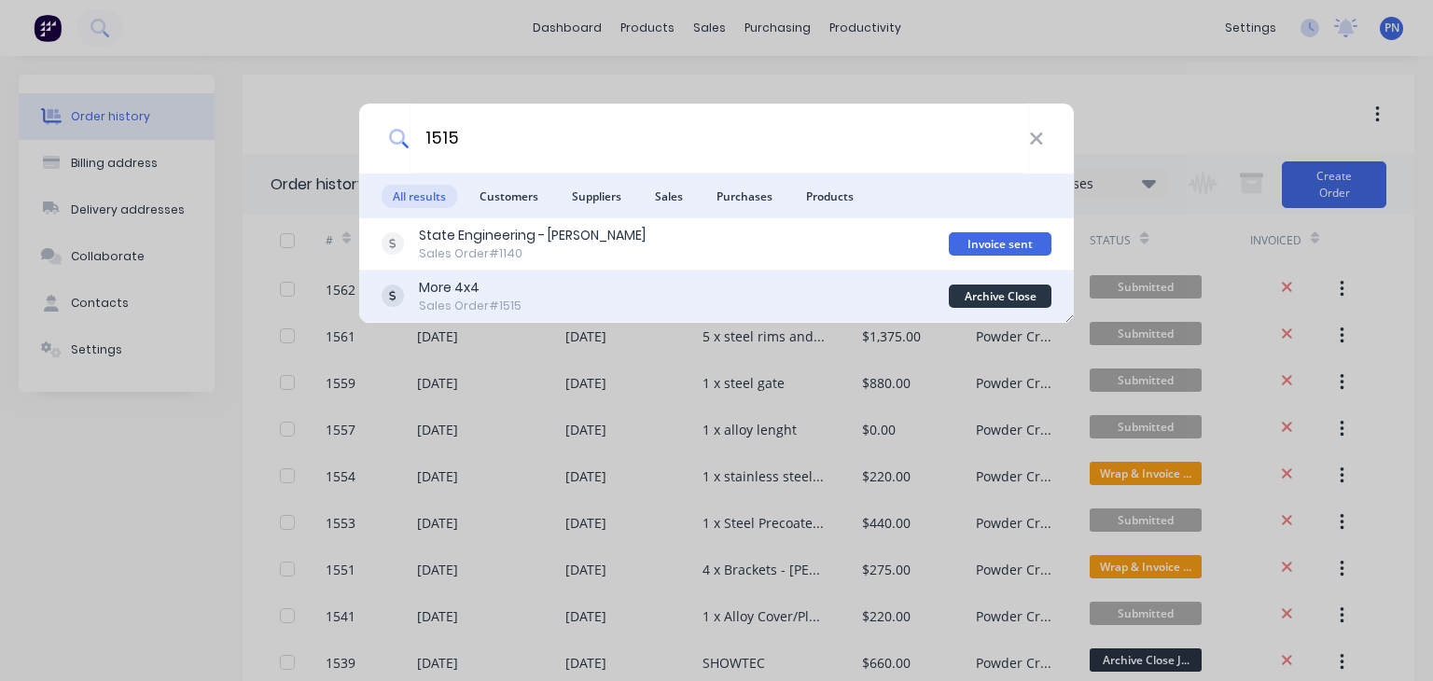
type input "1515"
click at [519, 294] on div "More 4x4 Sales Order #1515" at bounding box center [665, 296] width 567 height 36
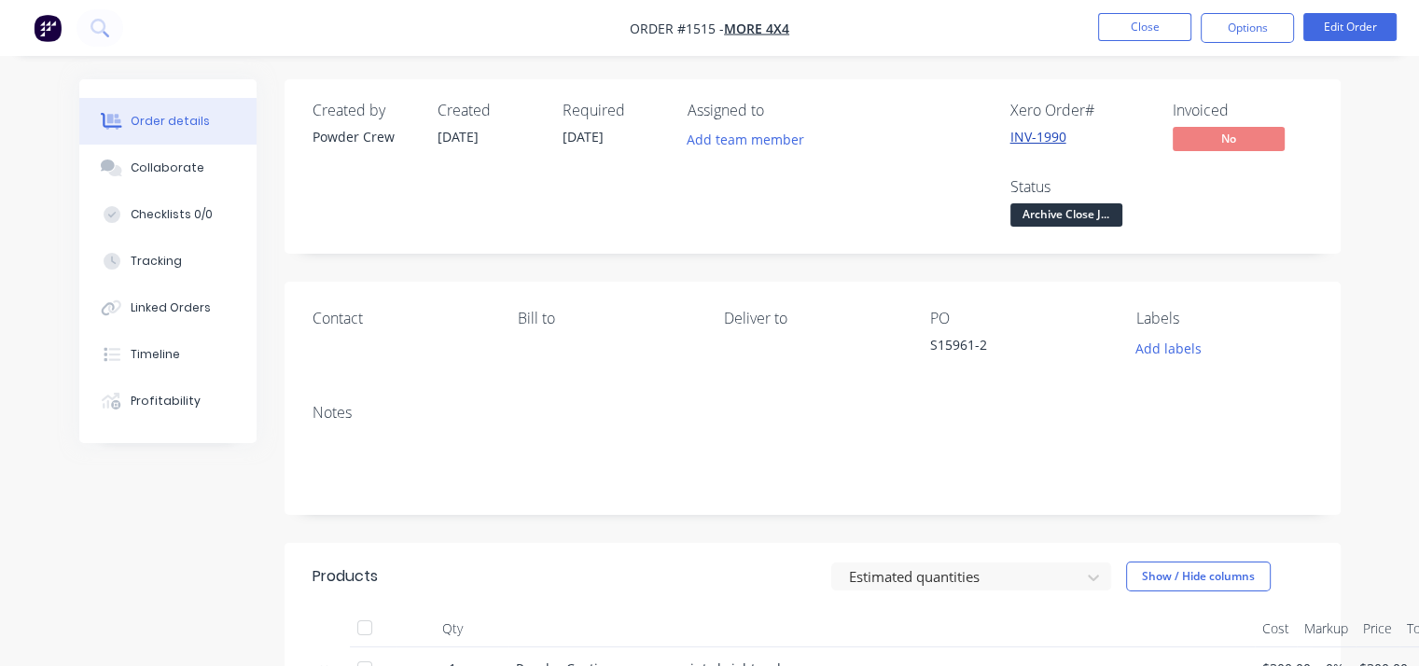
click at [1017, 135] on link "INV-1990" at bounding box center [1039, 137] width 56 height 18
click at [1152, 21] on button "Close" at bounding box center [1144, 27] width 93 height 28
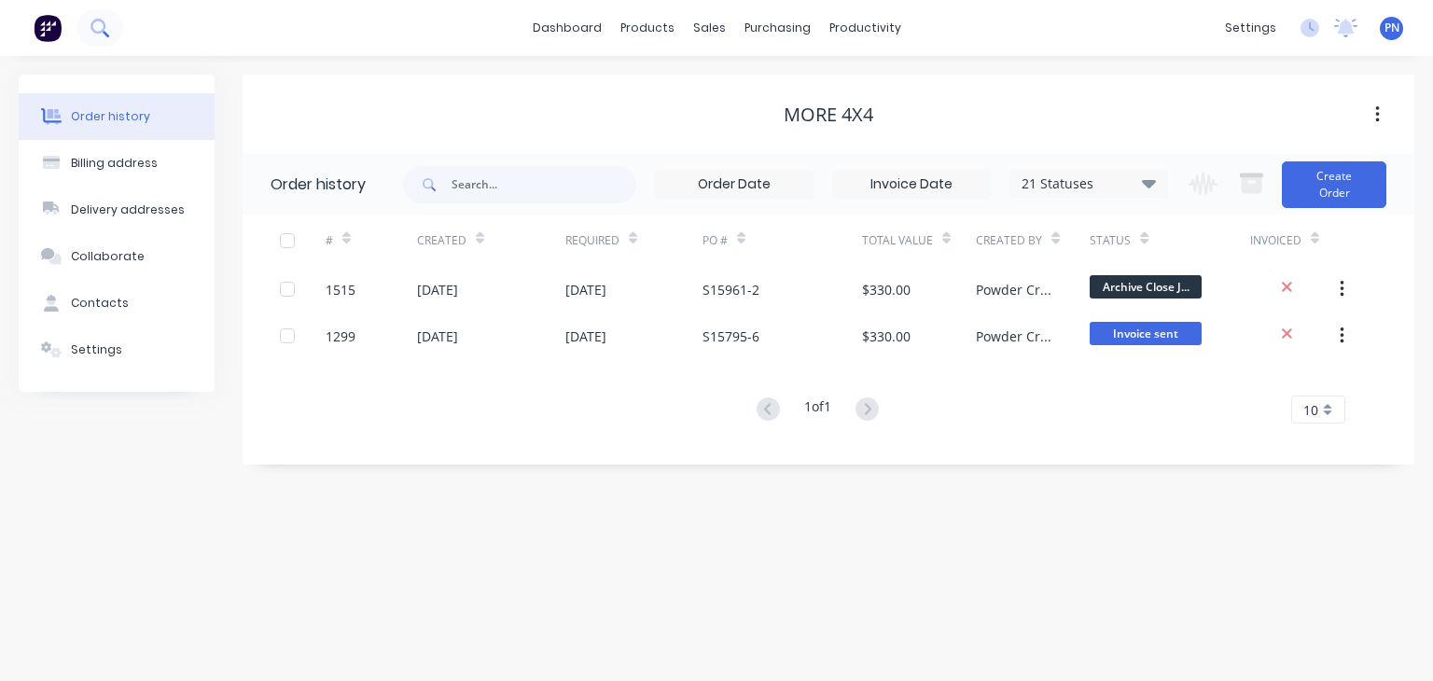
click at [100, 30] on icon at bounding box center [100, 28] width 18 height 18
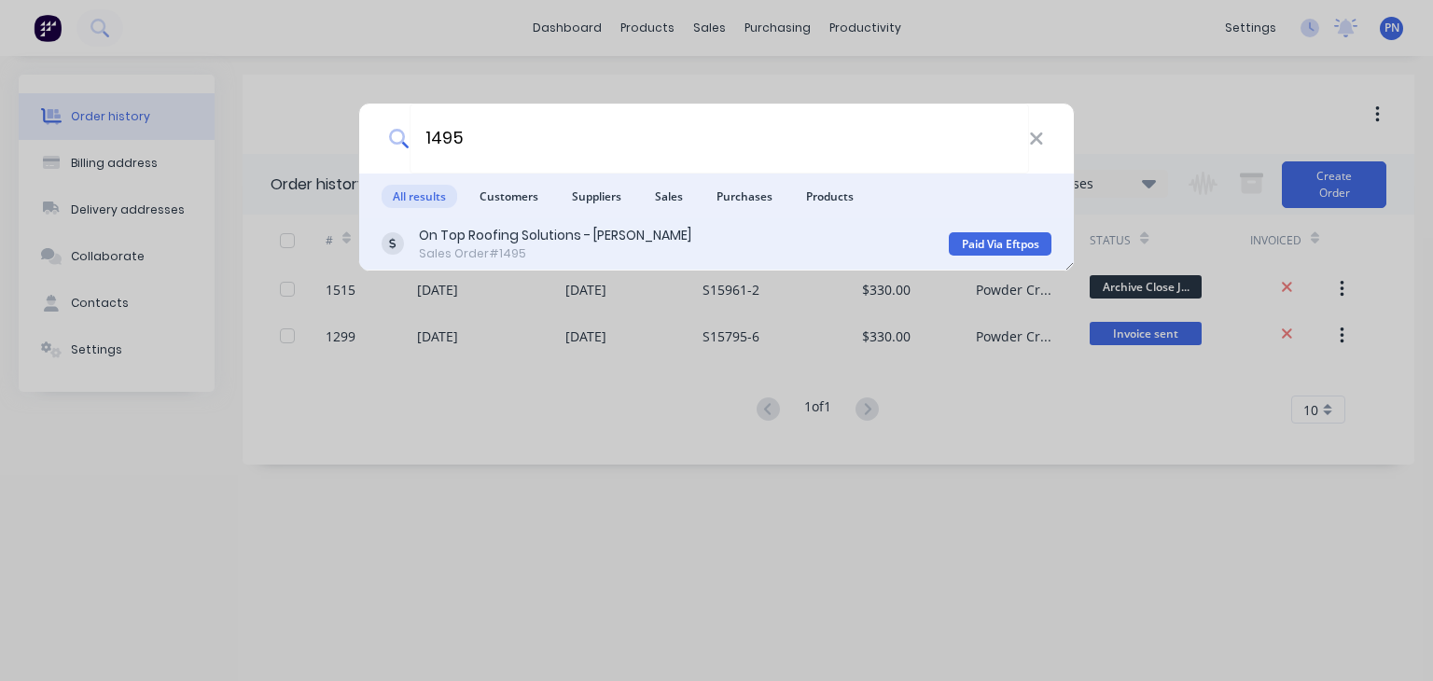
type input "1495"
click at [559, 230] on div "On Top Roofing Solutions - Cody" at bounding box center [555, 236] width 272 height 20
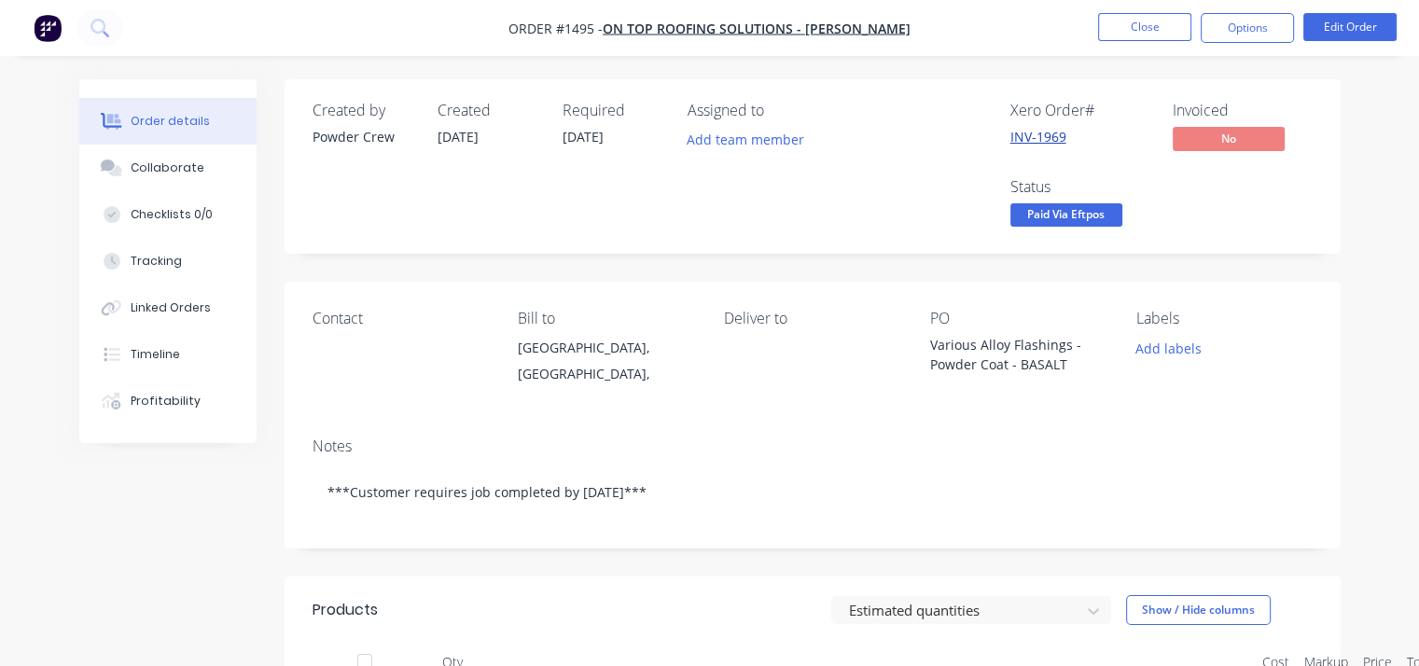
click at [1022, 141] on link "INV-1969" at bounding box center [1039, 137] width 56 height 18
click at [1151, 26] on button "Close" at bounding box center [1144, 27] width 93 height 28
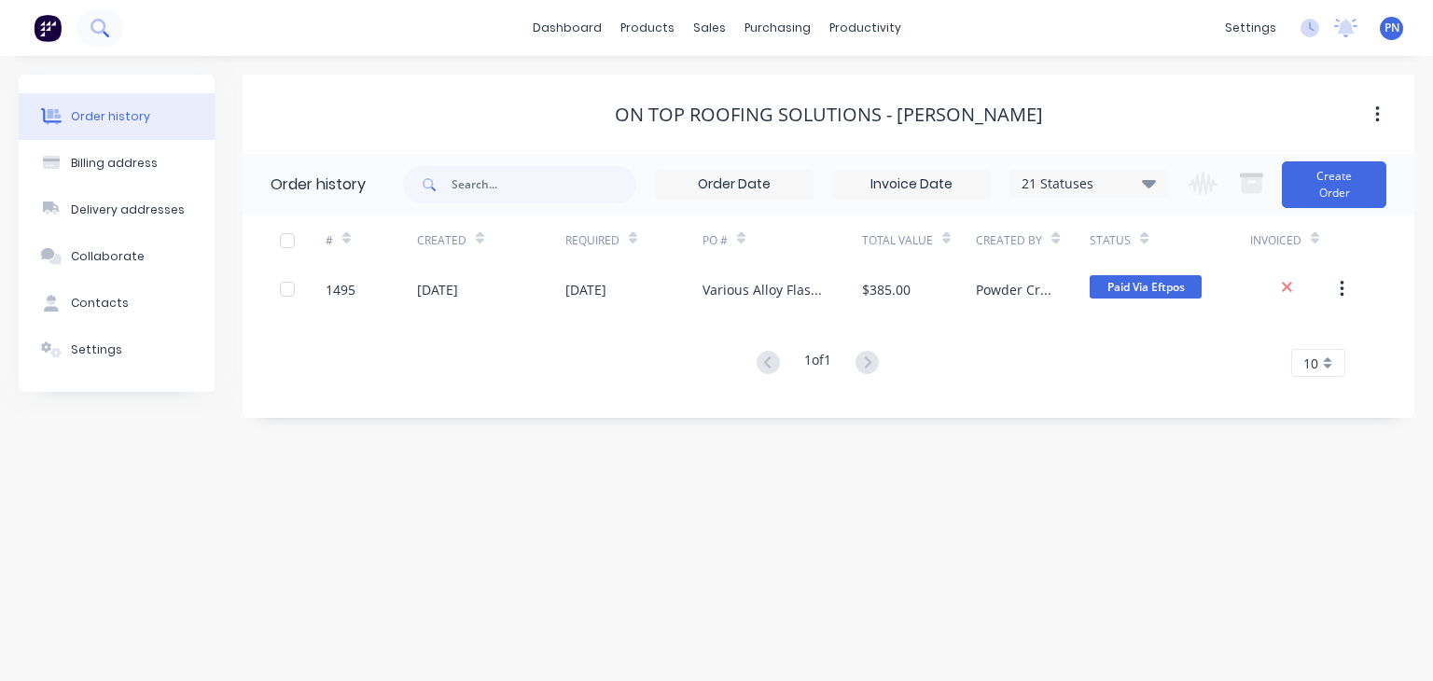
click at [91, 31] on icon at bounding box center [100, 28] width 18 height 18
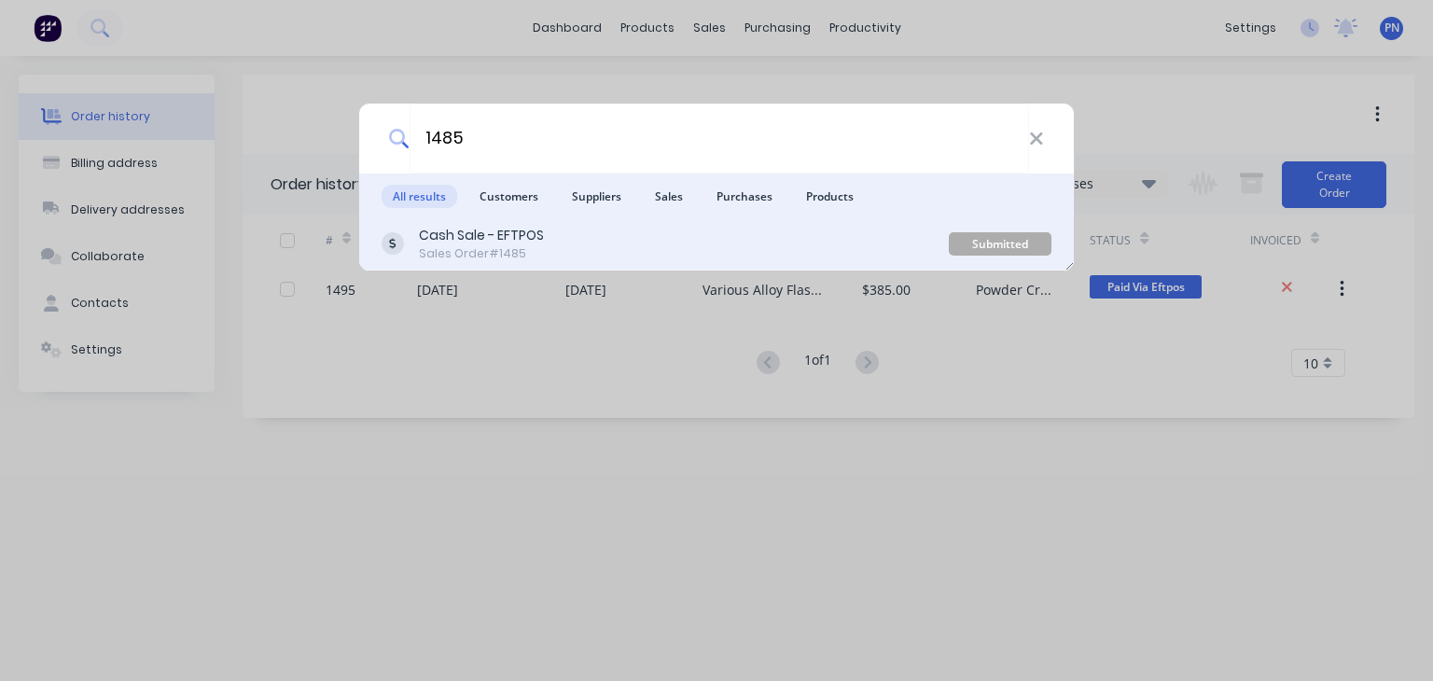
type input "1485"
click at [589, 251] on div "Cash Sale - EFTPOS Sales Order #1485" at bounding box center [665, 244] width 567 height 36
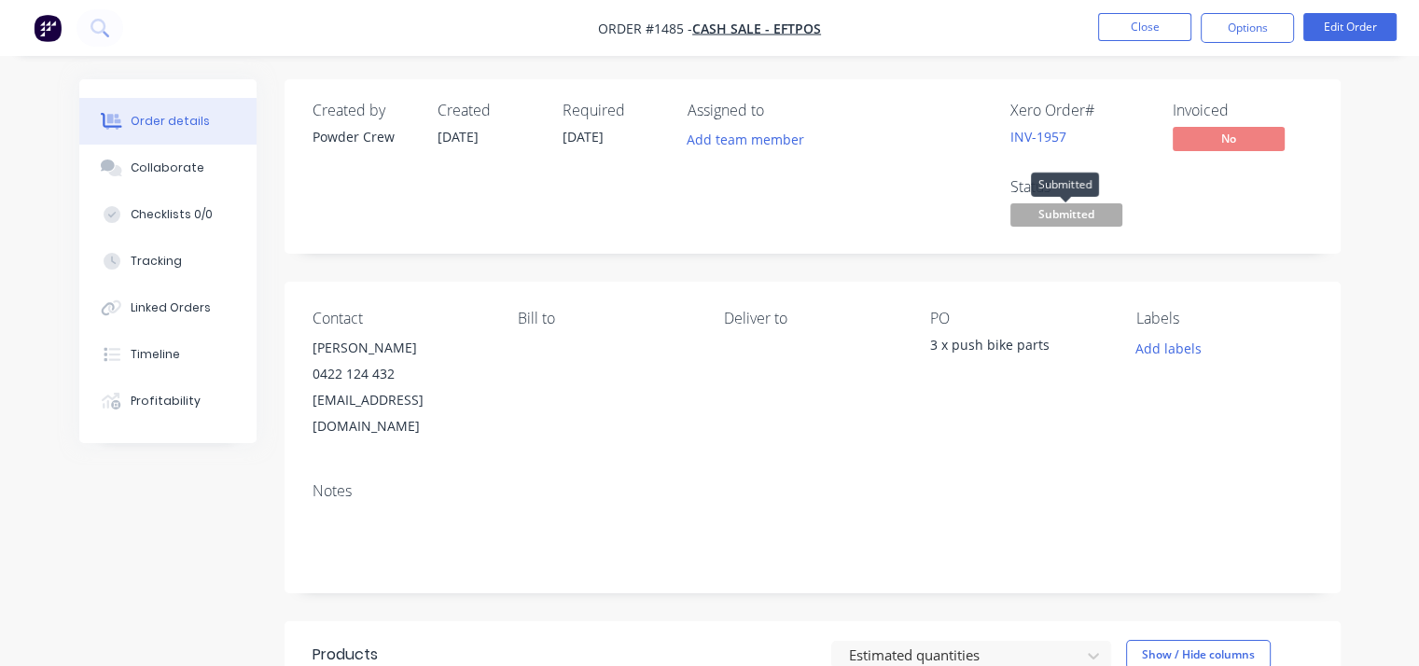
click at [1038, 210] on span "Submitted" at bounding box center [1067, 214] width 112 height 23
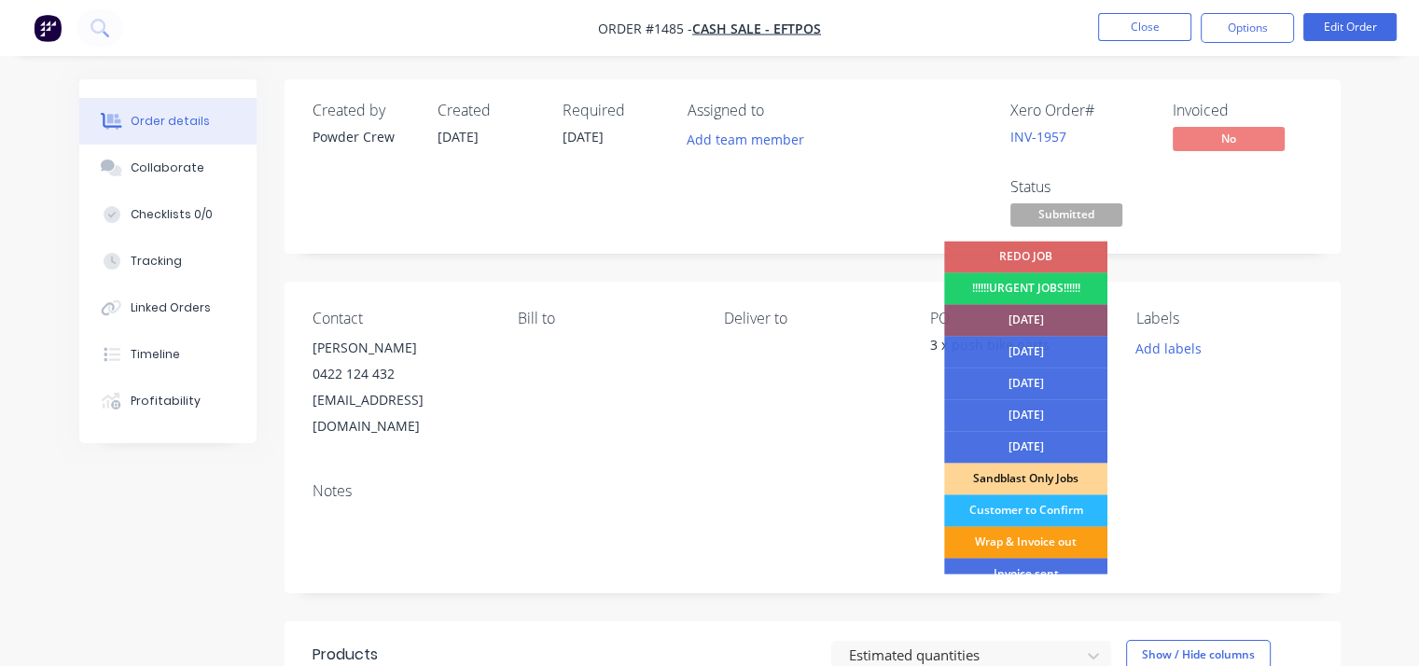
click at [1057, 546] on div "Wrap & Invoice out" at bounding box center [1025, 542] width 163 height 32
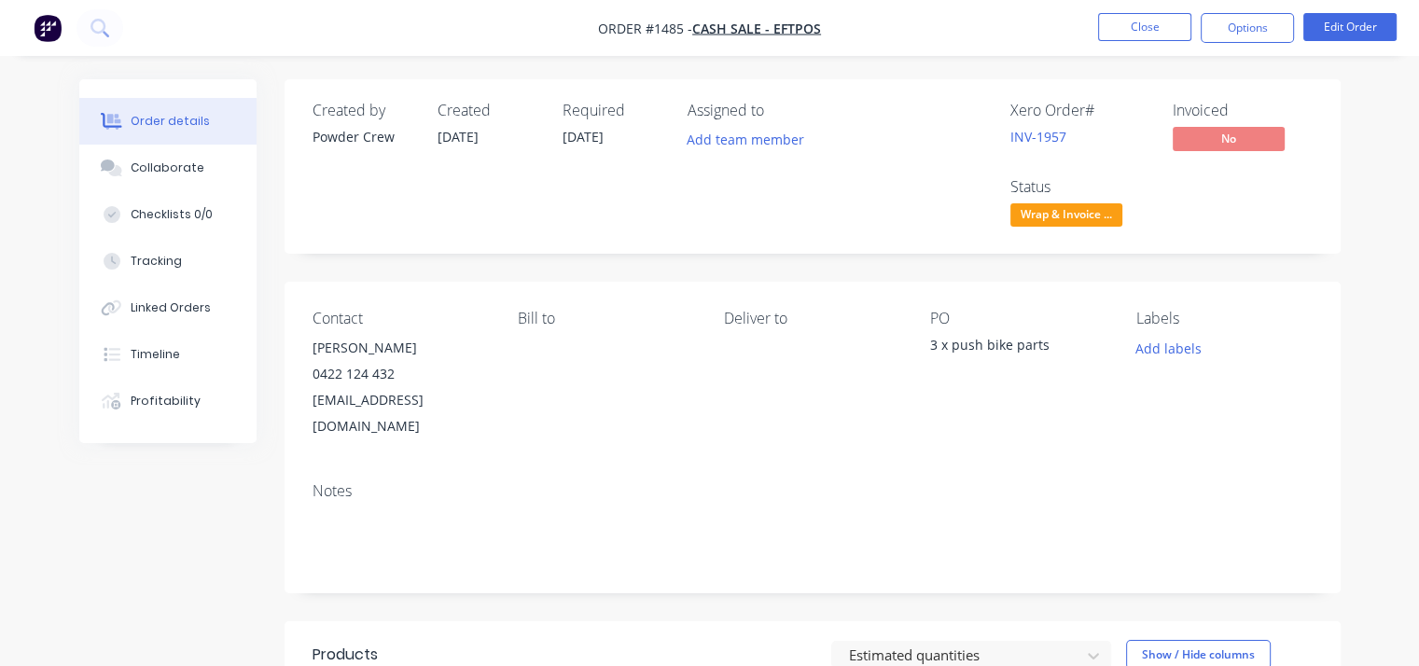
click at [1298, 339] on div "Add labels" at bounding box center [1225, 347] width 176 height 25
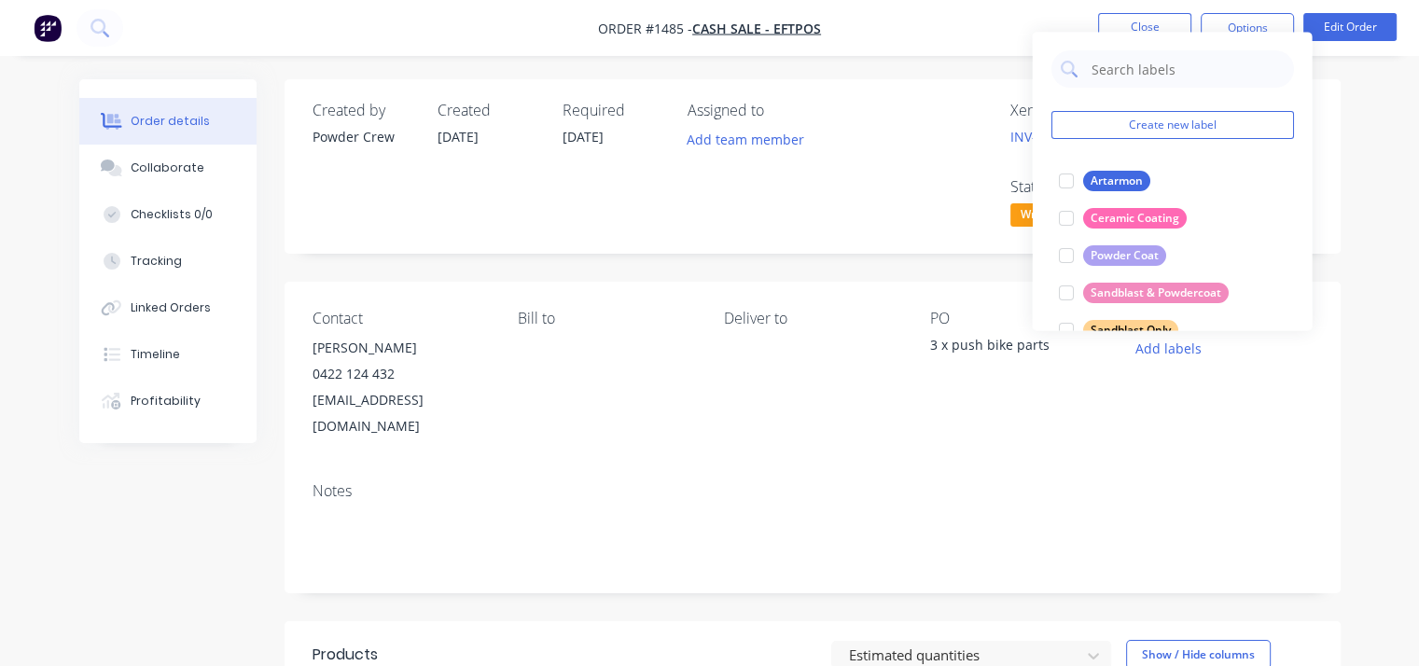
click at [1367, 180] on div "Order details Collaborate Checklists 0/0 Tracking Linked Orders Timeline Profit…" at bounding box center [709, 577] width 1419 height 1155
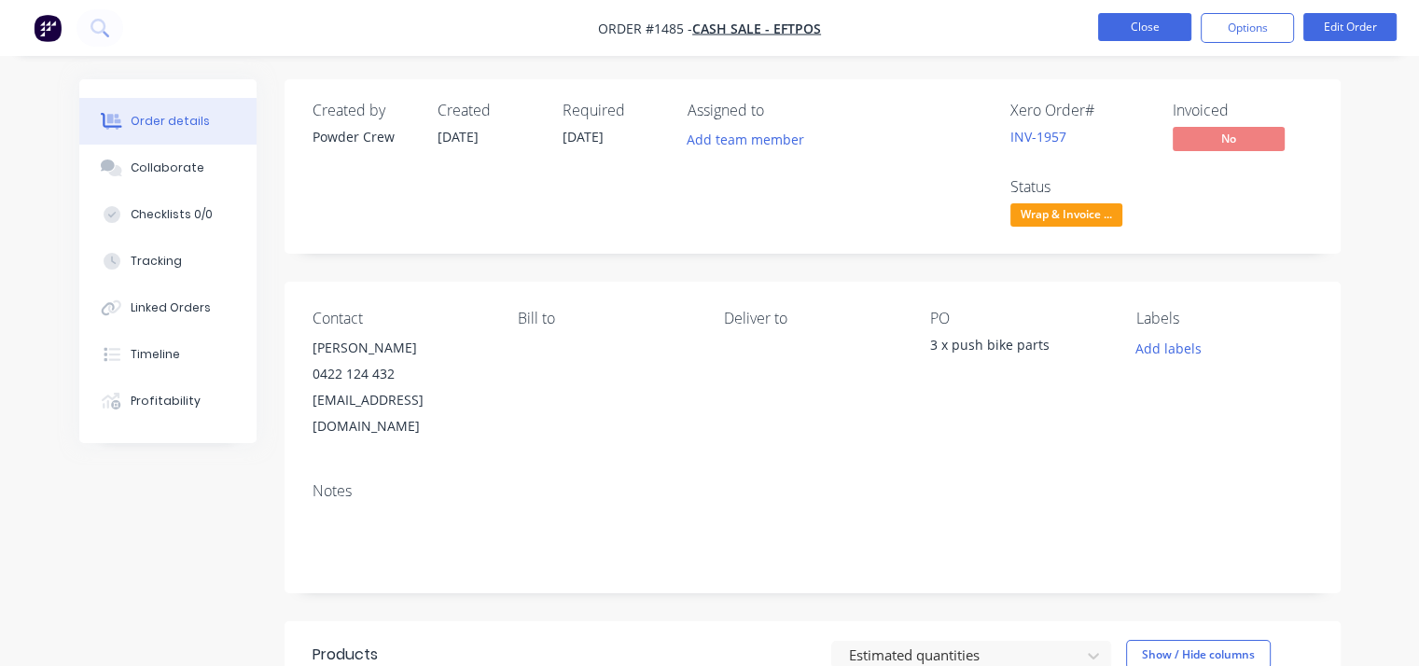
click at [1121, 32] on button "Close" at bounding box center [1144, 27] width 93 height 28
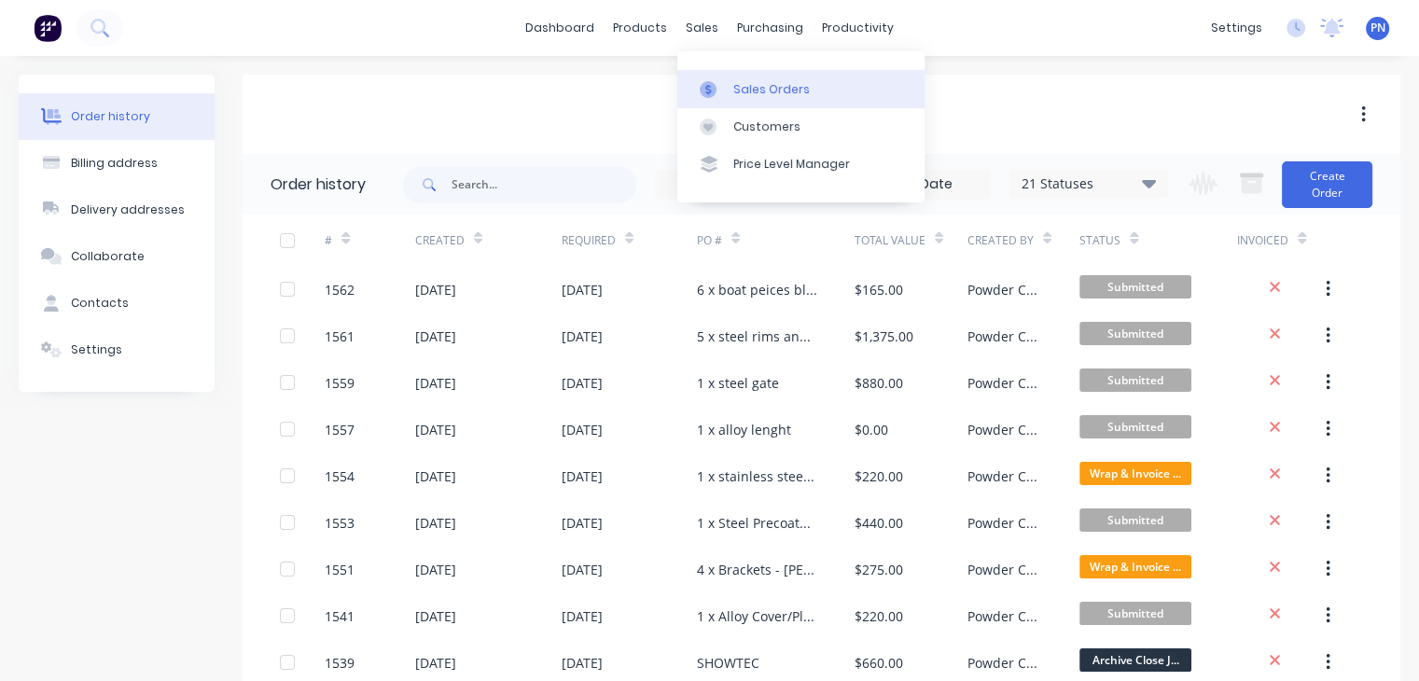
click at [733, 84] on div "Sales Orders" at bounding box center [771, 89] width 77 height 17
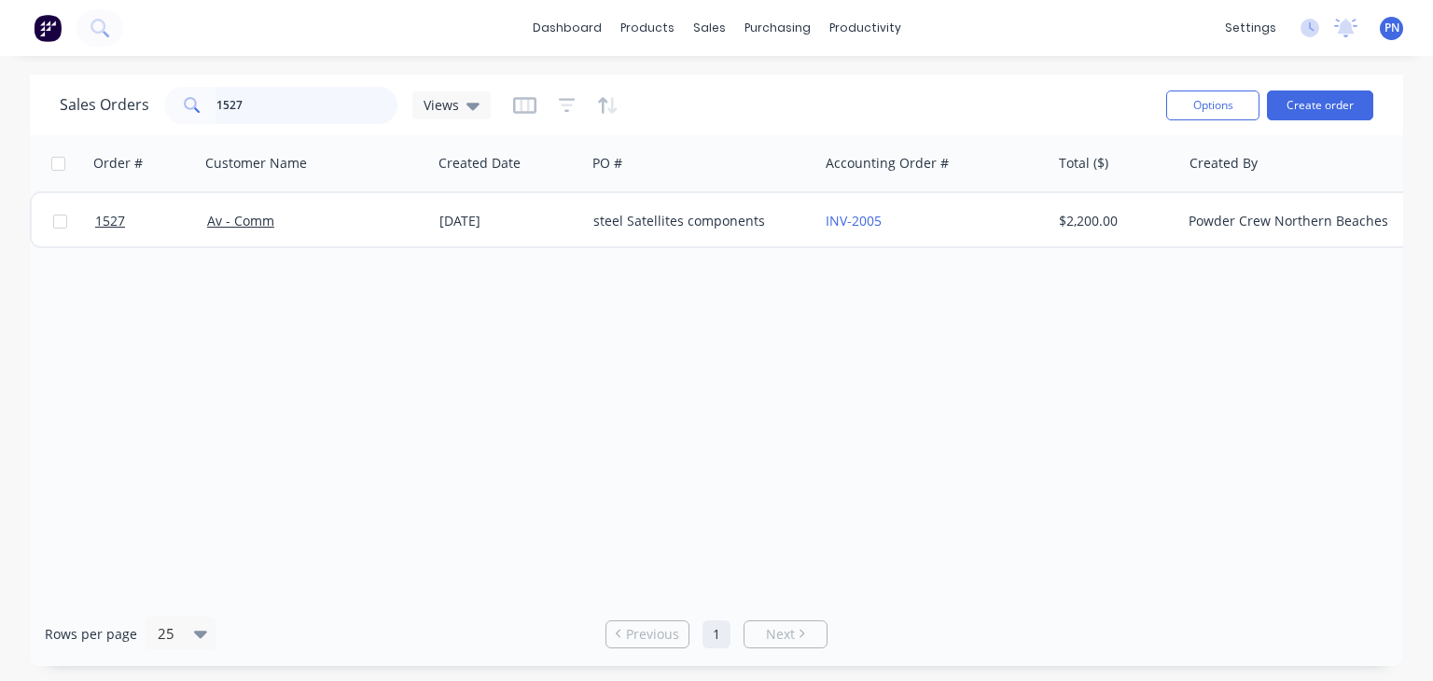
click at [327, 94] on input "1527" at bounding box center [307, 105] width 182 height 37
click at [545, 389] on div "Order # Customer Name Created Date PO # Accounting Order # Total ($) Created By…" at bounding box center [717, 368] width 1374 height 467
